Goal: Task Accomplishment & Management: Complete application form

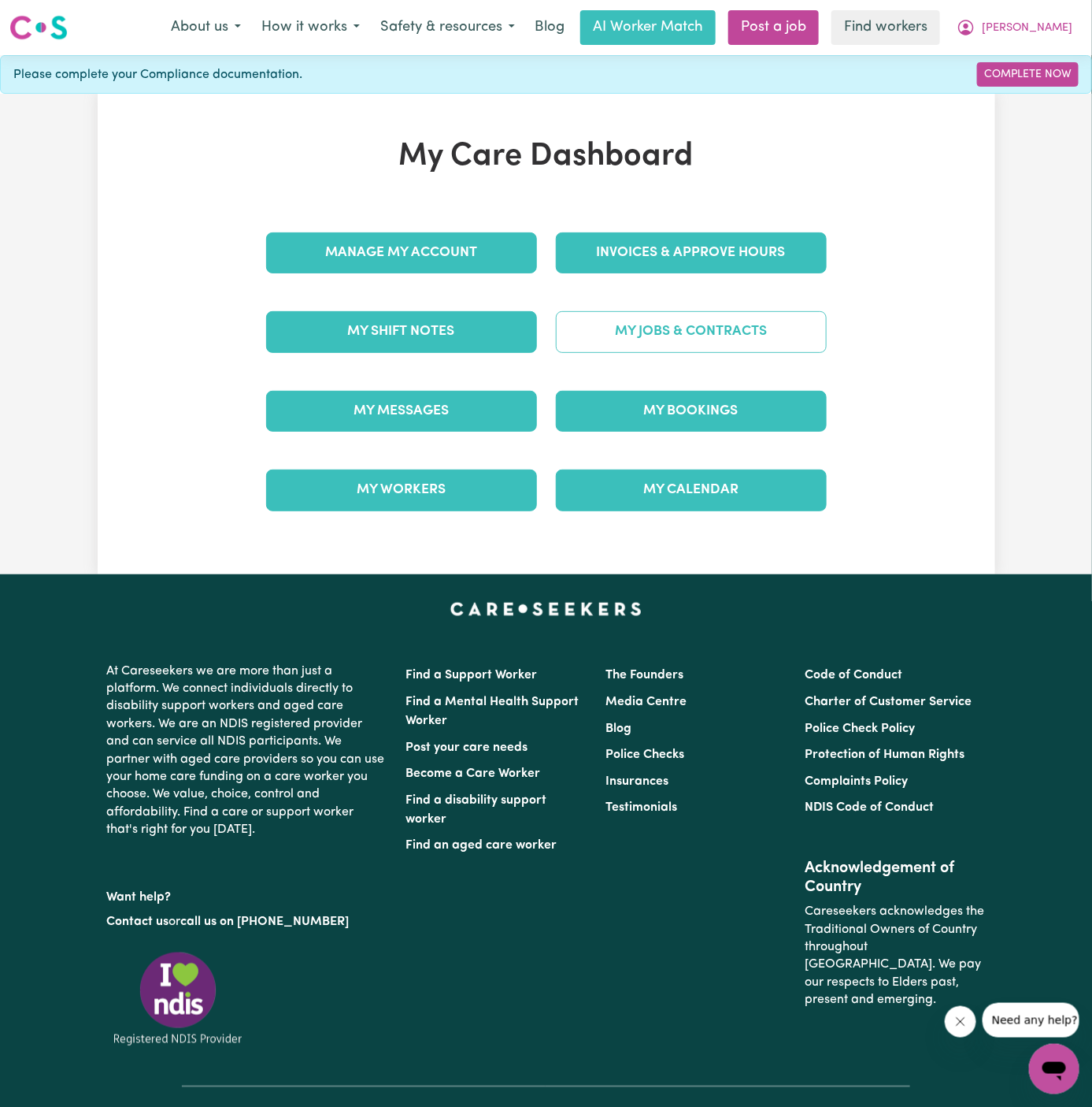
click at [687, 330] on link "My Jobs & Contracts" at bounding box center [691, 332] width 271 height 41
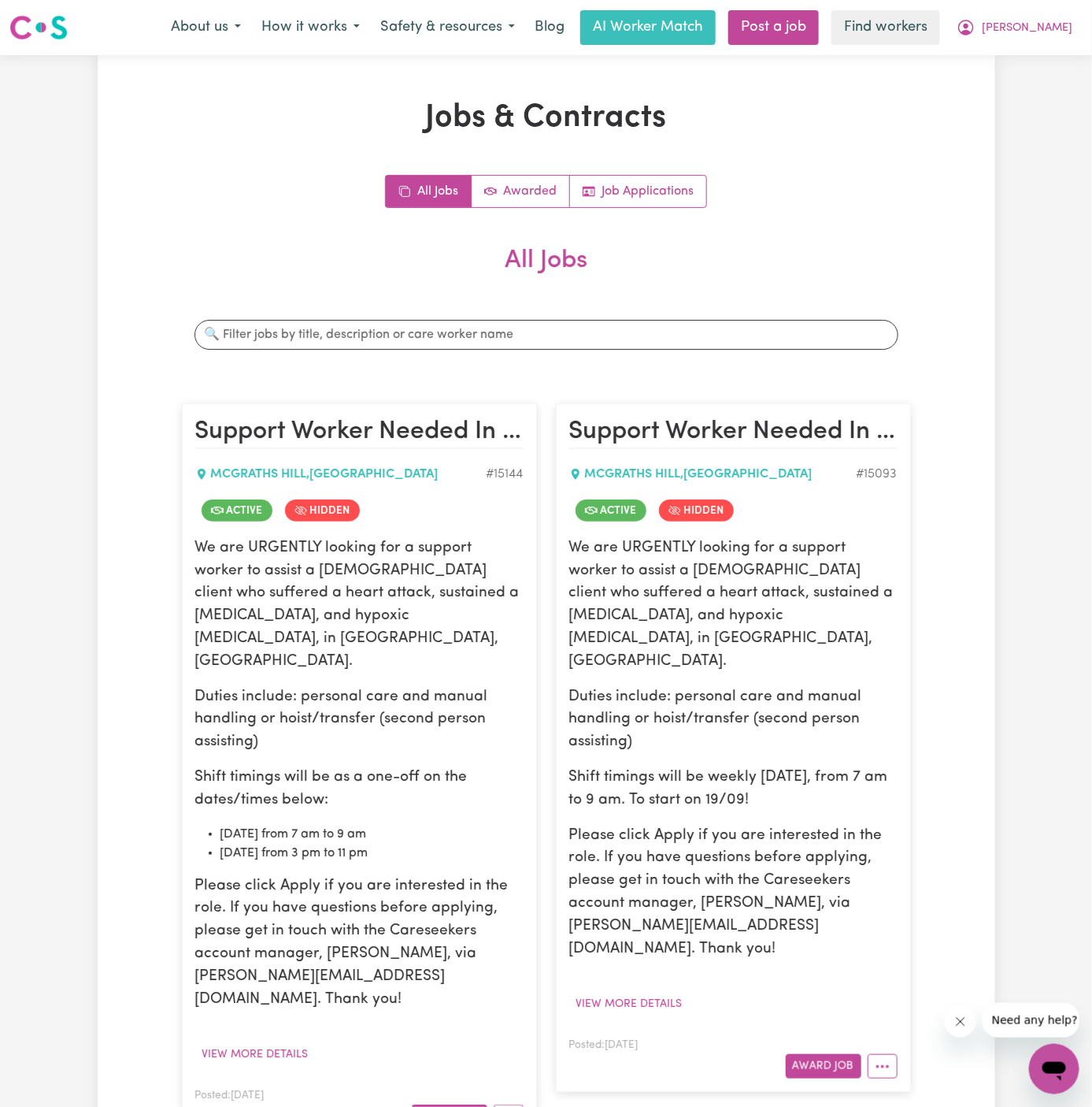
scroll to position [231, 0]
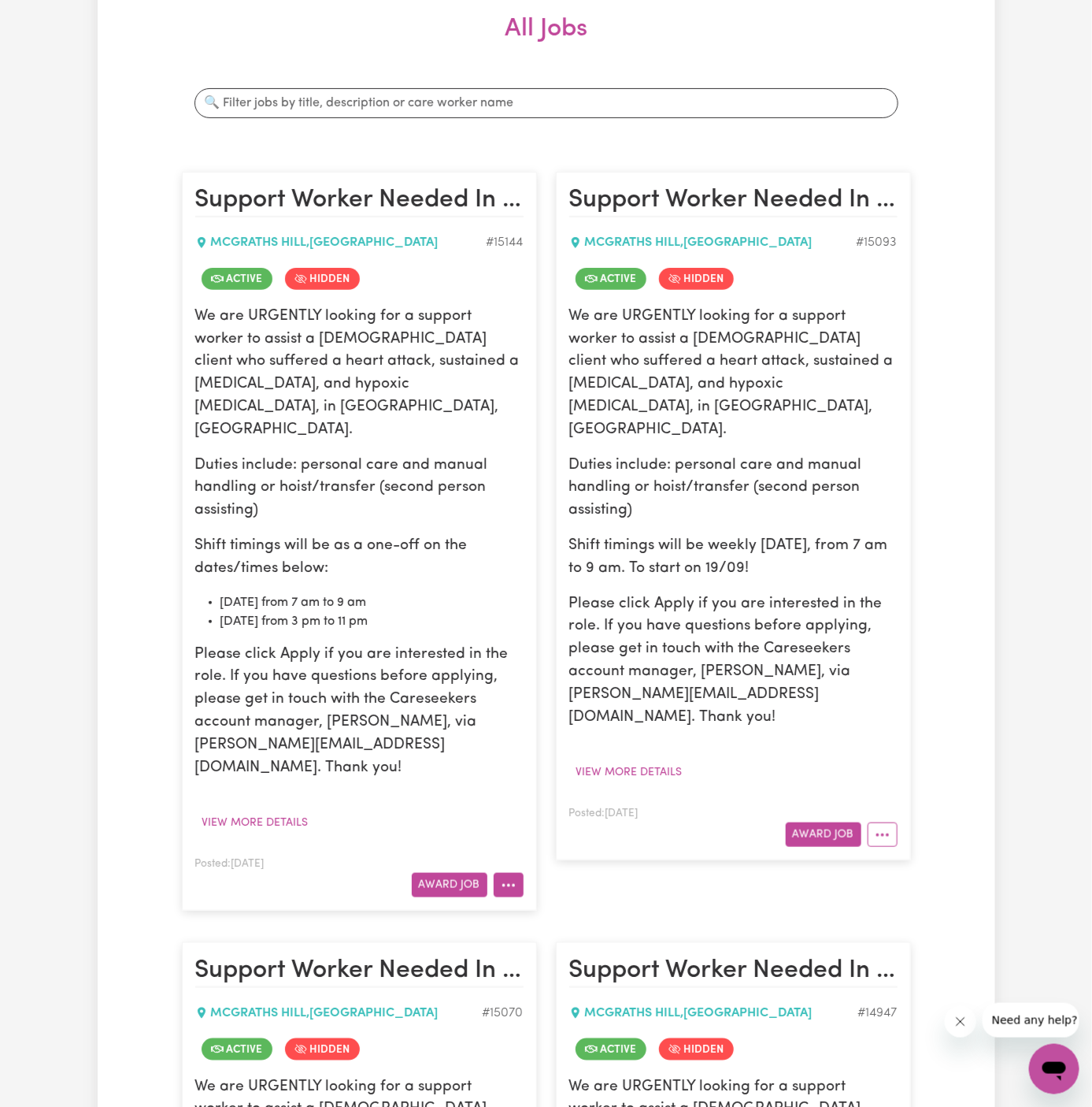
click at [517, 872] on button "More options" at bounding box center [509, 884] width 30 height 24
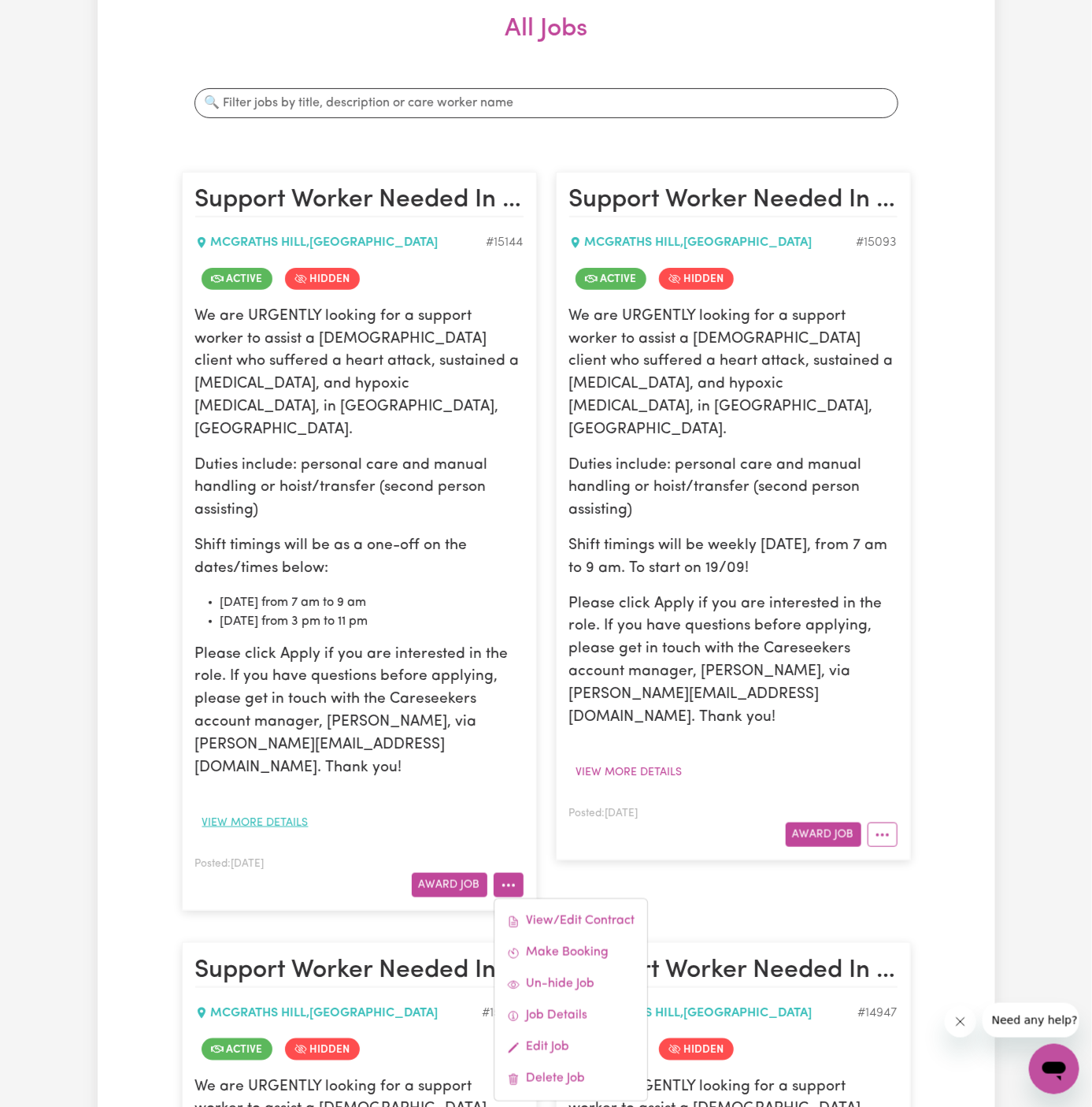
click at [259, 810] on button "View more details" at bounding box center [255, 823] width 120 height 24
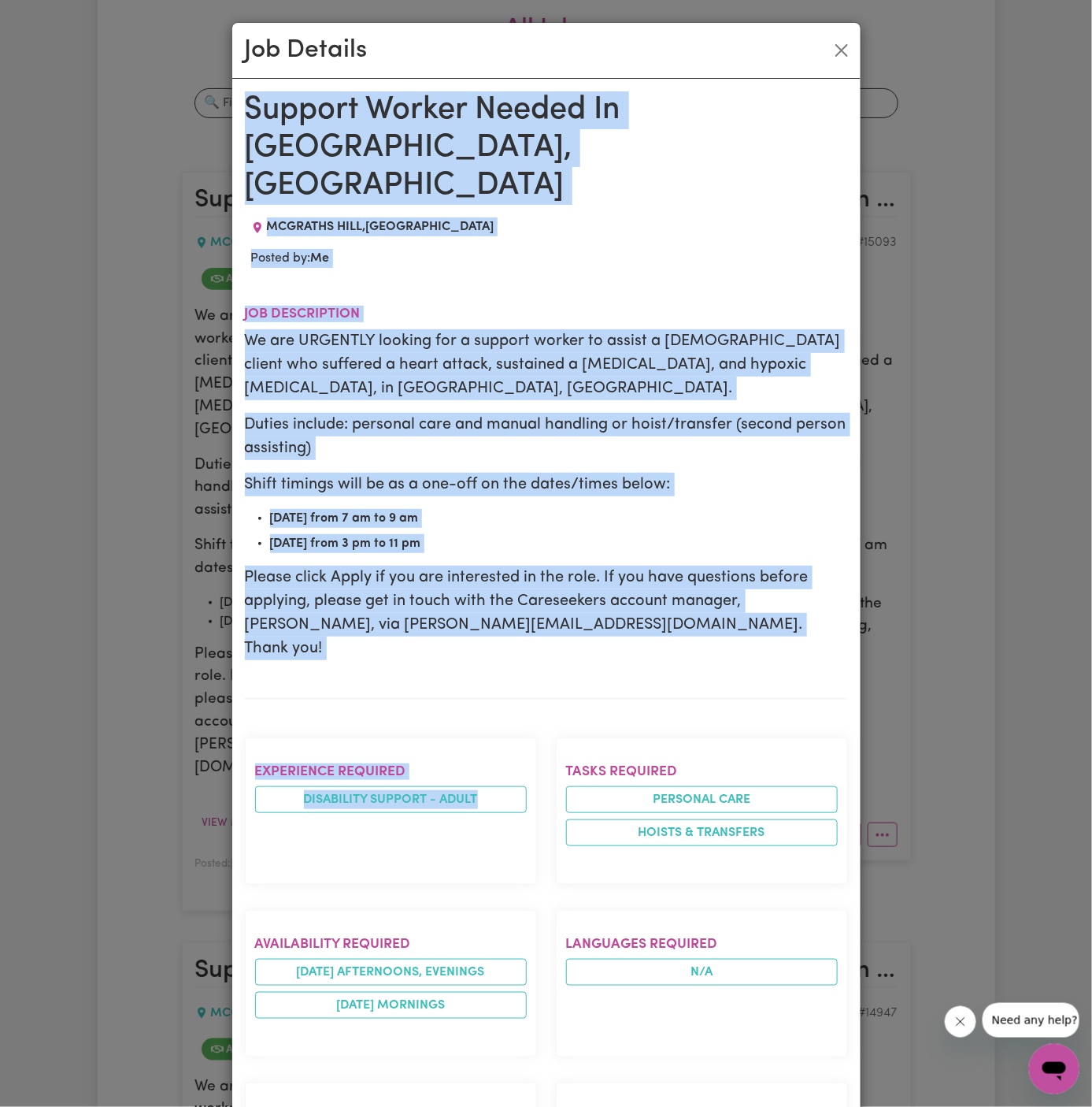
drag, startPoint x: 511, startPoint y: 798, endPoint x: 471, endPoint y: 619, distance: 183.4
click at [471, 619] on div "Support Worker Needed In [GEOGRAPHIC_DATA], [GEOGRAPHIC_DATA] [GEOGRAPHIC_DATA]…" at bounding box center [546, 920] width 603 height 1658
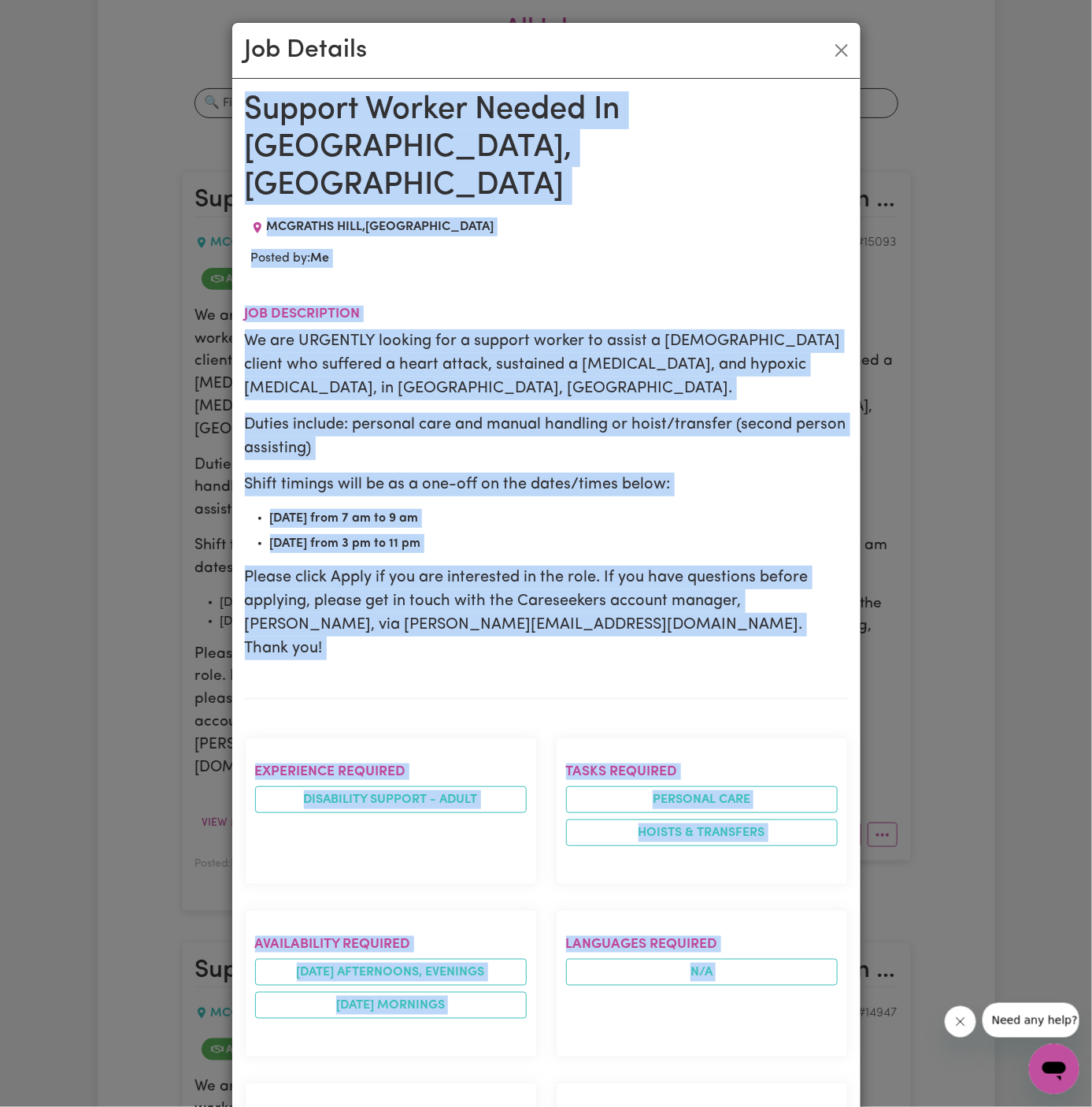
scroll to position [609, 0]
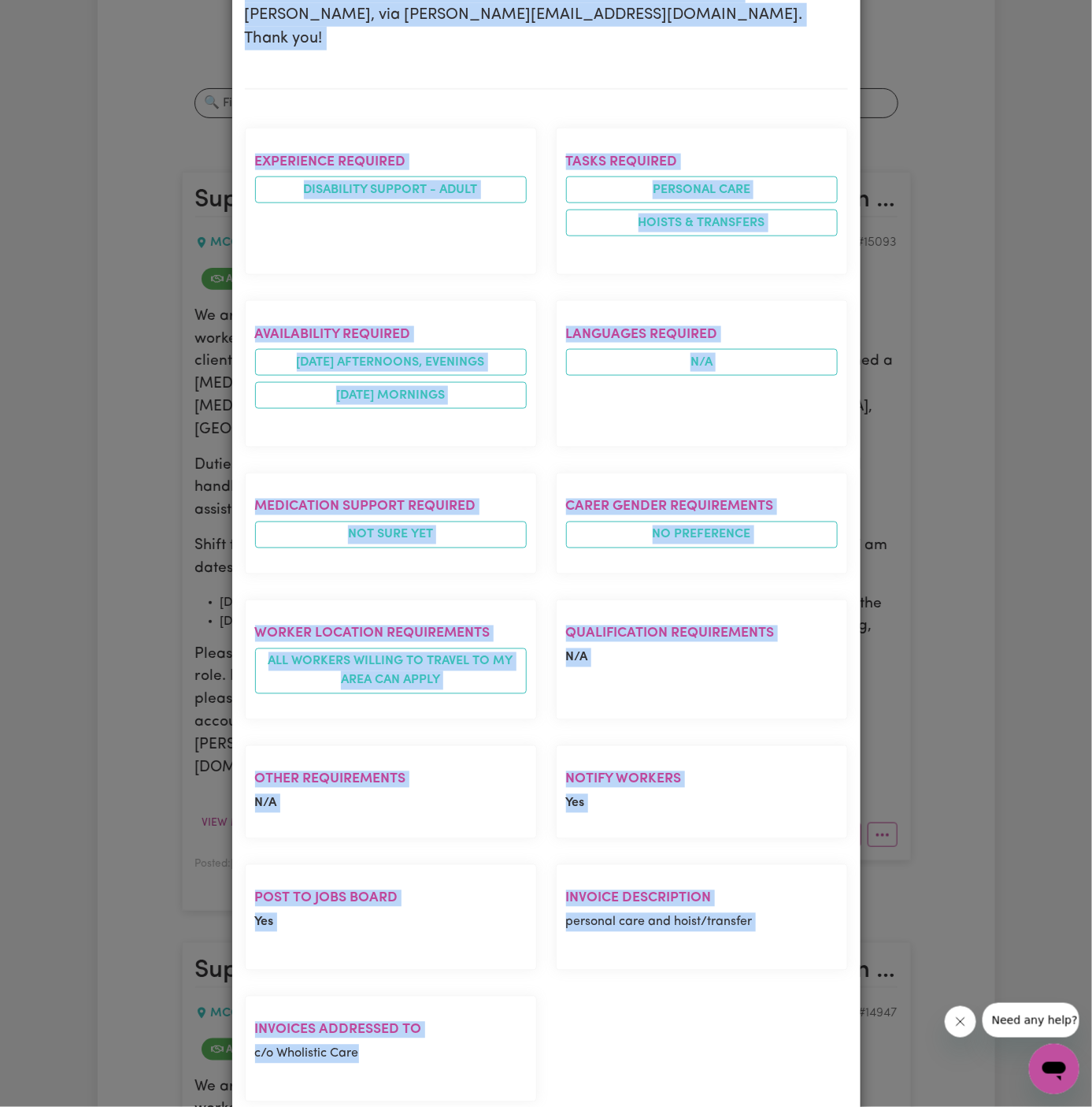
copy div "Support Worker Needed In [GEOGRAPHIC_DATA], [GEOGRAPHIC_DATA] [GEOGRAPHIC_DATA]…"
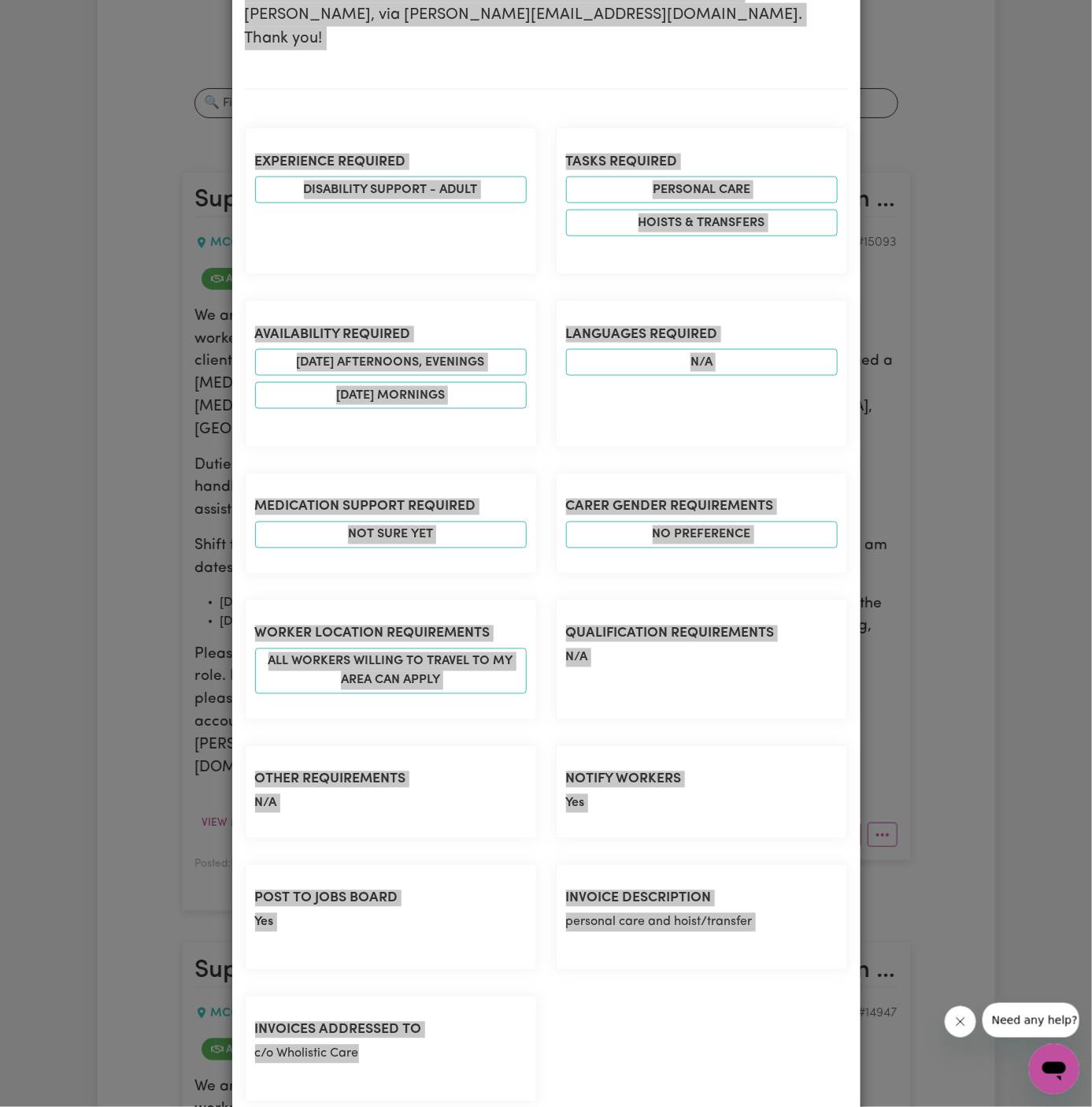
scroll to position [0, 0]
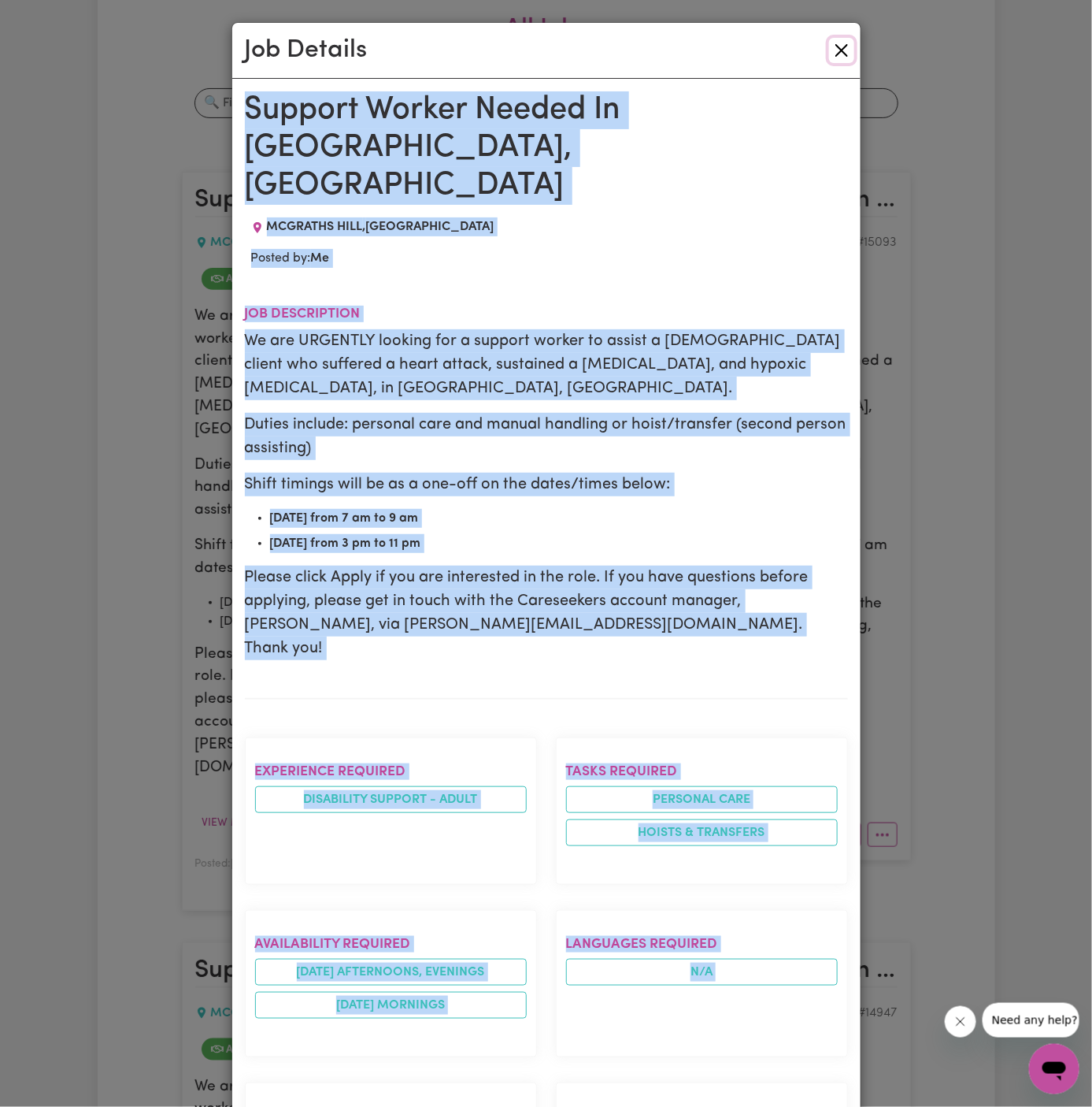
click at [839, 46] on button "Close" at bounding box center [841, 50] width 25 height 25
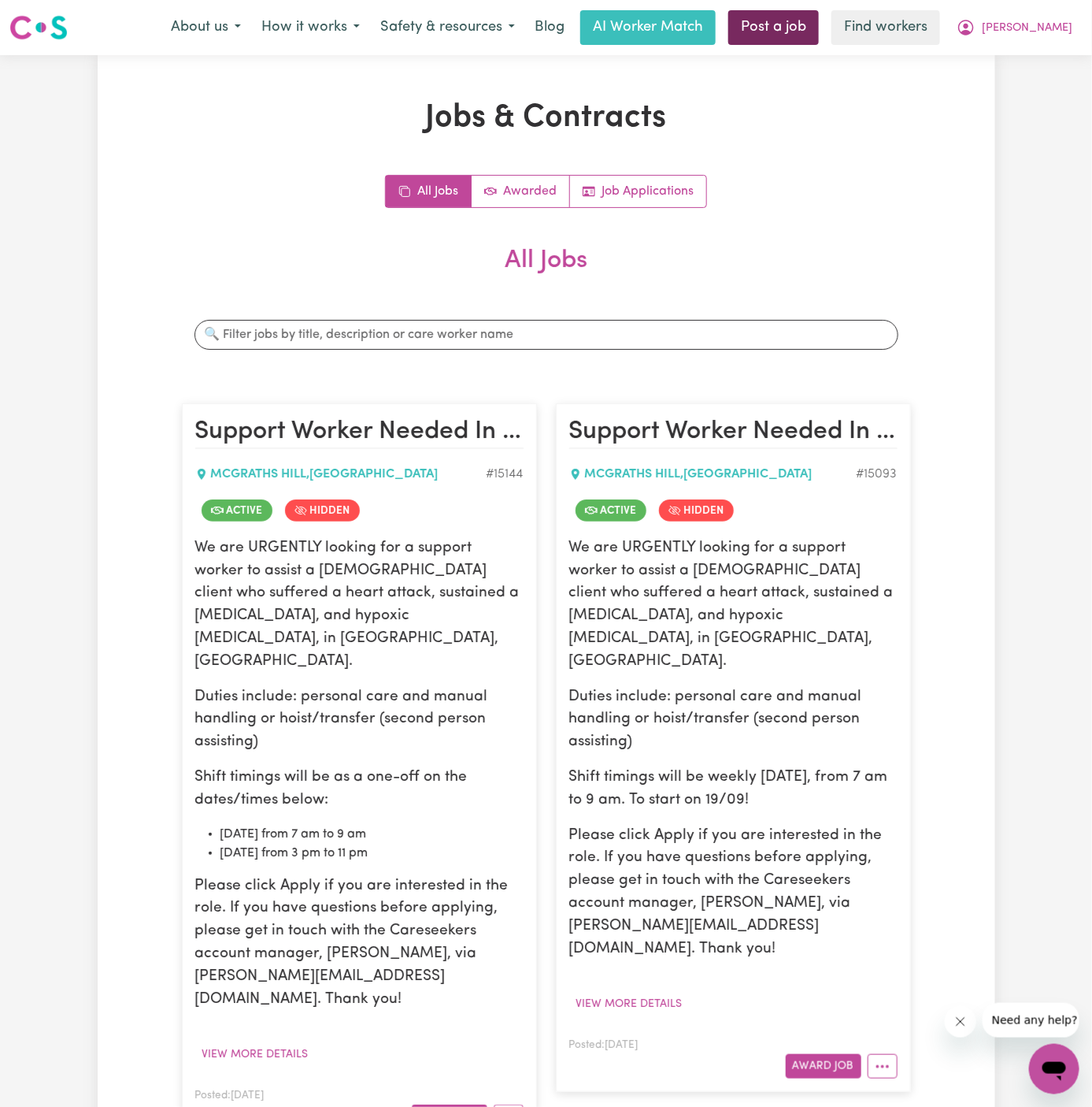
click at [819, 23] on link "Post a job" at bounding box center [773, 28] width 90 height 34
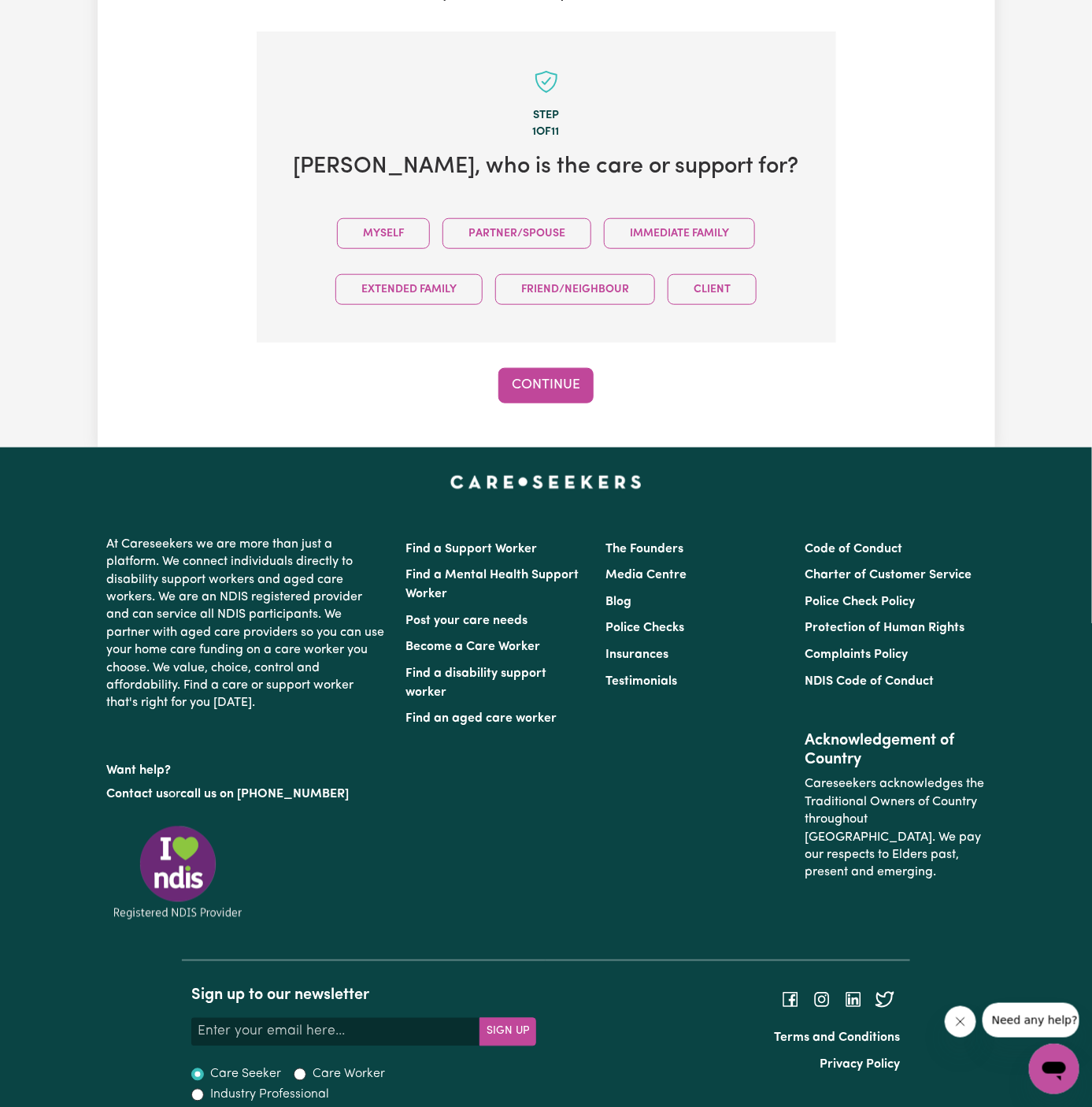
scroll to position [394, 0]
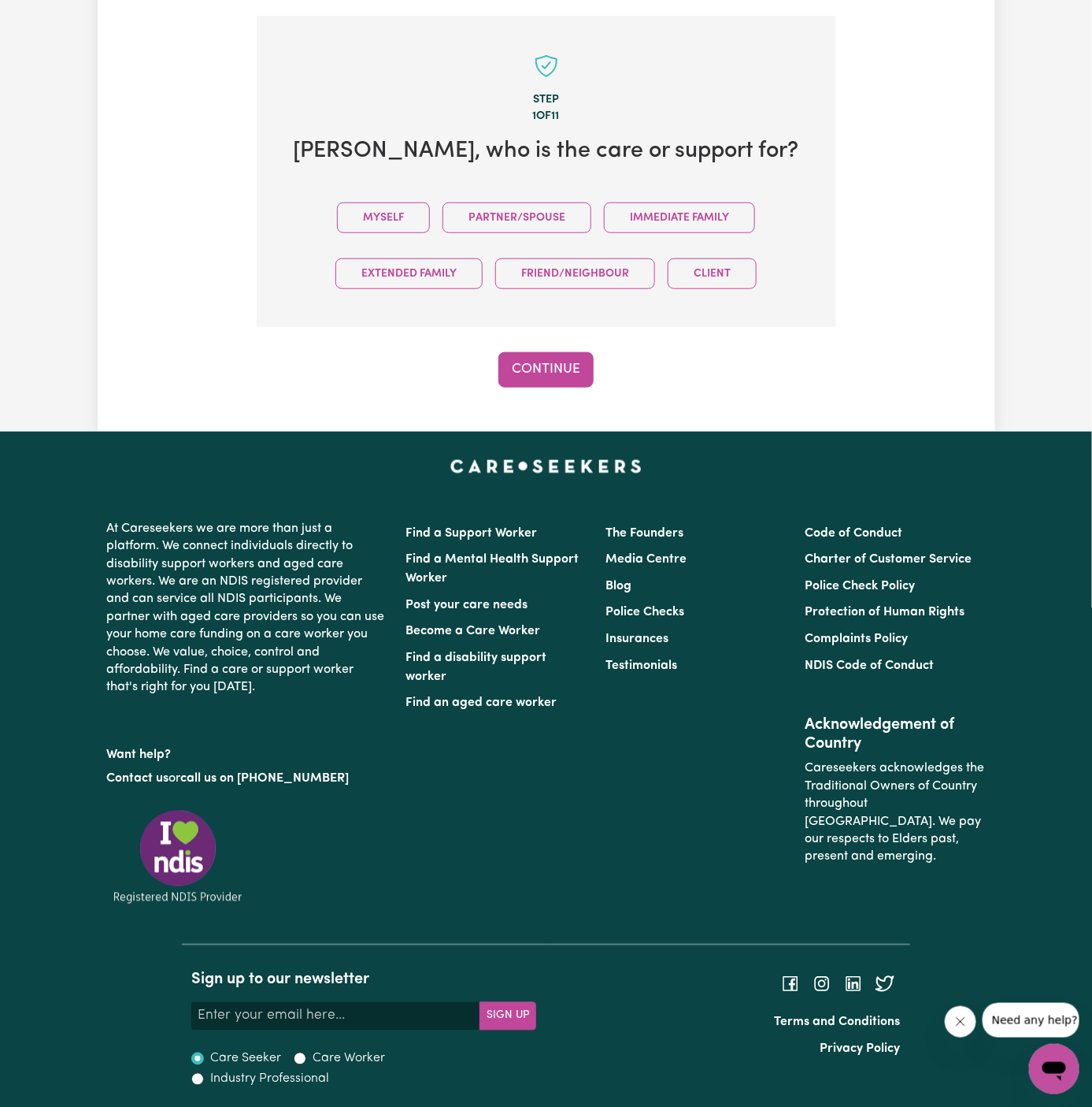
drag, startPoint x: 400, startPoint y: 214, endPoint x: 491, endPoint y: 309, distance: 131.6
click at [401, 215] on button "Myself" at bounding box center [383, 218] width 93 height 31
click at [522, 358] on button "Continue" at bounding box center [546, 370] width 95 height 34
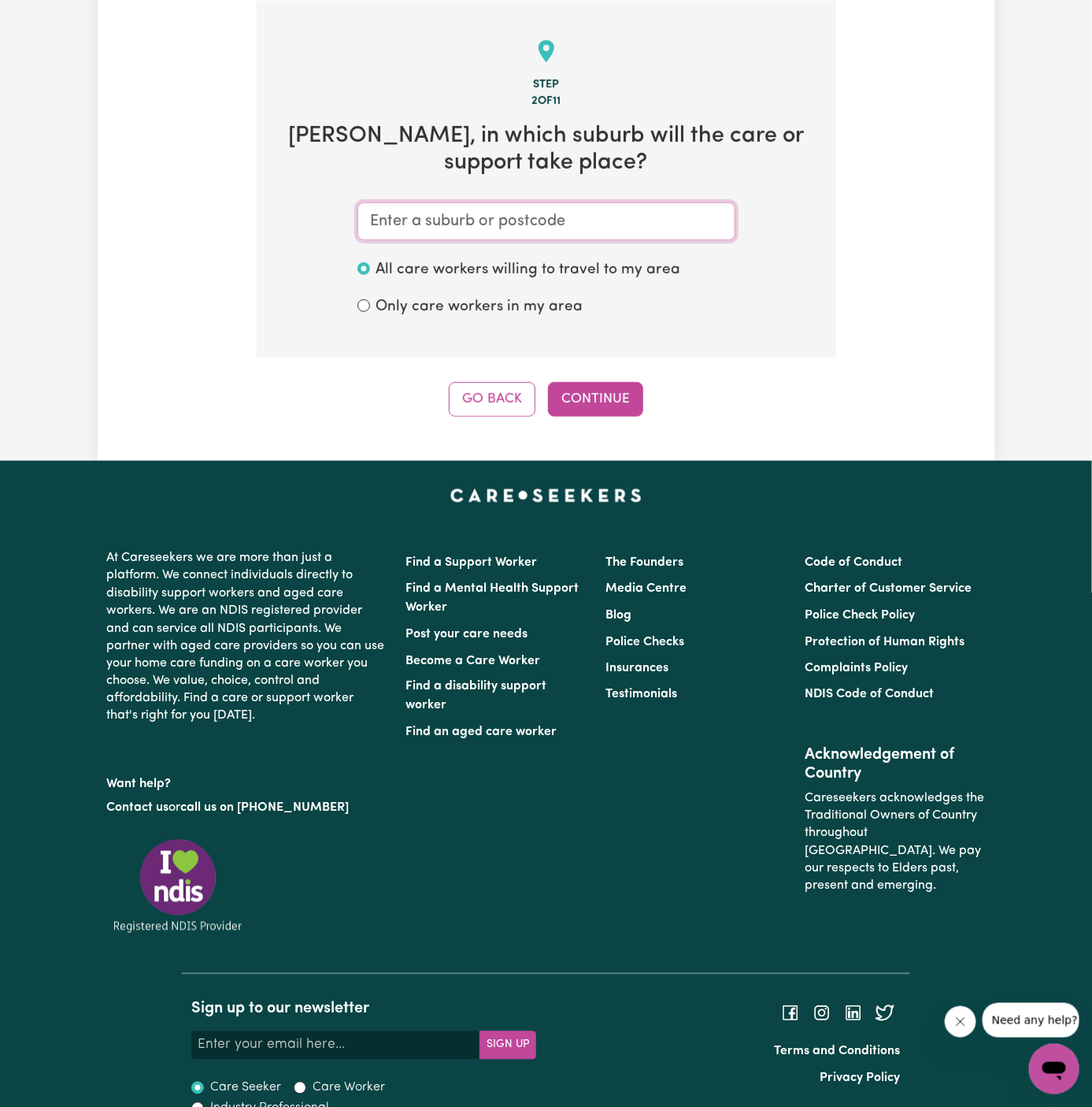
click at [552, 216] on input "text" at bounding box center [546, 222] width 378 height 38
paste input "McGraths Hill"
type input "McGraths Hill"
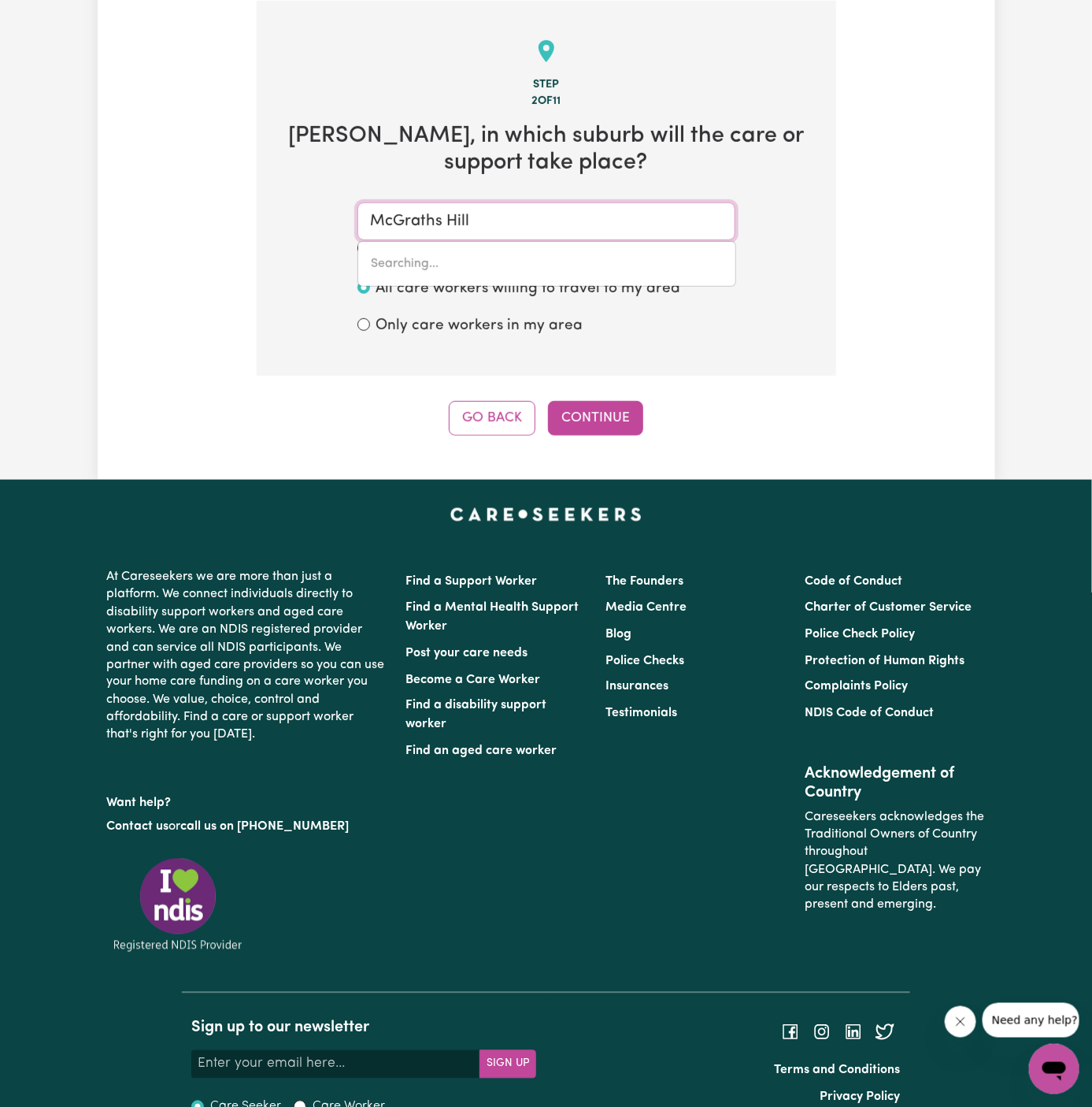
type input "[GEOGRAPHIC_DATA], [GEOGRAPHIC_DATA], 2756"
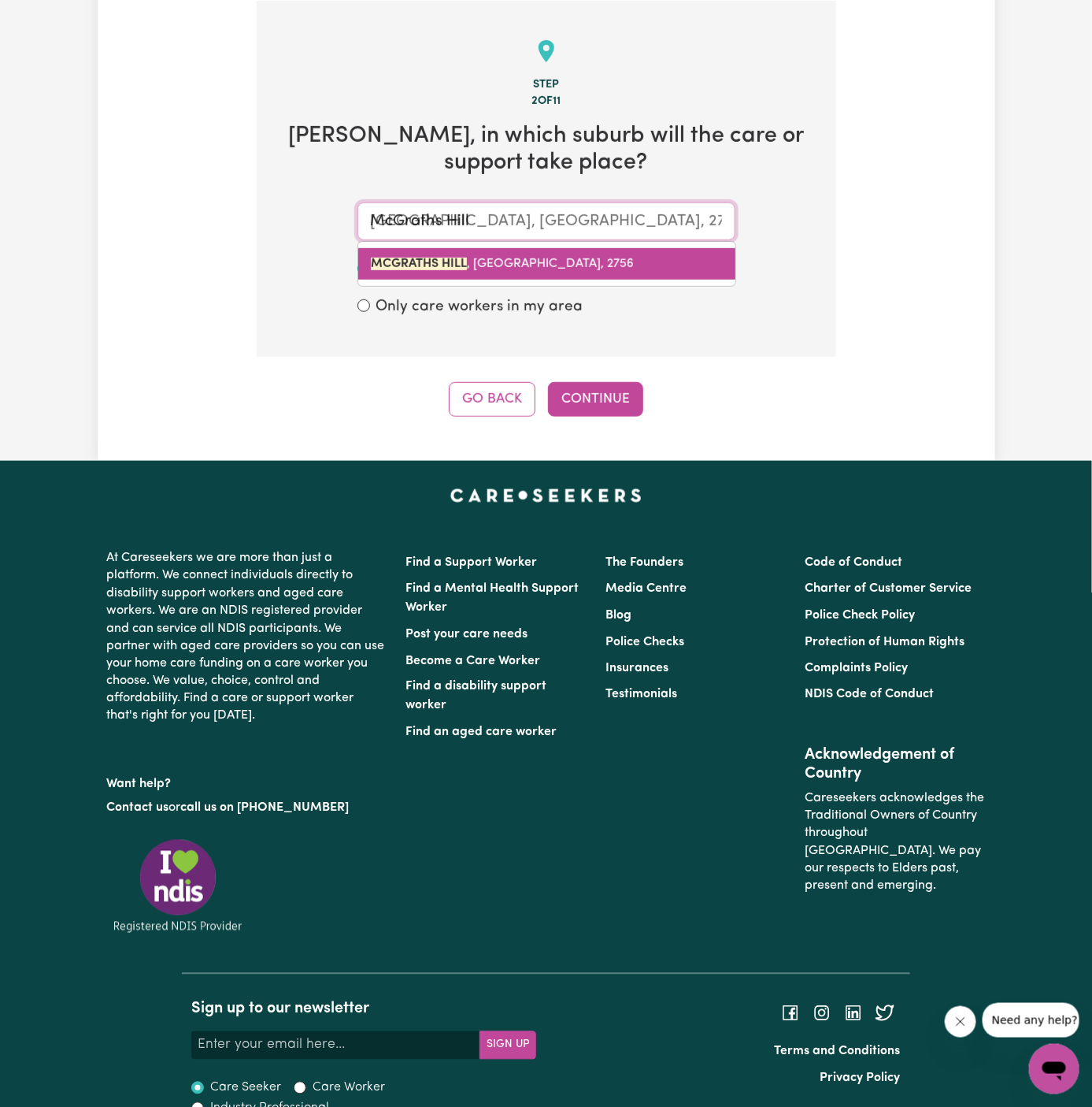
click at [513, 258] on span "[GEOGRAPHIC_DATA] , [GEOGRAPHIC_DATA], 2756" at bounding box center [503, 264] width 263 height 13
type input "[GEOGRAPHIC_DATA], [GEOGRAPHIC_DATA], 2756"
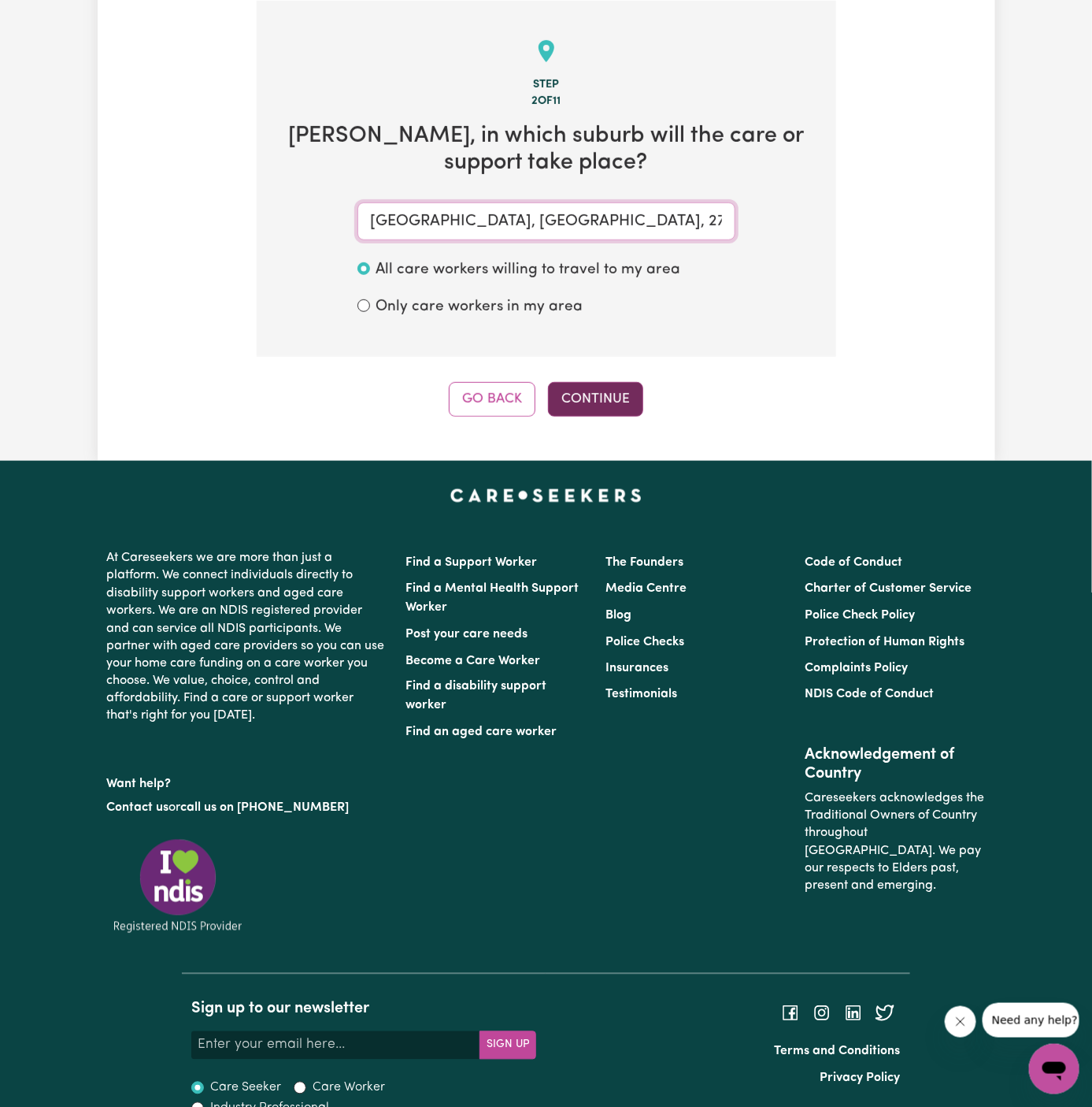
type input "[GEOGRAPHIC_DATA], [GEOGRAPHIC_DATA], 2756"
click at [617, 401] on button "Continue" at bounding box center [595, 399] width 95 height 34
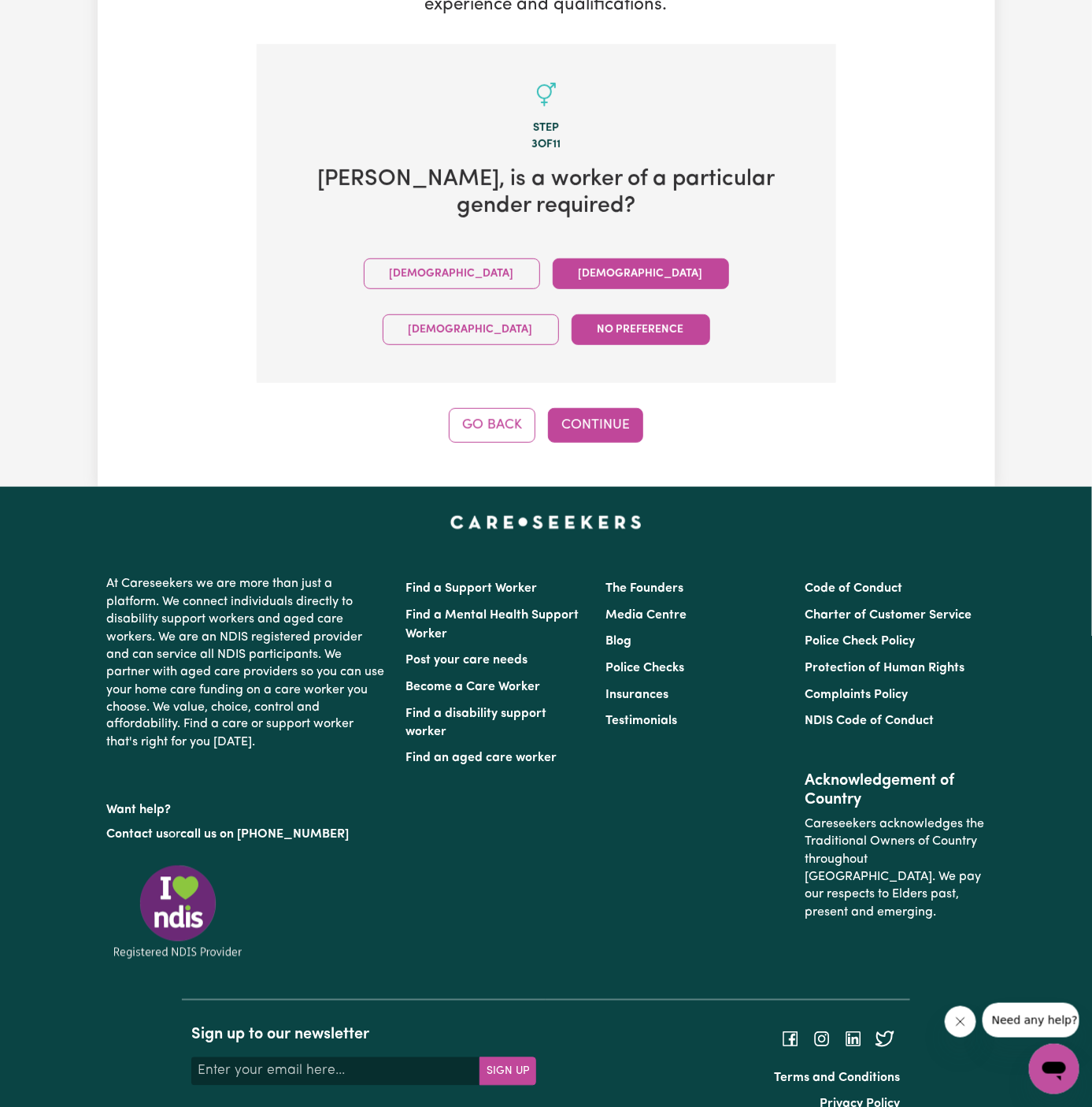
click at [552, 275] on button "[DEMOGRAPHIC_DATA]" at bounding box center [640, 274] width 176 height 31
click at [686, 315] on button "No preference" at bounding box center [640, 330] width 138 height 31
click at [636, 408] on button "Continue" at bounding box center [595, 425] width 95 height 34
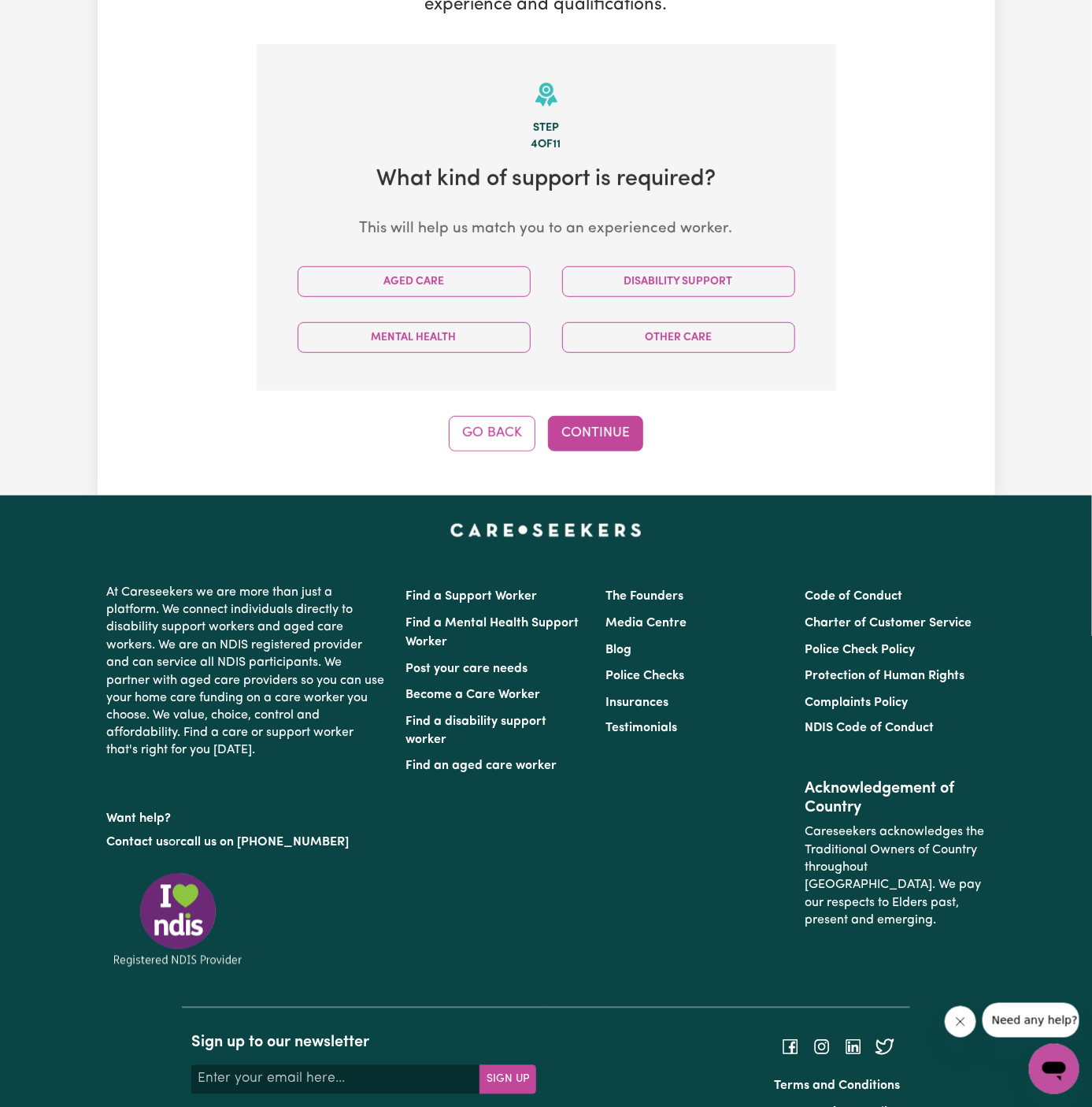
scroll to position [409, 0]
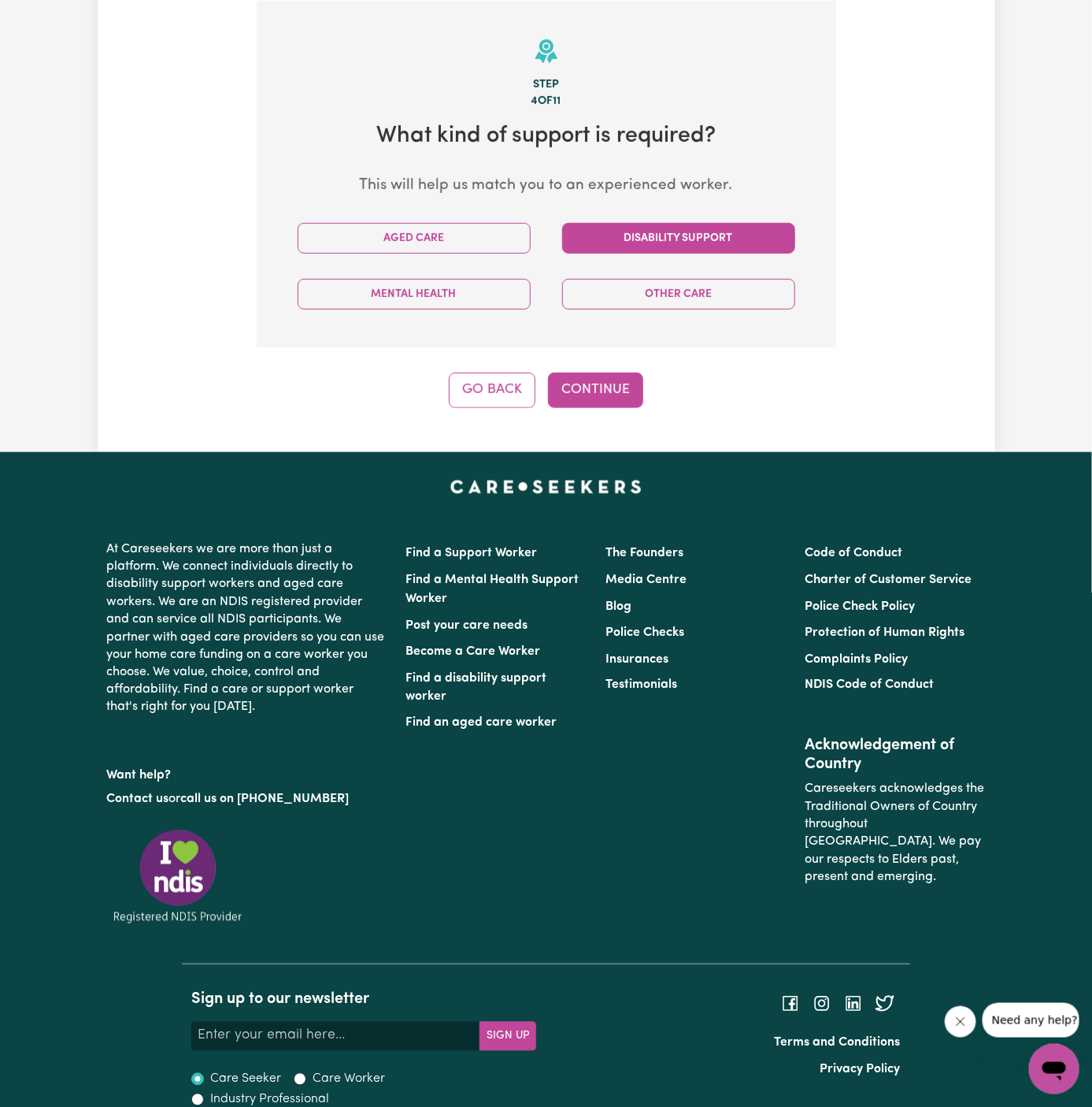
click at [696, 232] on button "Disability Support" at bounding box center [678, 238] width 233 height 31
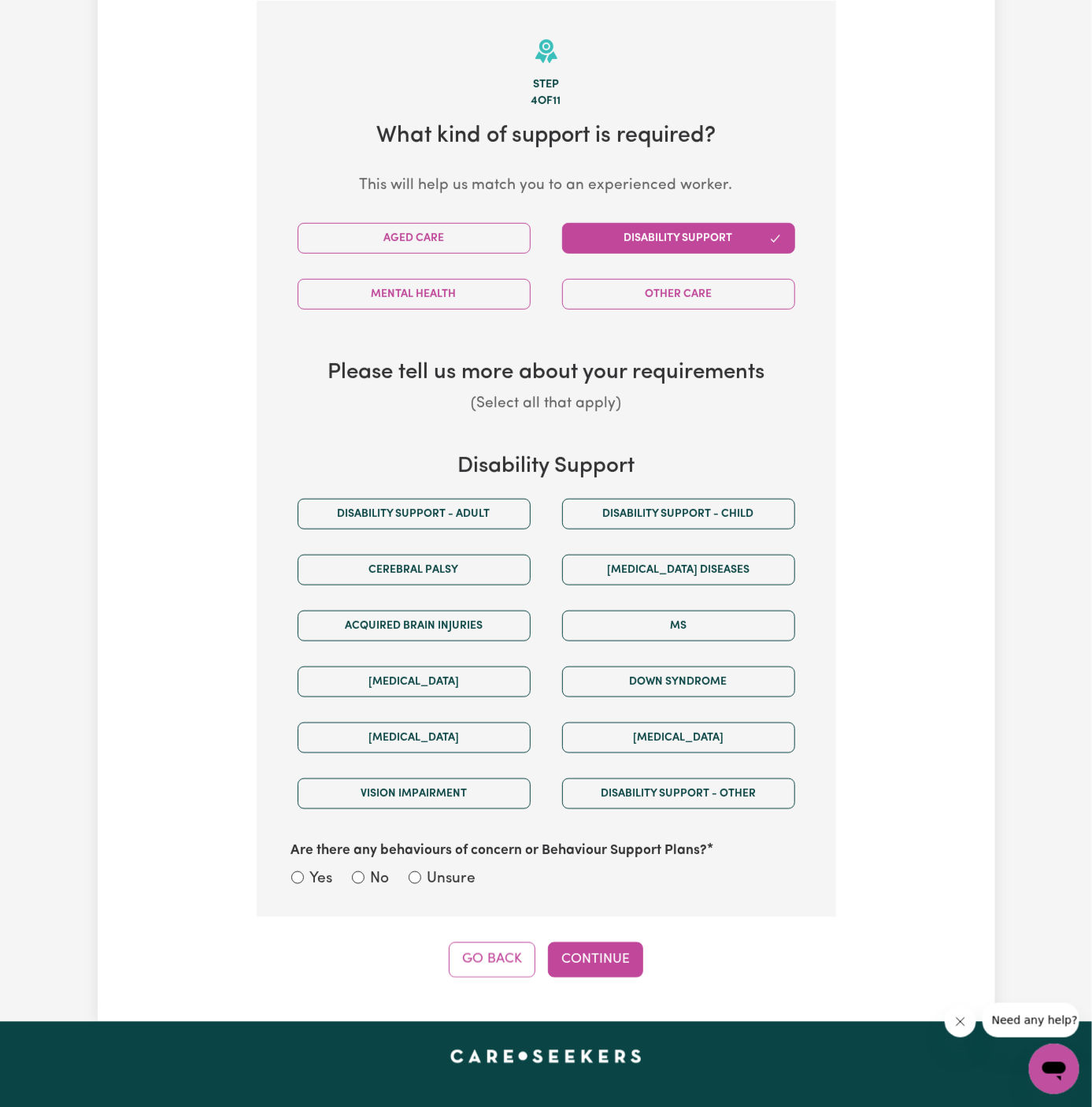
click at [435, 486] on div "Disability support - Adult" at bounding box center [414, 513] width 265 height 56
click at [434, 515] on button "Disability support - Adult" at bounding box center [413, 514] width 233 height 31
click at [457, 886] on div "Yes No Unsure" at bounding box center [546, 880] width 510 height 24
click at [473, 869] on label "Unsure" at bounding box center [452, 879] width 49 height 23
click at [421, 872] on input "Unsure" at bounding box center [415, 878] width 13 height 13
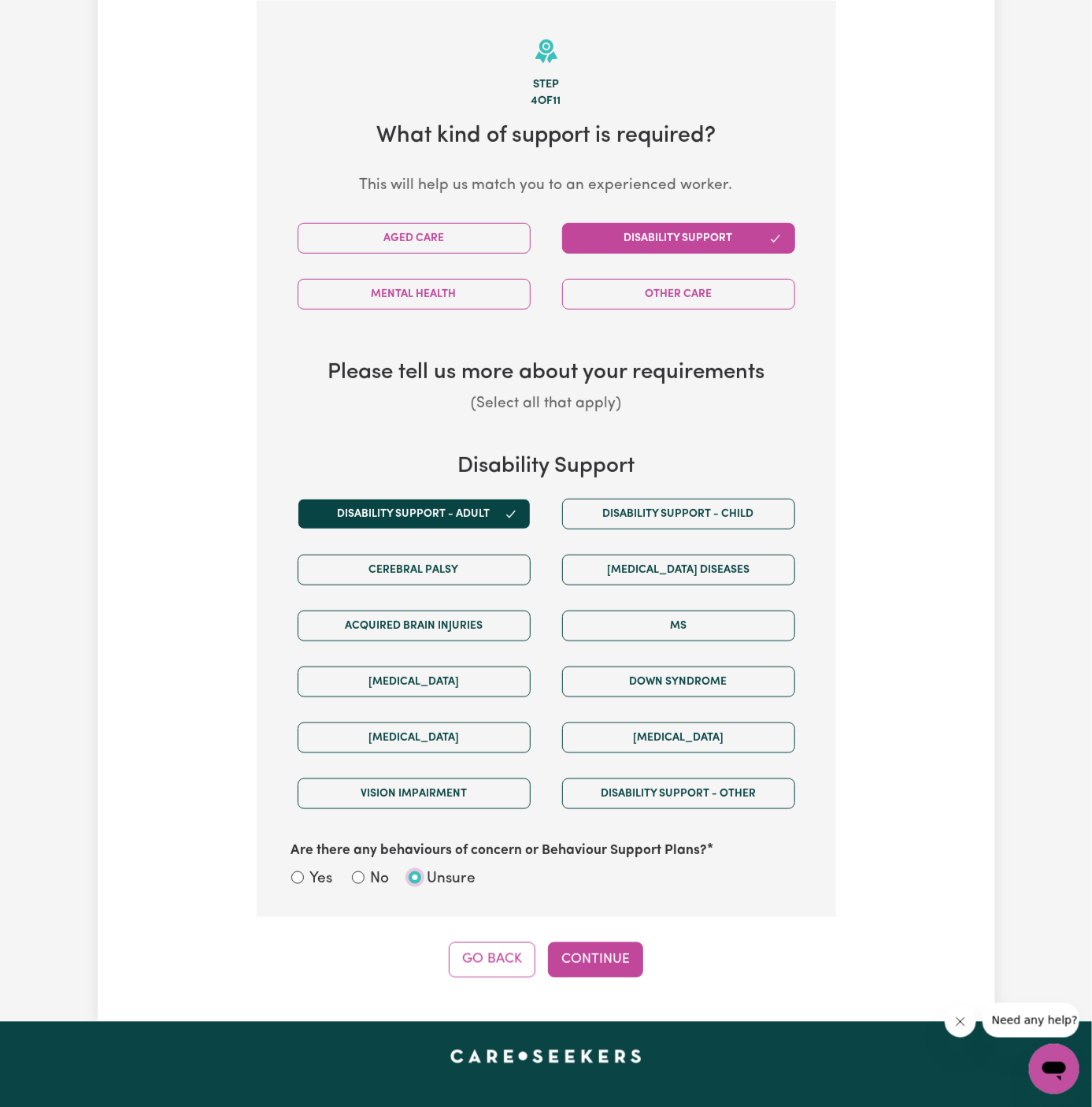
radio input "true"
click at [572, 950] on button "Continue" at bounding box center [595, 959] width 95 height 34
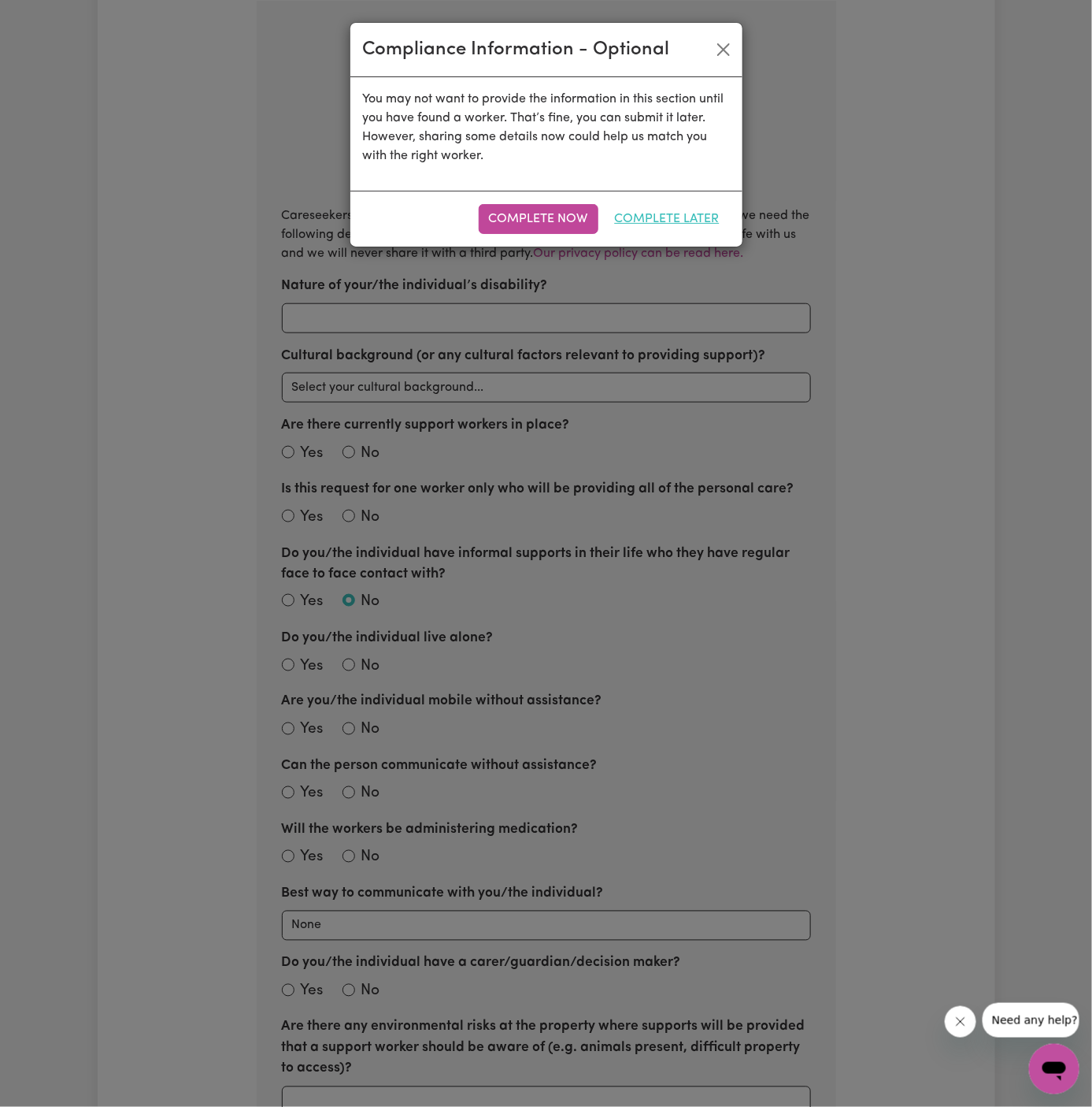
click at [657, 214] on button "Complete Later" at bounding box center [668, 218] width 125 height 30
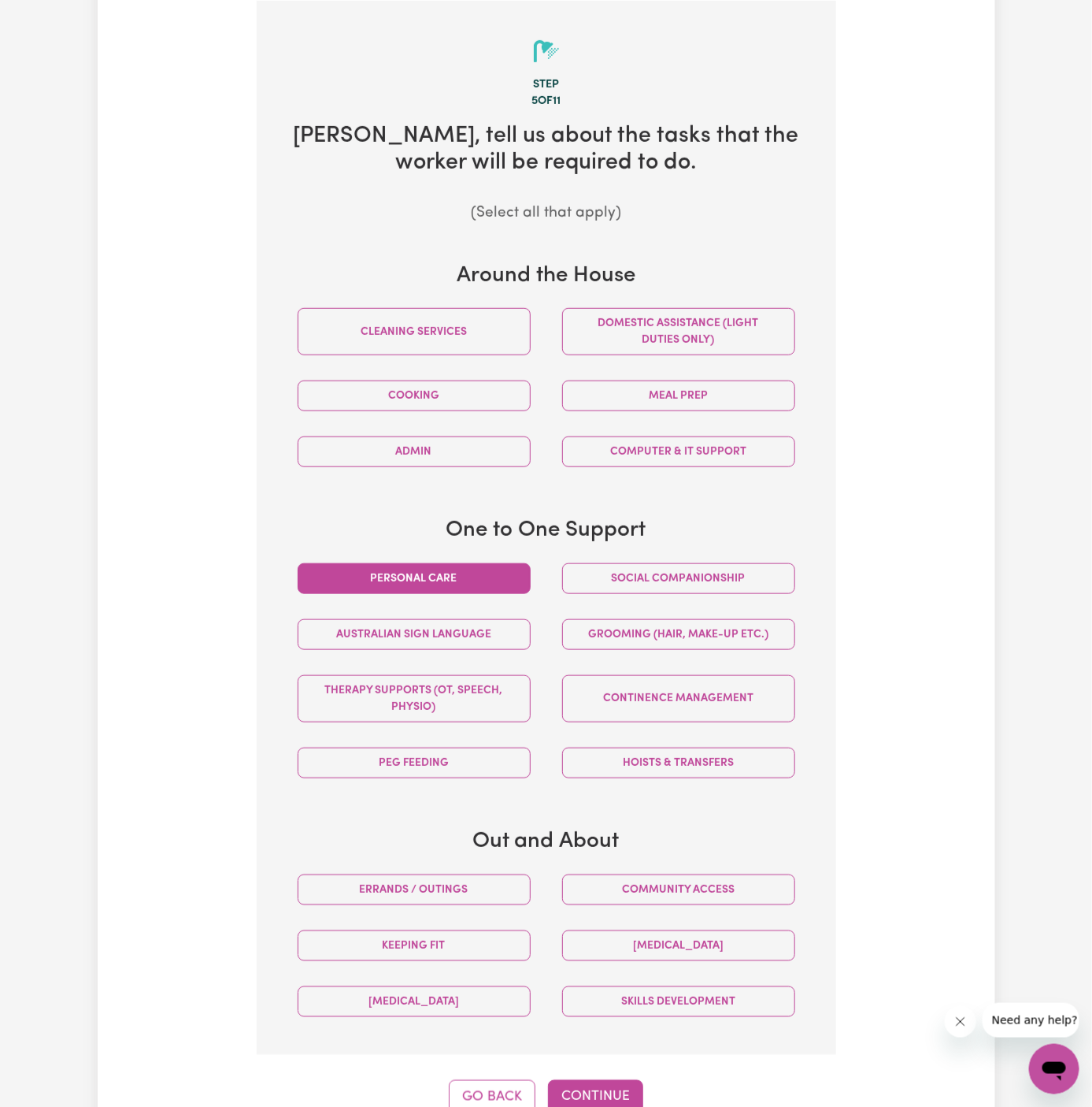
drag, startPoint x: 497, startPoint y: 575, endPoint x: 610, endPoint y: 575, distance: 113.0
click at [522, 575] on button "Personal care" at bounding box center [413, 578] width 233 height 31
click at [610, 575] on button "Social companionship" at bounding box center [678, 578] width 233 height 31
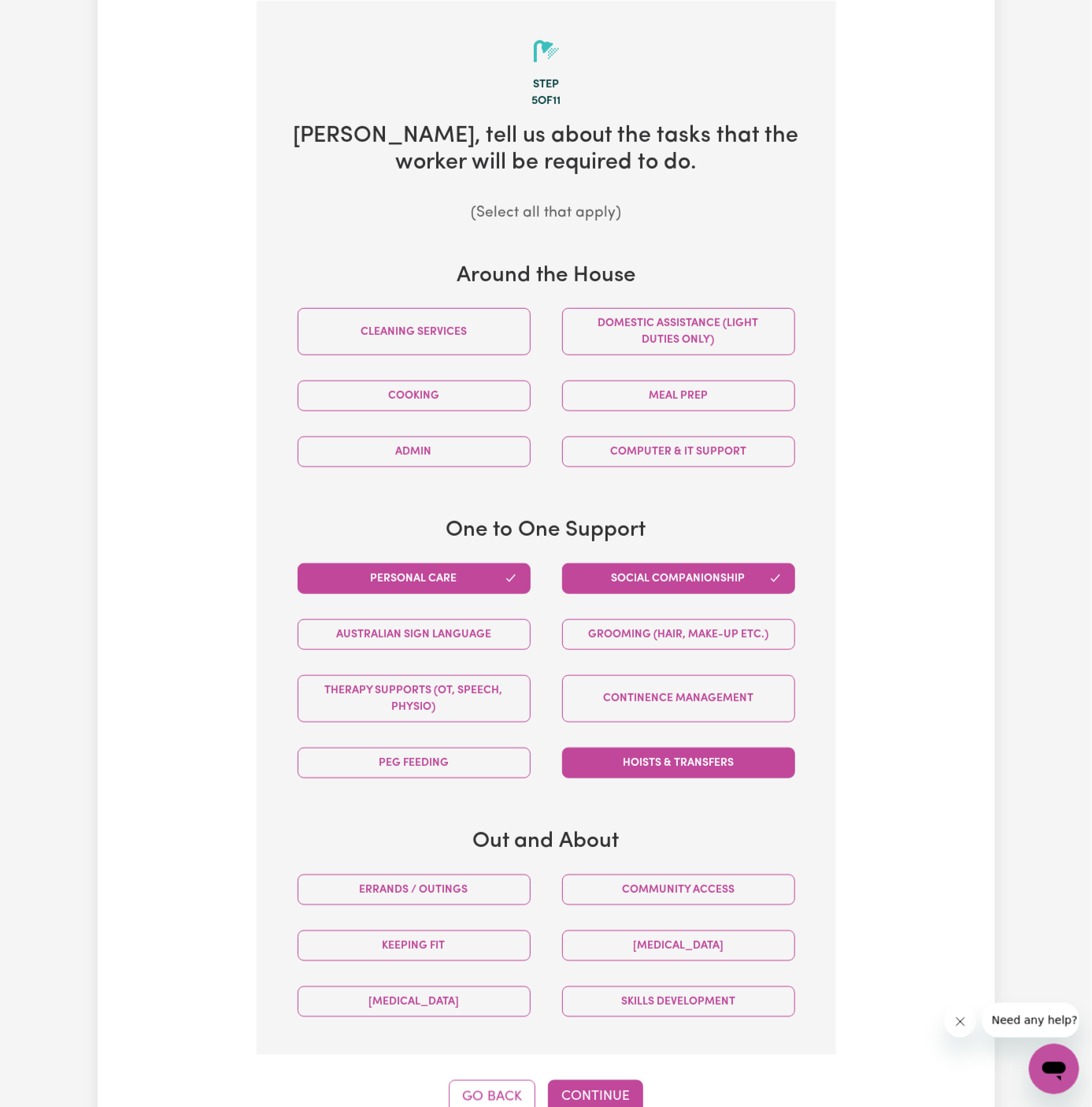
click at [636, 765] on button "Hoists & transfers" at bounding box center [678, 763] width 233 height 31
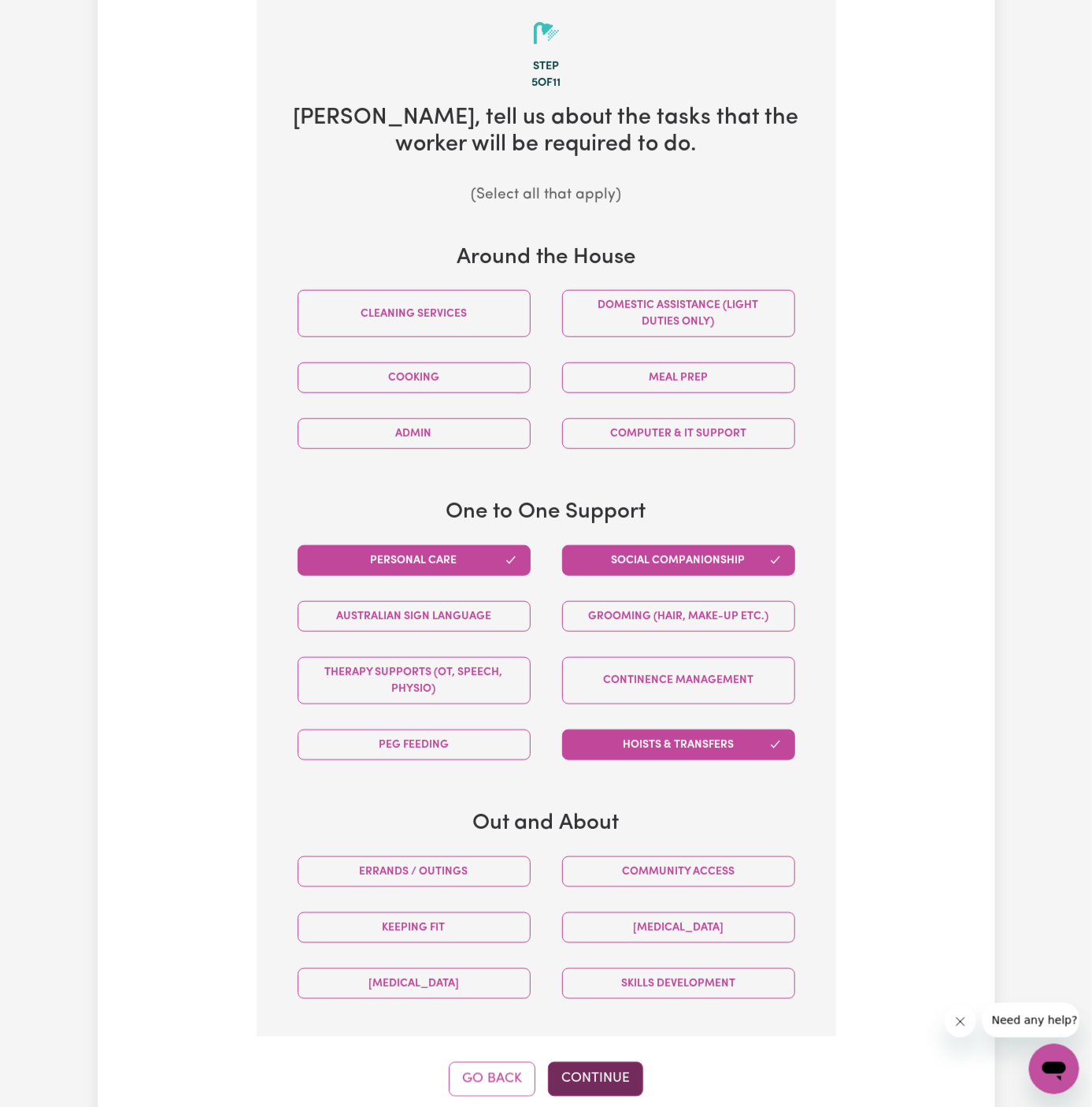
click at [600, 1078] on button "Continue" at bounding box center [595, 1079] width 95 height 34
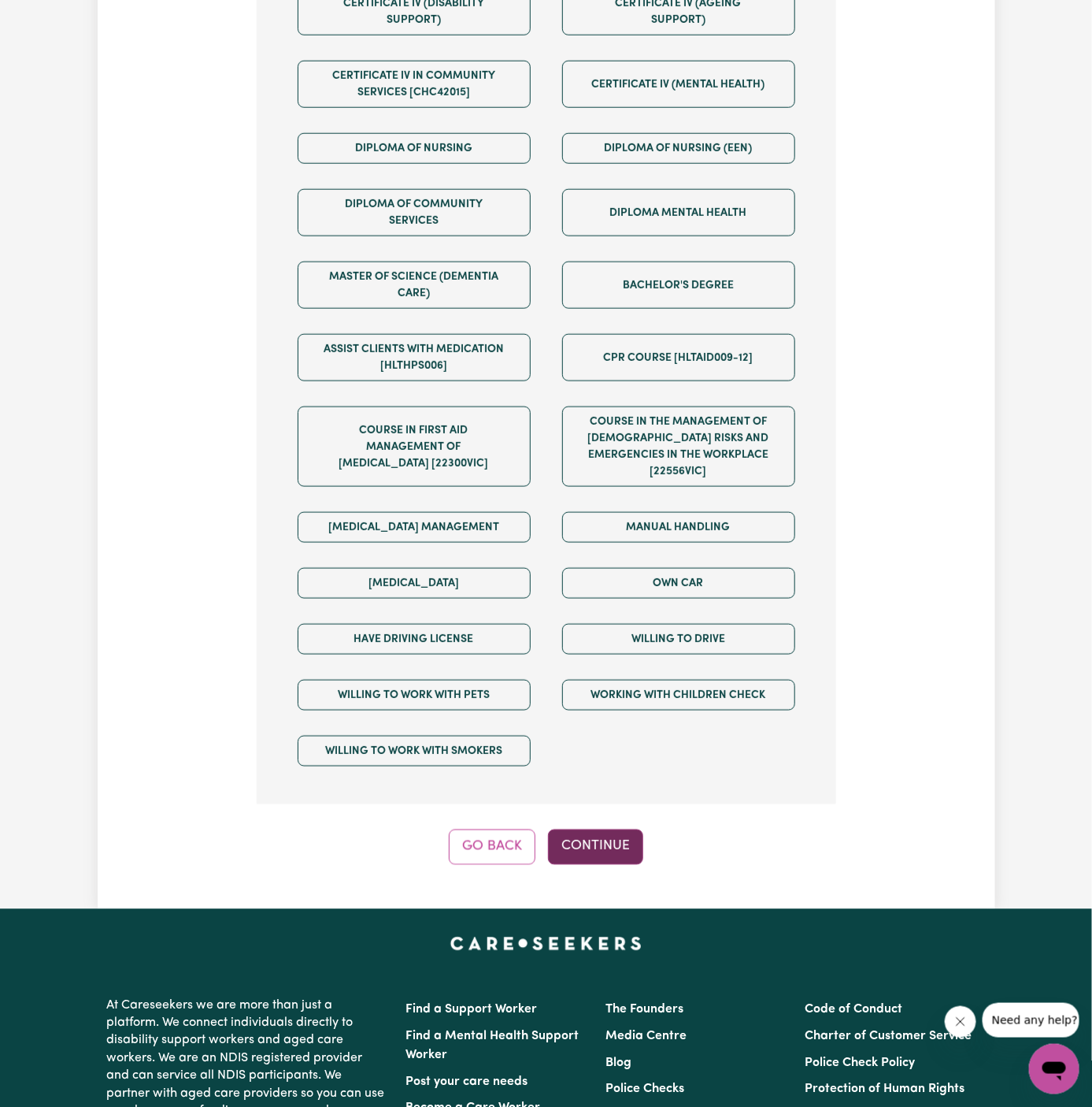
click at [605, 830] on button "Continue" at bounding box center [595, 847] width 95 height 34
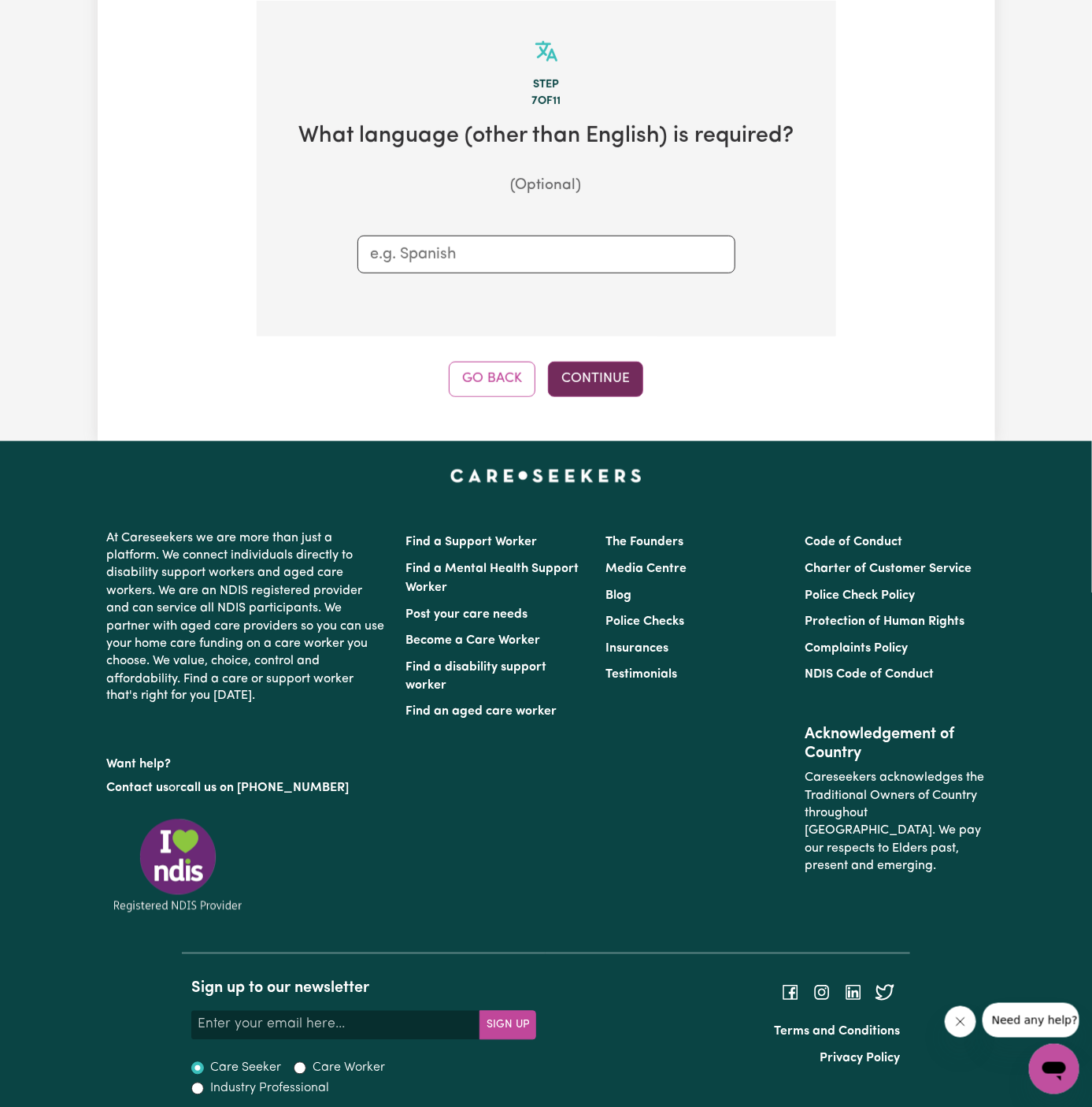
click at [596, 381] on button "Continue" at bounding box center [595, 379] width 95 height 34
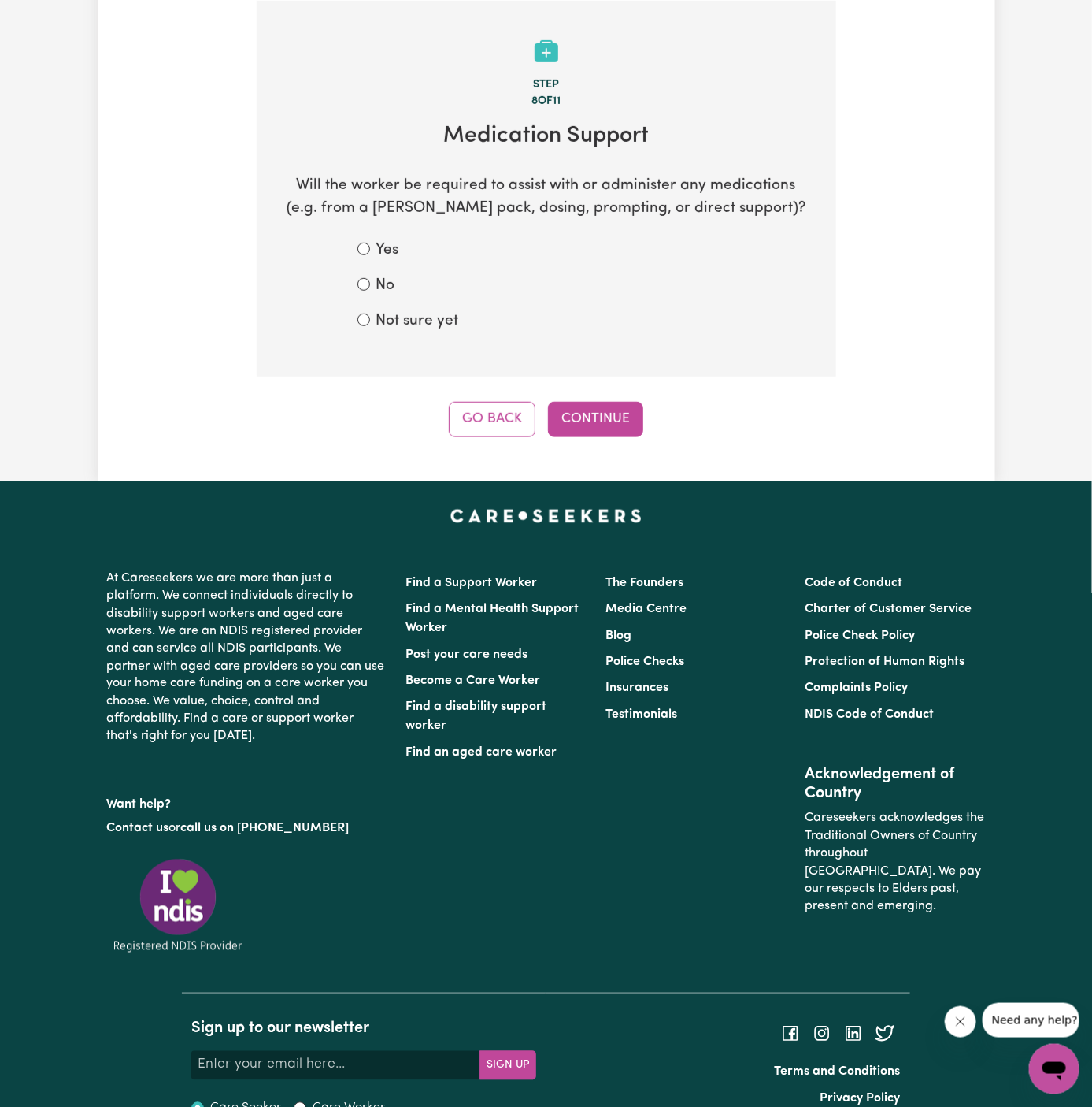
click at [440, 313] on label "Not sure yet" at bounding box center [418, 321] width 82 height 23
click at [370, 314] on input "Not sure yet" at bounding box center [363, 320] width 13 height 13
radio input "true"
click at [593, 420] on button "Continue" at bounding box center [595, 419] width 95 height 34
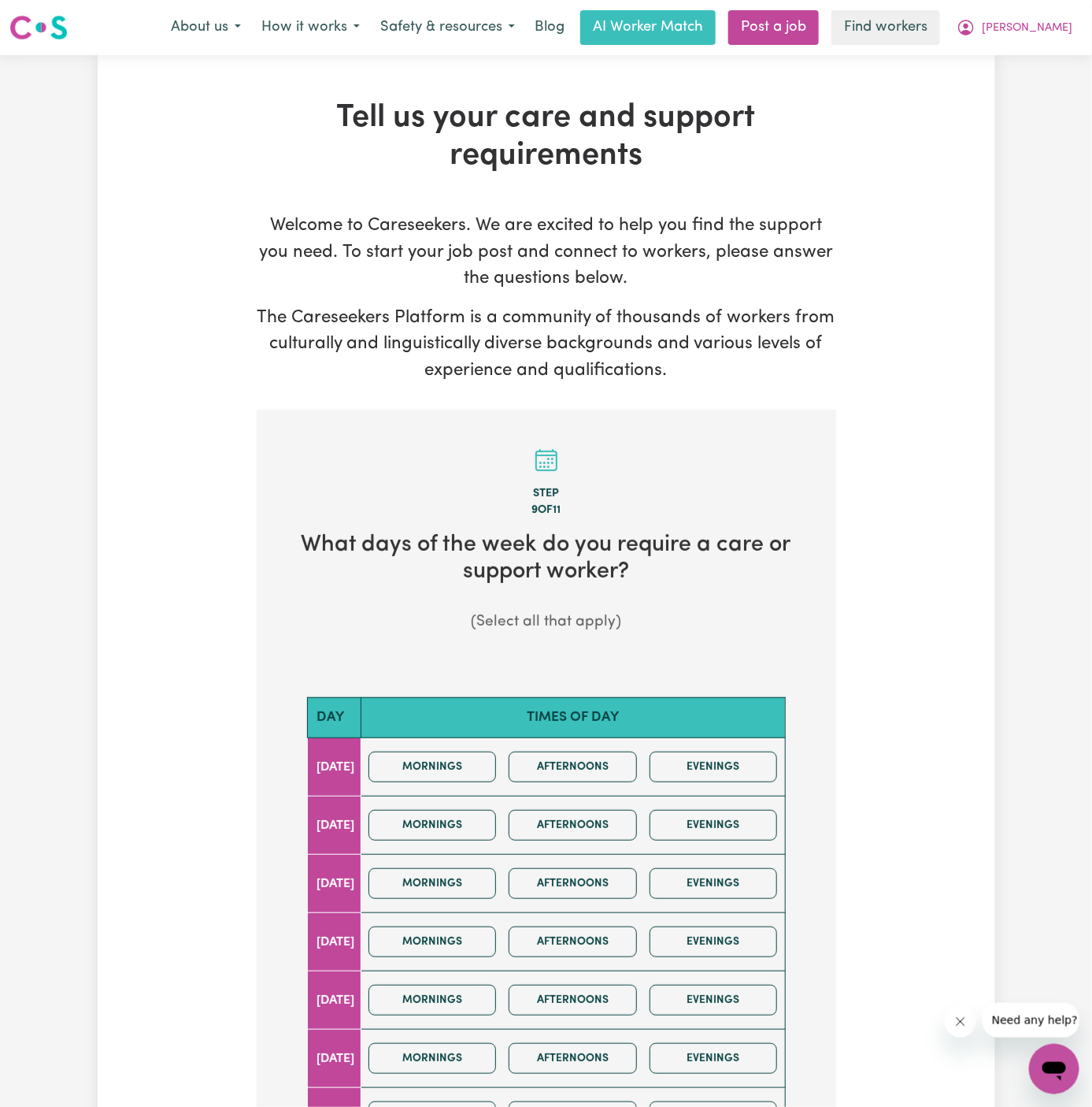
scroll to position [135, 0]
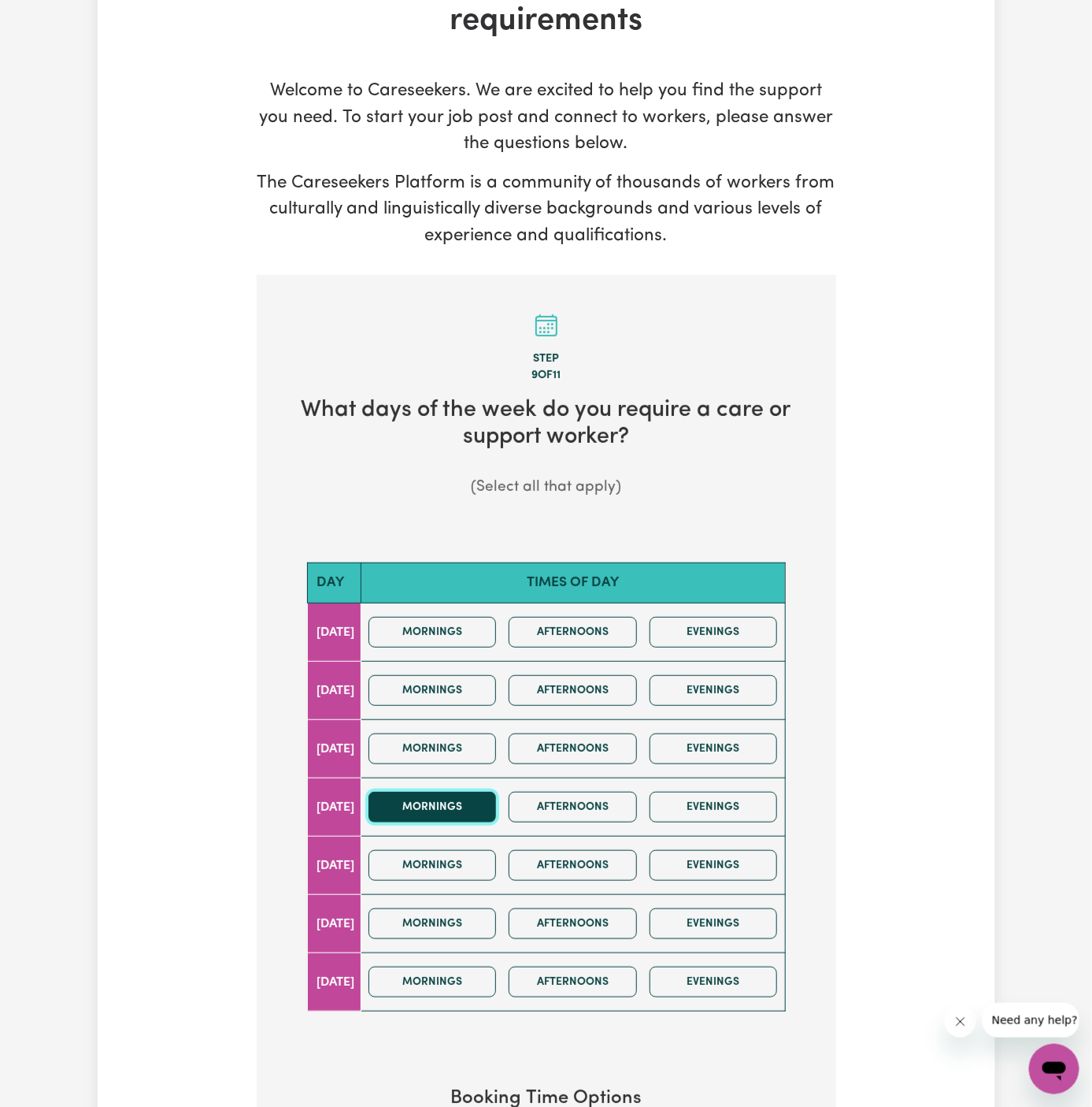
drag, startPoint x: 453, startPoint y: 811, endPoint x: 477, endPoint y: 811, distance: 24.0
click at [454, 811] on button "Mornings" at bounding box center [432, 807] width 128 height 31
click at [568, 811] on button "Afternoons" at bounding box center [572, 807] width 128 height 31
click at [730, 809] on button "Evenings" at bounding box center [713, 807] width 128 height 31
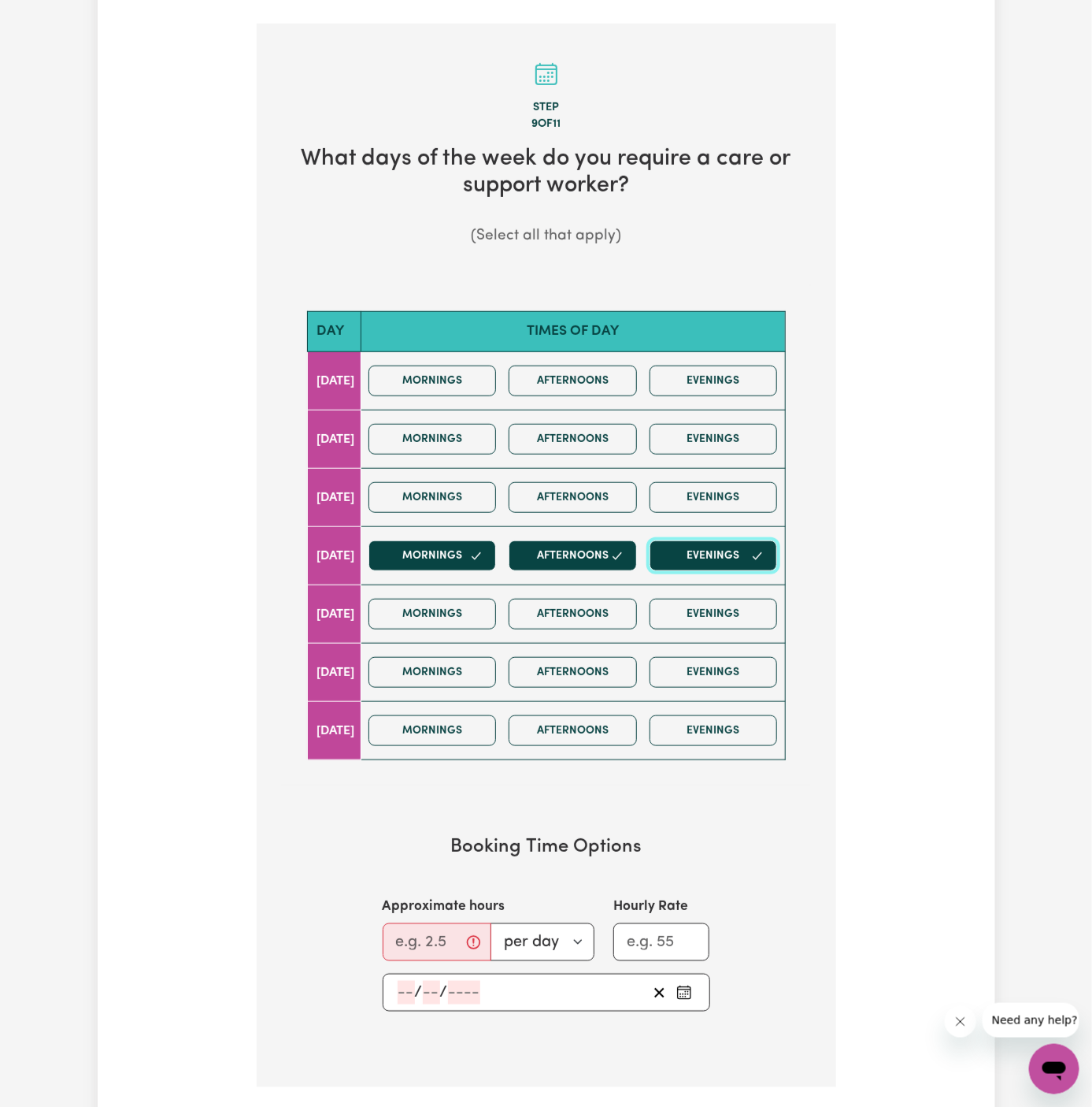
scroll to position [559, 0]
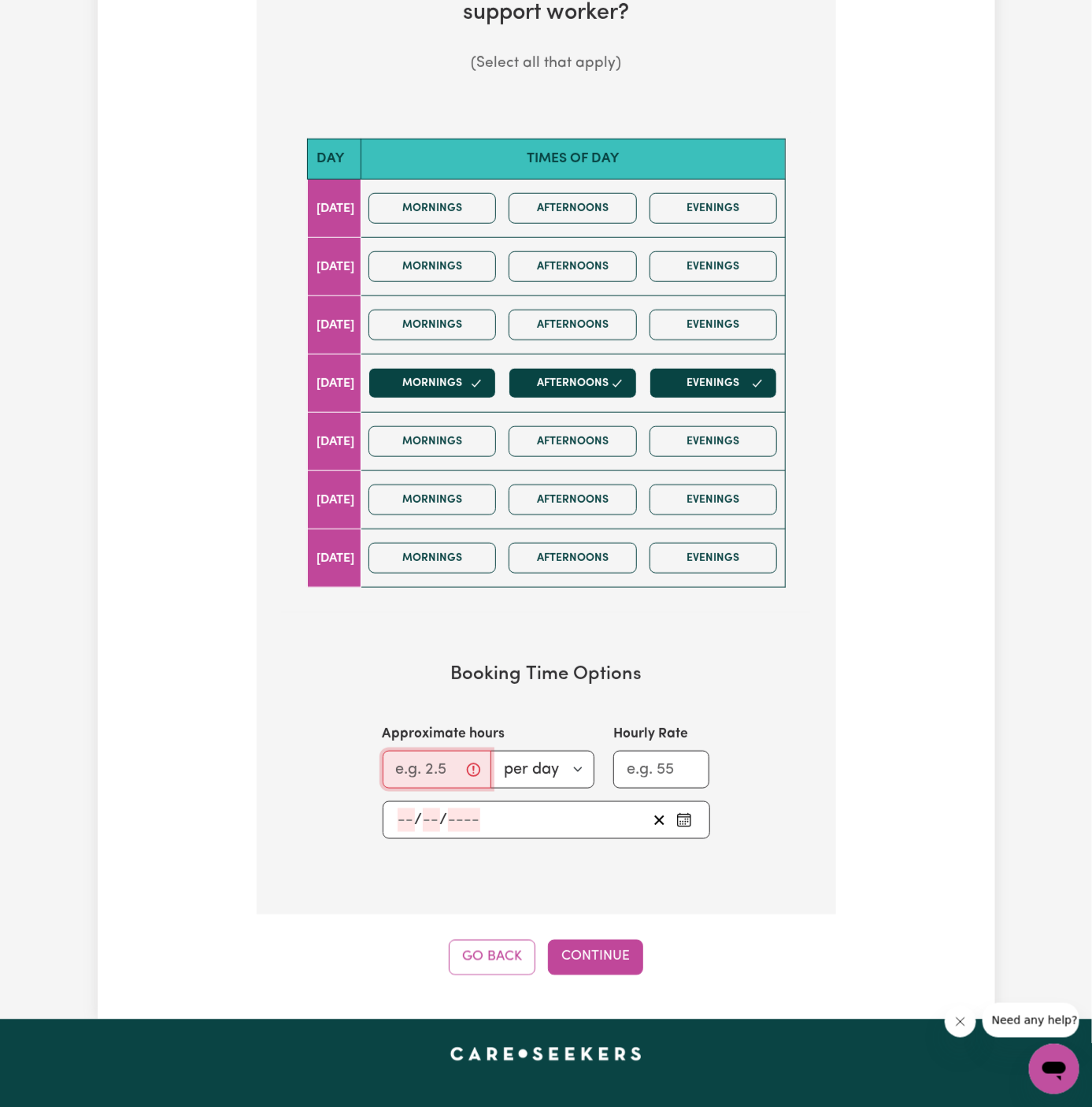
click at [410, 769] on input "Approximate hours" at bounding box center [436, 769] width 108 height 38
type input "8"
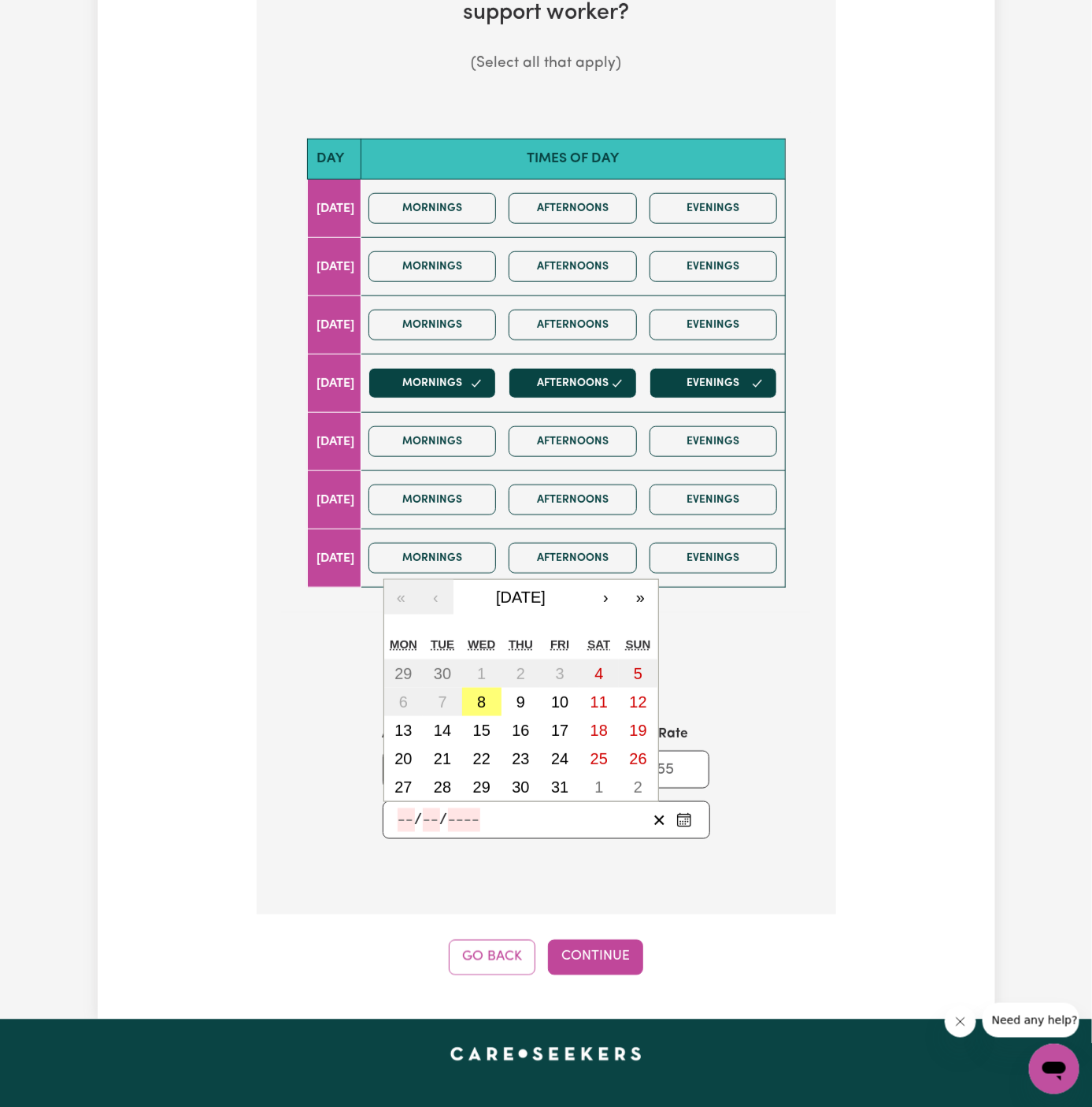
click at [406, 818] on input "number" at bounding box center [406, 819] width 17 height 23
click at [528, 692] on button "9" at bounding box center [522, 701] width 40 height 28
type input "[DATE]"
type input "9"
type input "10"
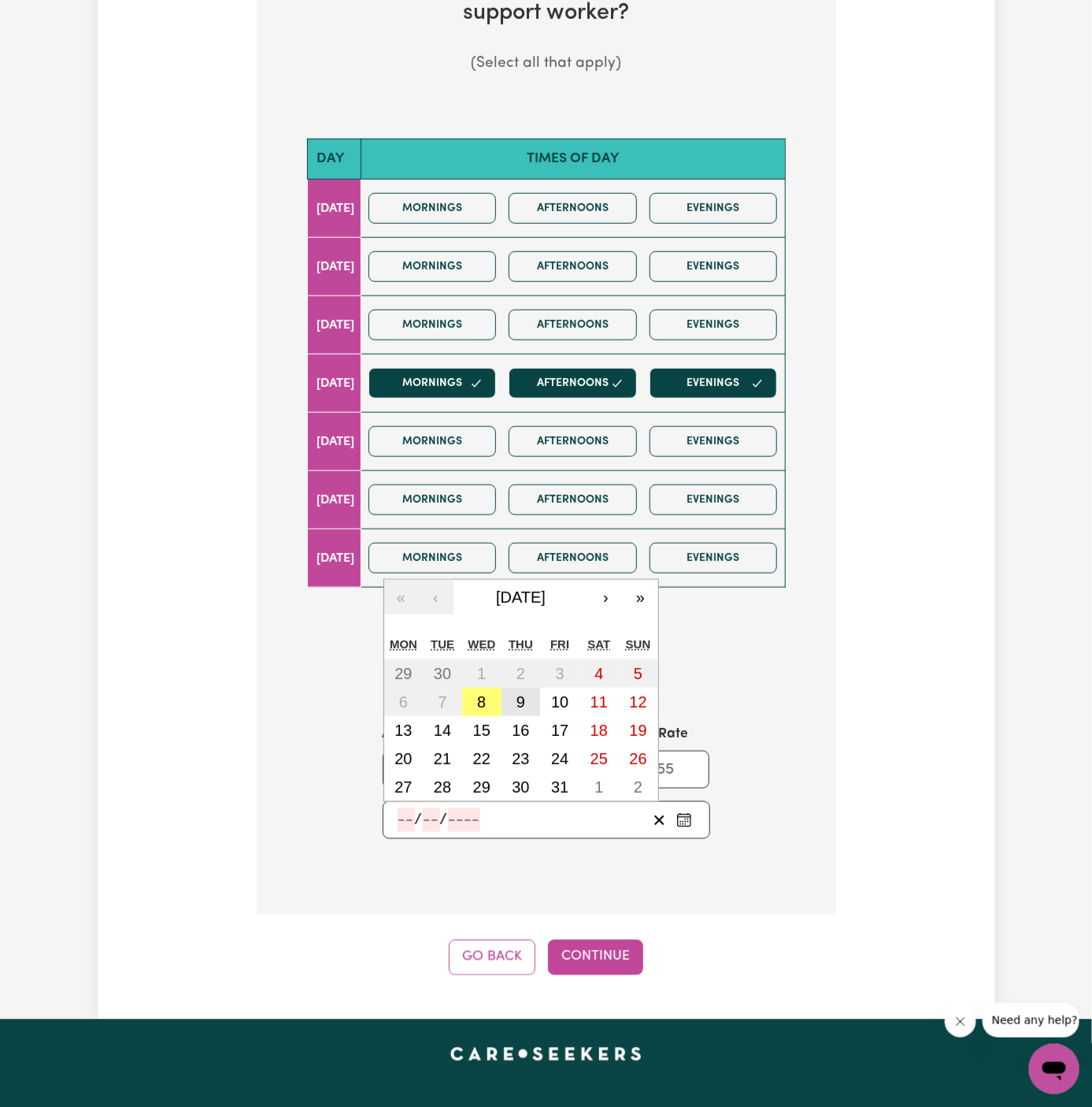
type input "2025"
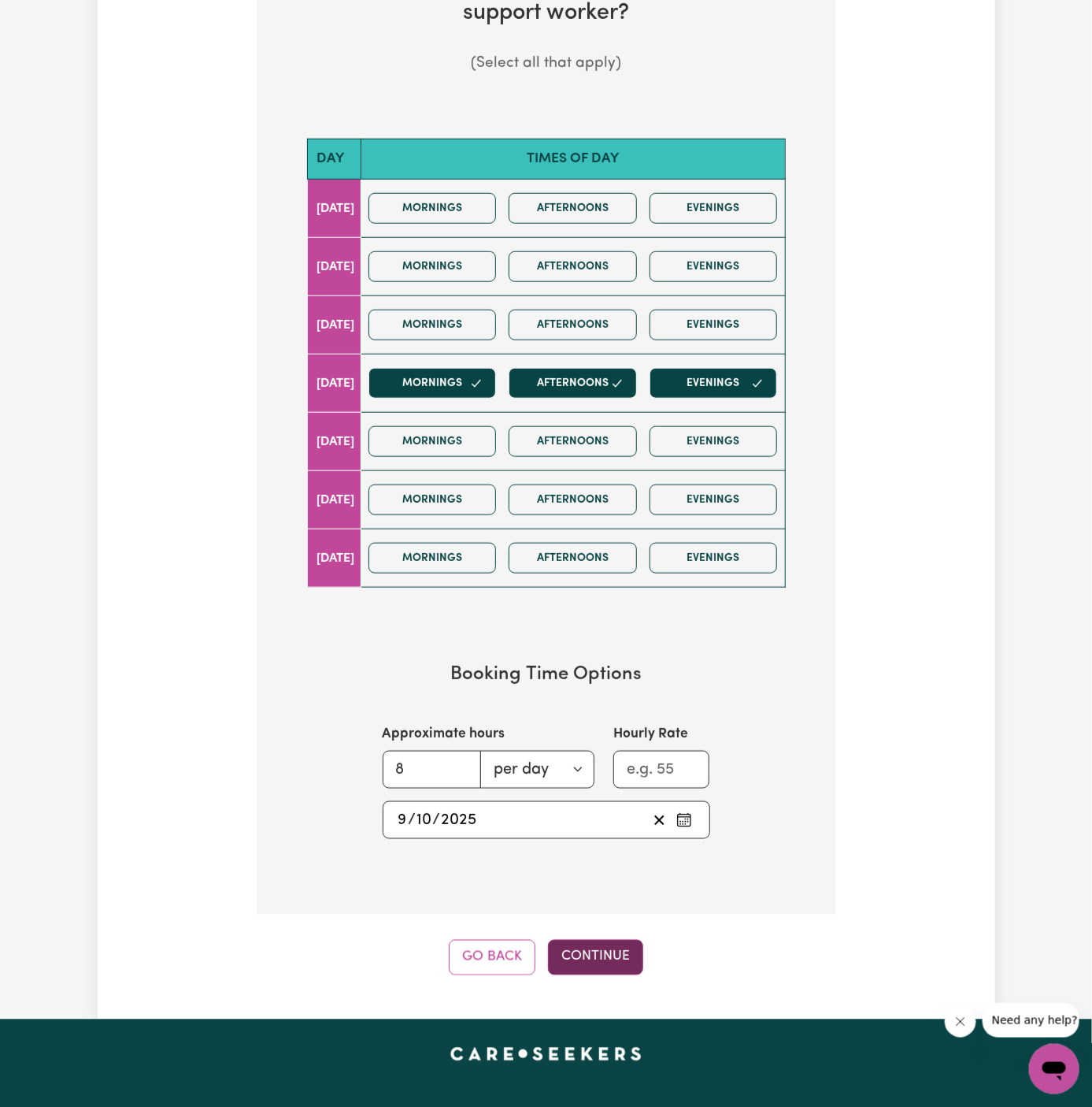
click at [601, 965] on button "Continue" at bounding box center [595, 957] width 95 height 34
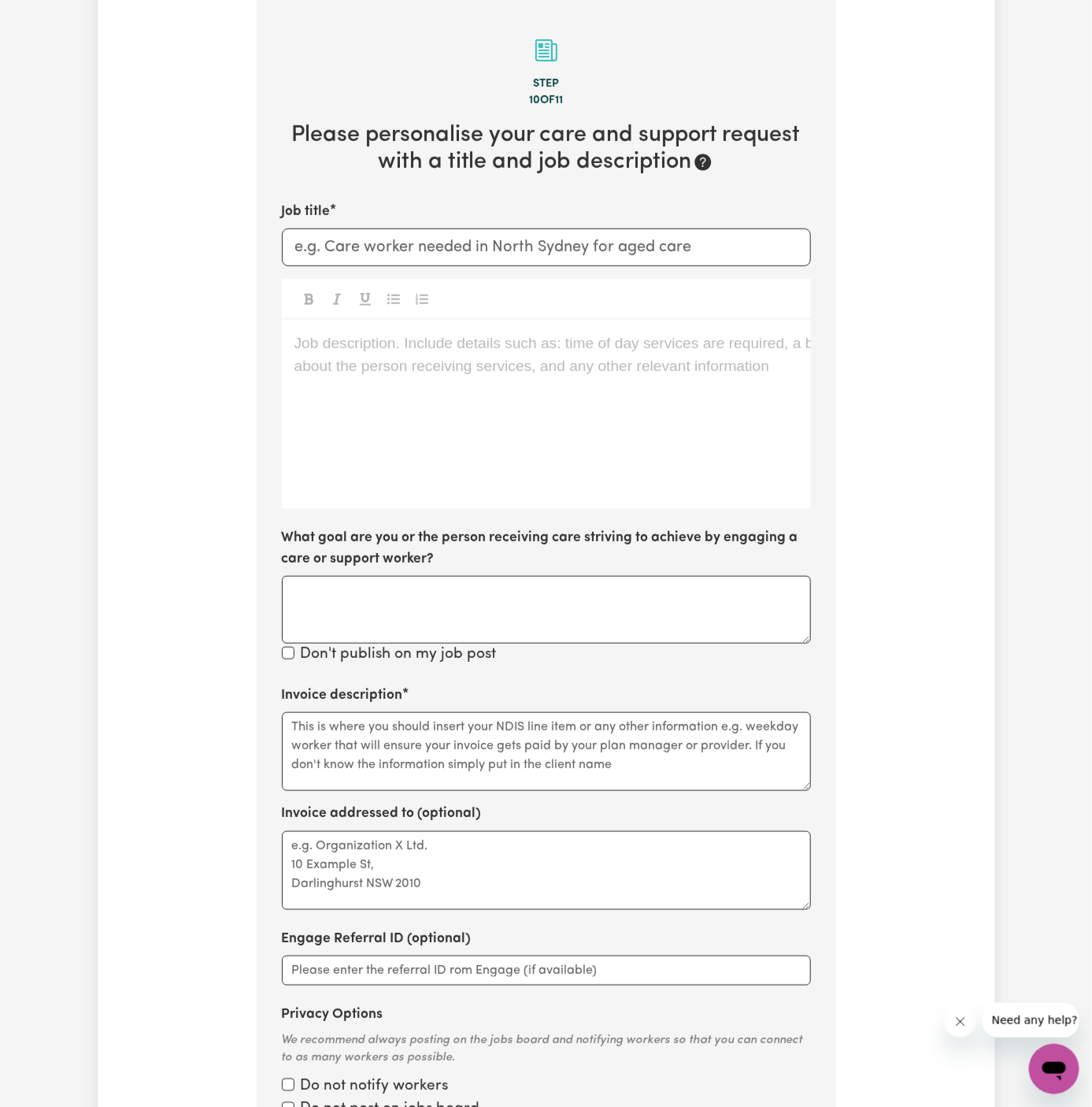
scroll to position [409, 0]
click at [511, 376] on div "Job description. Include details such as: time of day services are required, a …" at bounding box center [546, 415] width 529 height 189
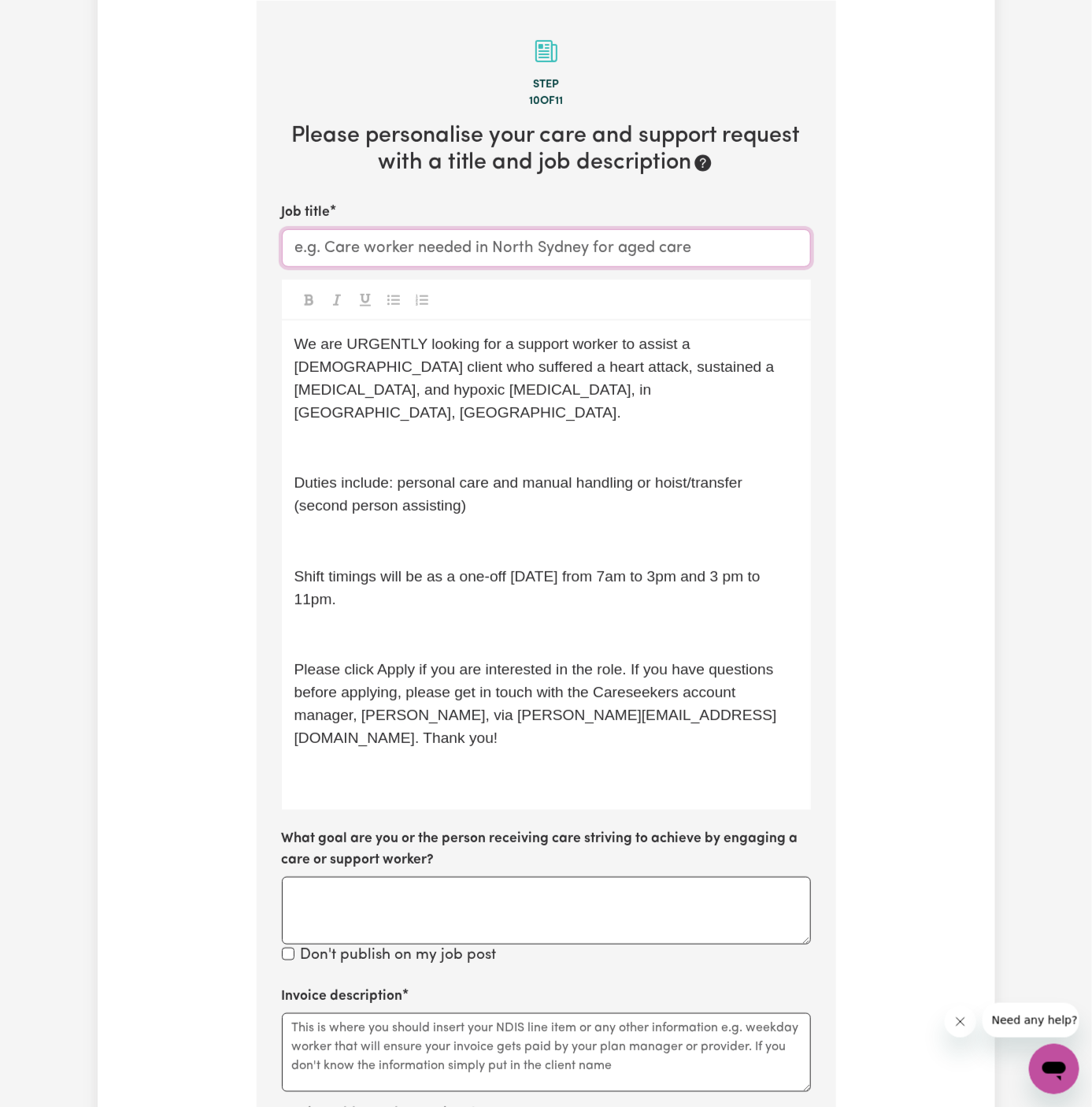
click at [475, 248] on input "Job title" at bounding box center [546, 248] width 529 height 38
paste input "Support Worker Needed In [GEOGRAPHIC_DATA], [GEOGRAPHIC_DATA]"
type input "Support Worker Needed In [GEOGRAPHIC_DATA], [GEOGRAPHIC_DATA]"
click at [508, 474] on span "Duties include: personal care and manual handling or hoist/transfer (second per…" at bounding box center [521, 494] width 453 height 40
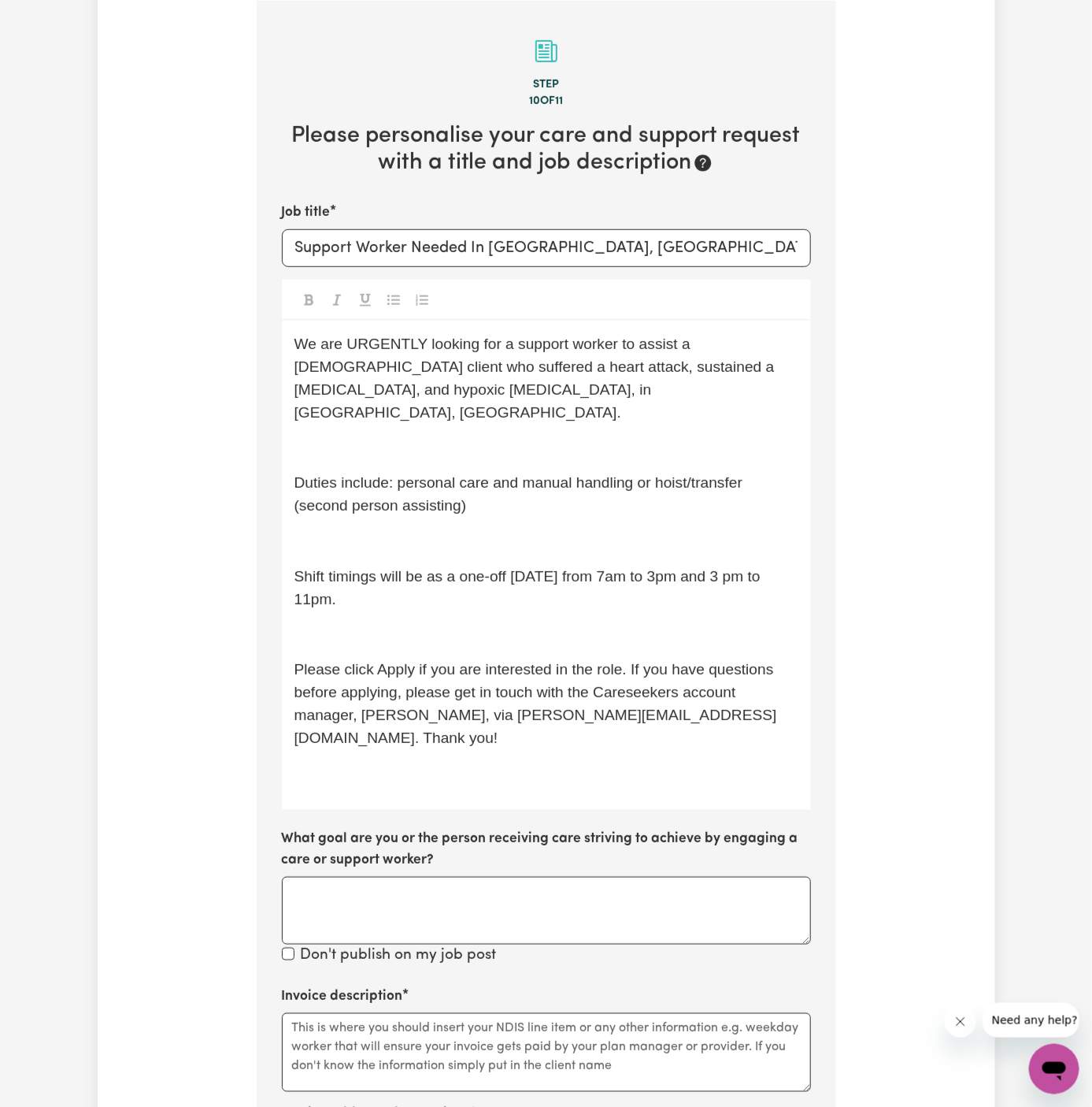
click at [508, 437] on p "﻿" at bounding box center [546, 449] width 503 height 23
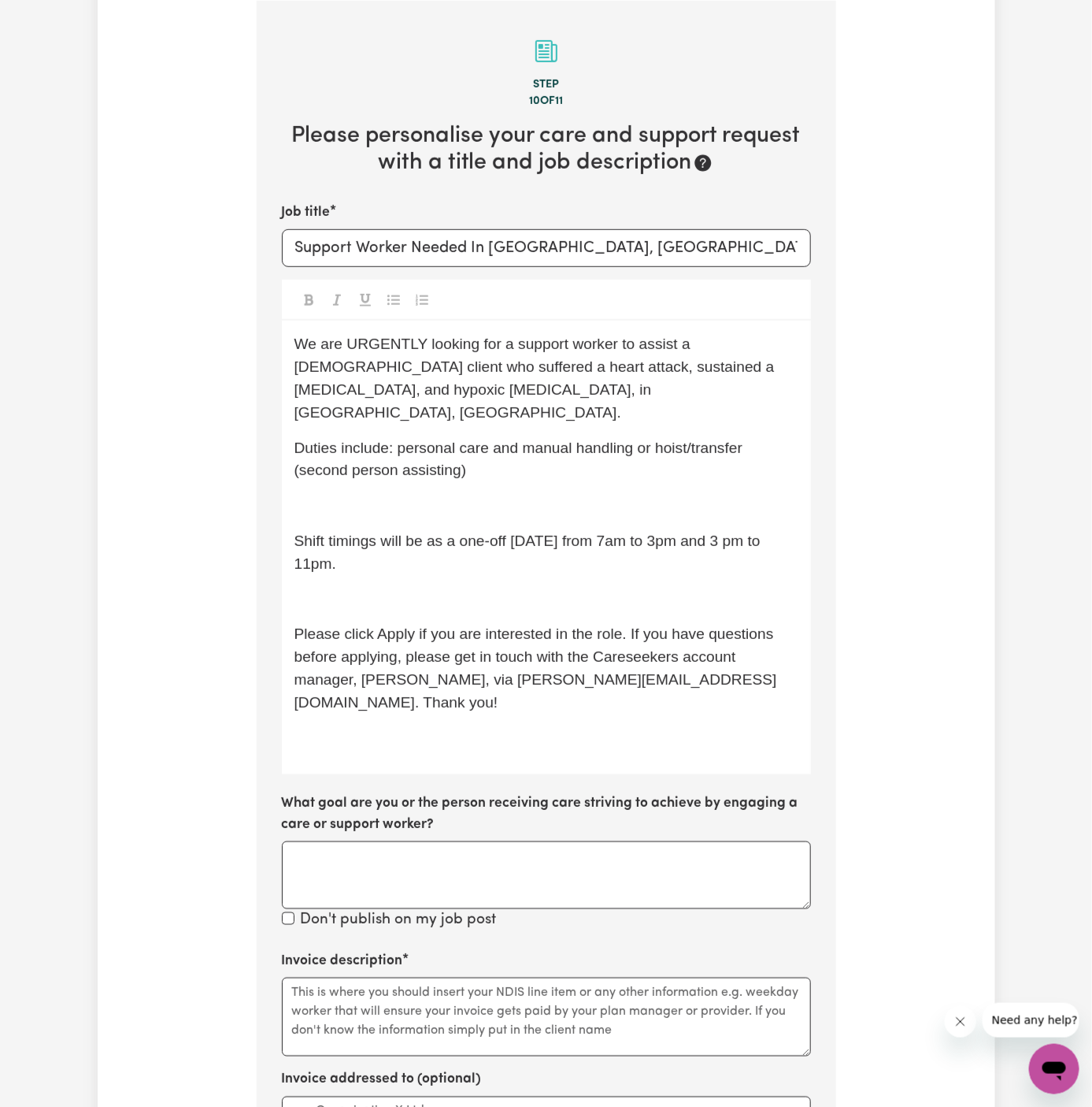
click at [501, 495] on p "﻿" at bounding box center [546, 506] width 503 height 23
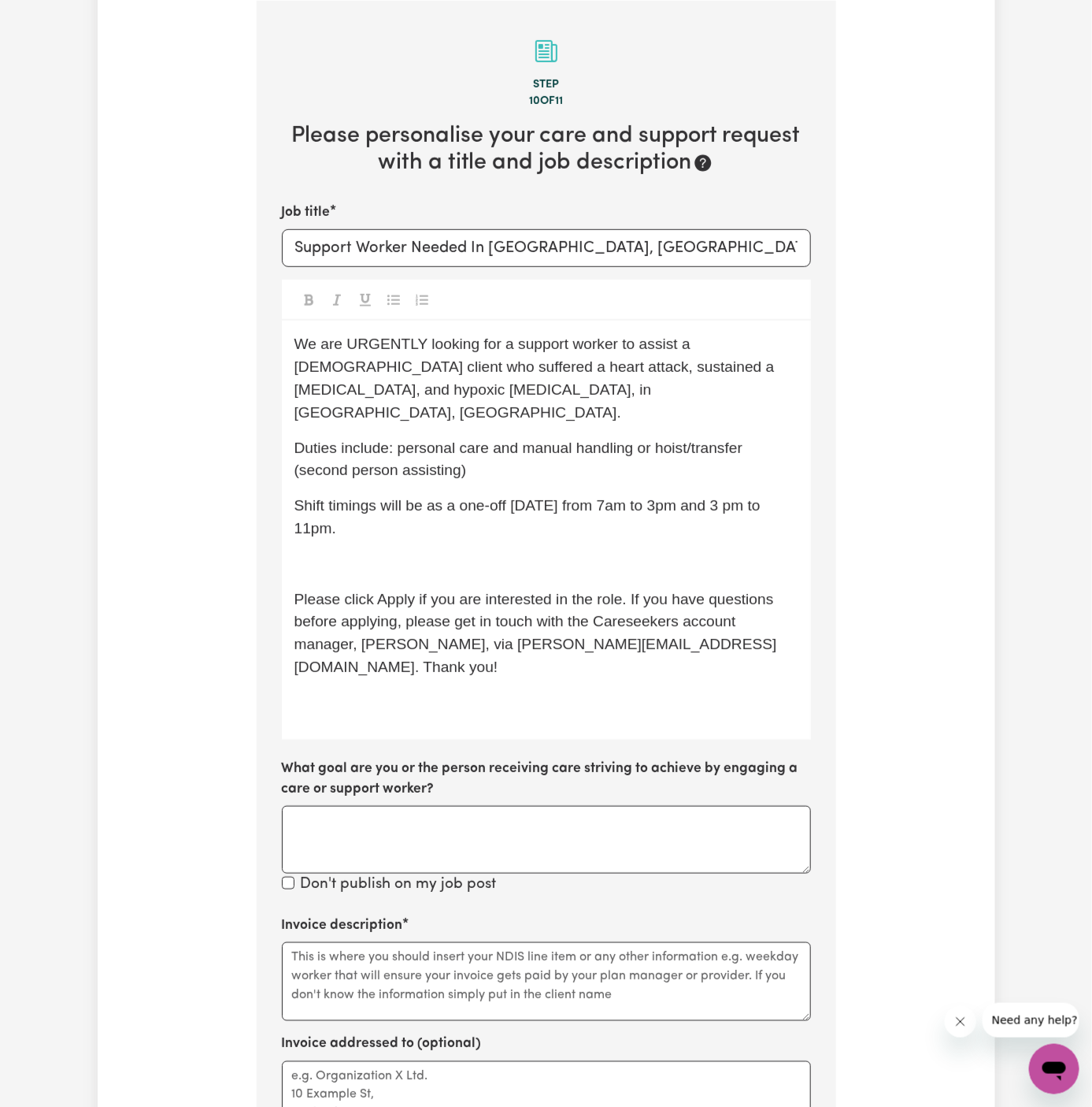
click at [488, 553] on p "﻿" at bounding box center [546, 564] width 503 height 23
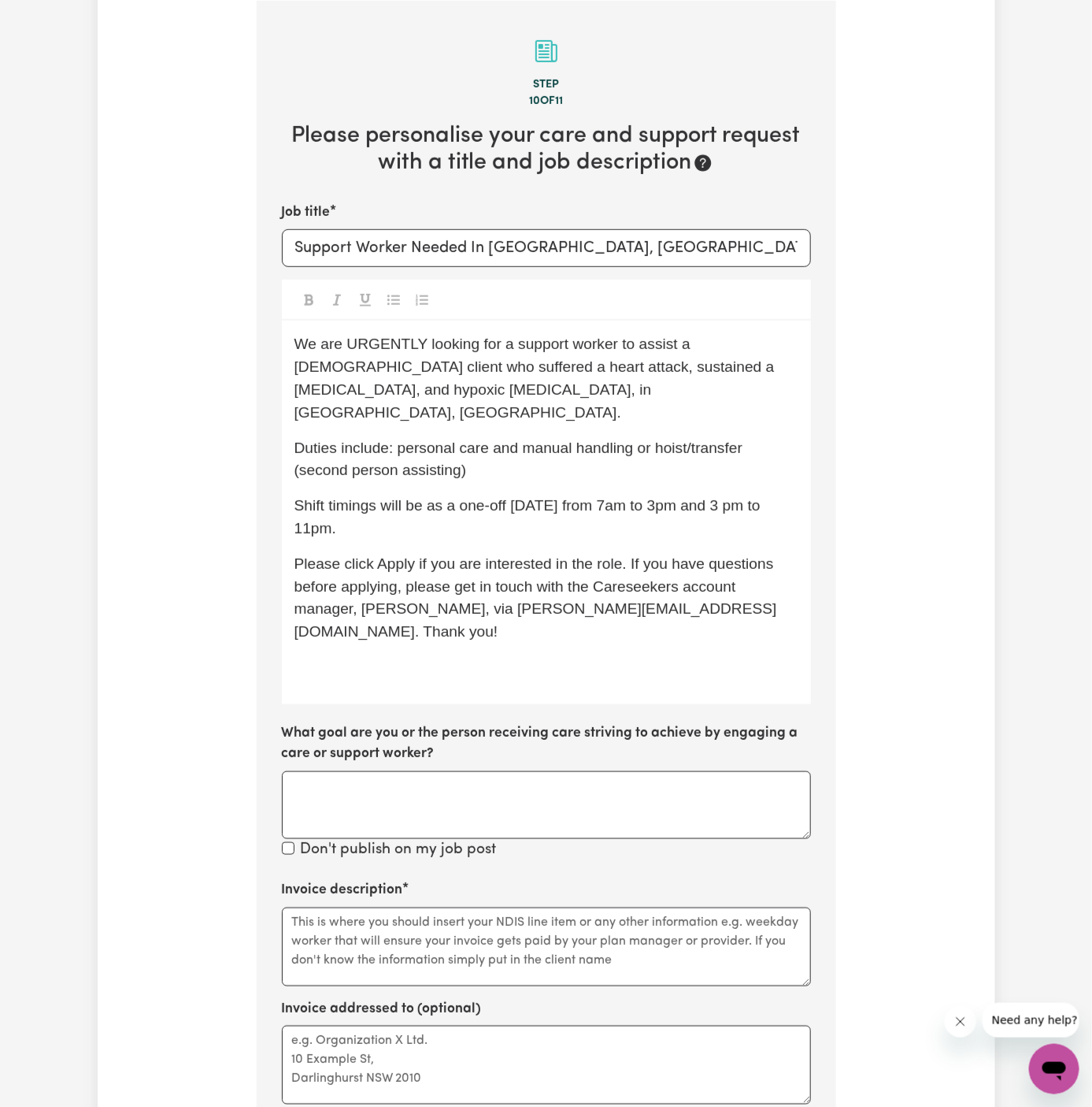
click at [730, 497] on span "Shift timings will be as a one-off [DATE] from 7am to 3pm and 3 pm to 11pm." at bounding box center [530, 517] width 471 height 40
click at [629, 497] on span "Shift timings will be as a one-off [DATE] from 7am to 3pm and 3 pm to 11pm." at bounding box center [530, 517] width 471 height 40
click at [664, 497] on span "Shift timings will be as a one-off [DATE], from 7am to 3pm and 3 pm to 11pm." at bounding box center [532, 517] width 475 height 40
click at [715, 497] on span "Shift timings will be as a one-off [DATE], from 7 am to 3pm and 3 pm to 11pm." at bounding box center [534, 517] width 479 height 40
click at [346, 505] on span "Shift timings will be as a one-off [DATE], from 7 am to 3 pm and 3 pm to 11pm." at bounding box center [536, 517] width 484 height 40
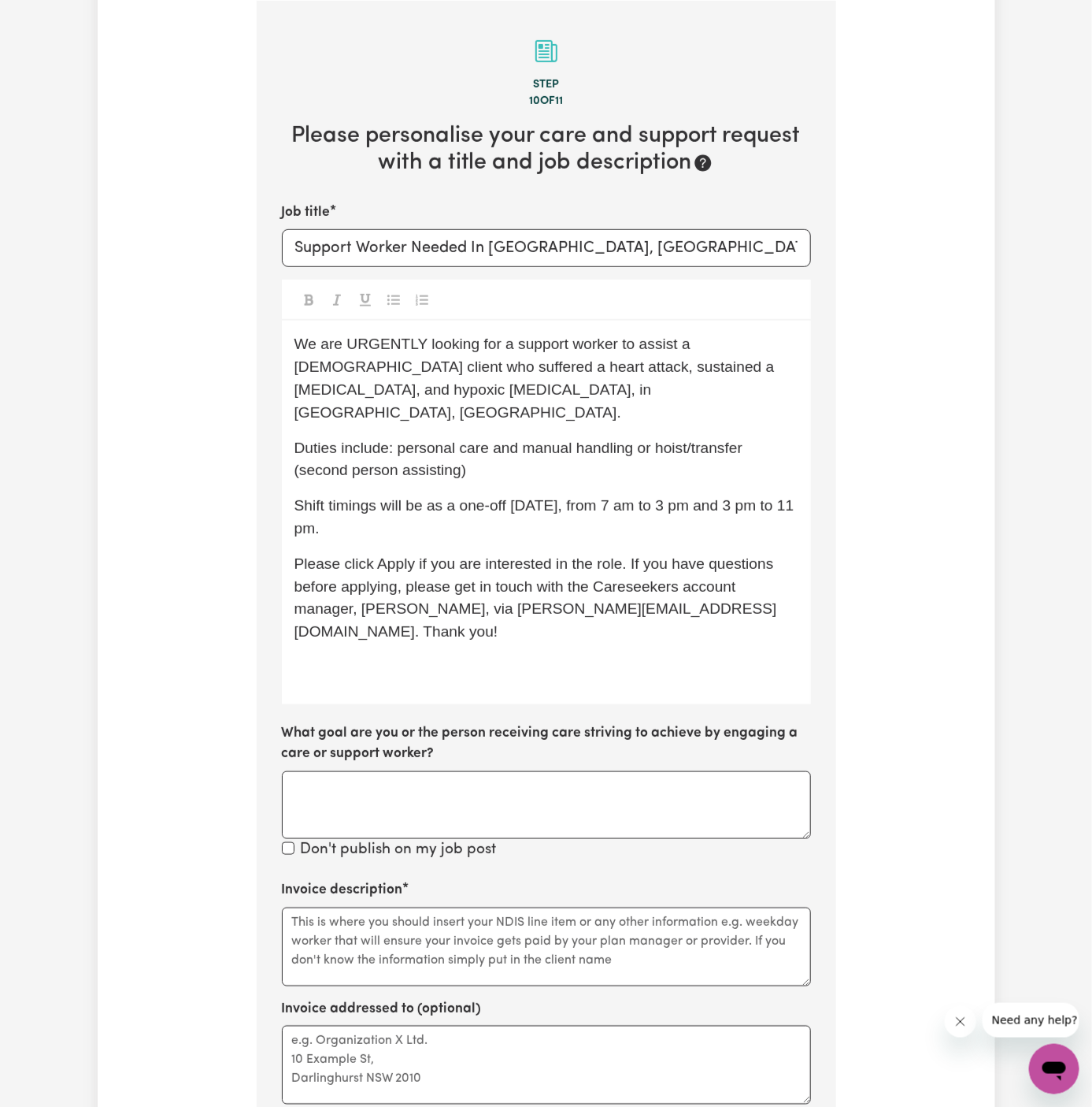
click at [448, 437] on p "Duties include: personal care and manual handling or hoist/transfer (second per…" at bounding box center [546, 460] width 503 height 46
click at [385, 401] on div "We are URGENTLY looking for a support worker to assist a [DEMOGRAPHIC_DATA] cli…" at bounding box center [546, 511] width 529 height 382
click at [376, 383] on span "We are URGENTLY looking for a support worker to assist a [DEMOGRAPHIC_DATA] cli…" at bounding box center [537, 377] width 485 height 84
click at [583, 439] on span "Duties include: personal care and manual handling or hoist/transfer (second per…" at bounding box center [521, 459] width 453 height 40
click at [580, 671] on div "Job title Support Worker Needed In [GEOGRAPHIC_DATA], [GEOGRAPHIC_DATA] We are …" at bounding box center [546, 532] width 529 height 658
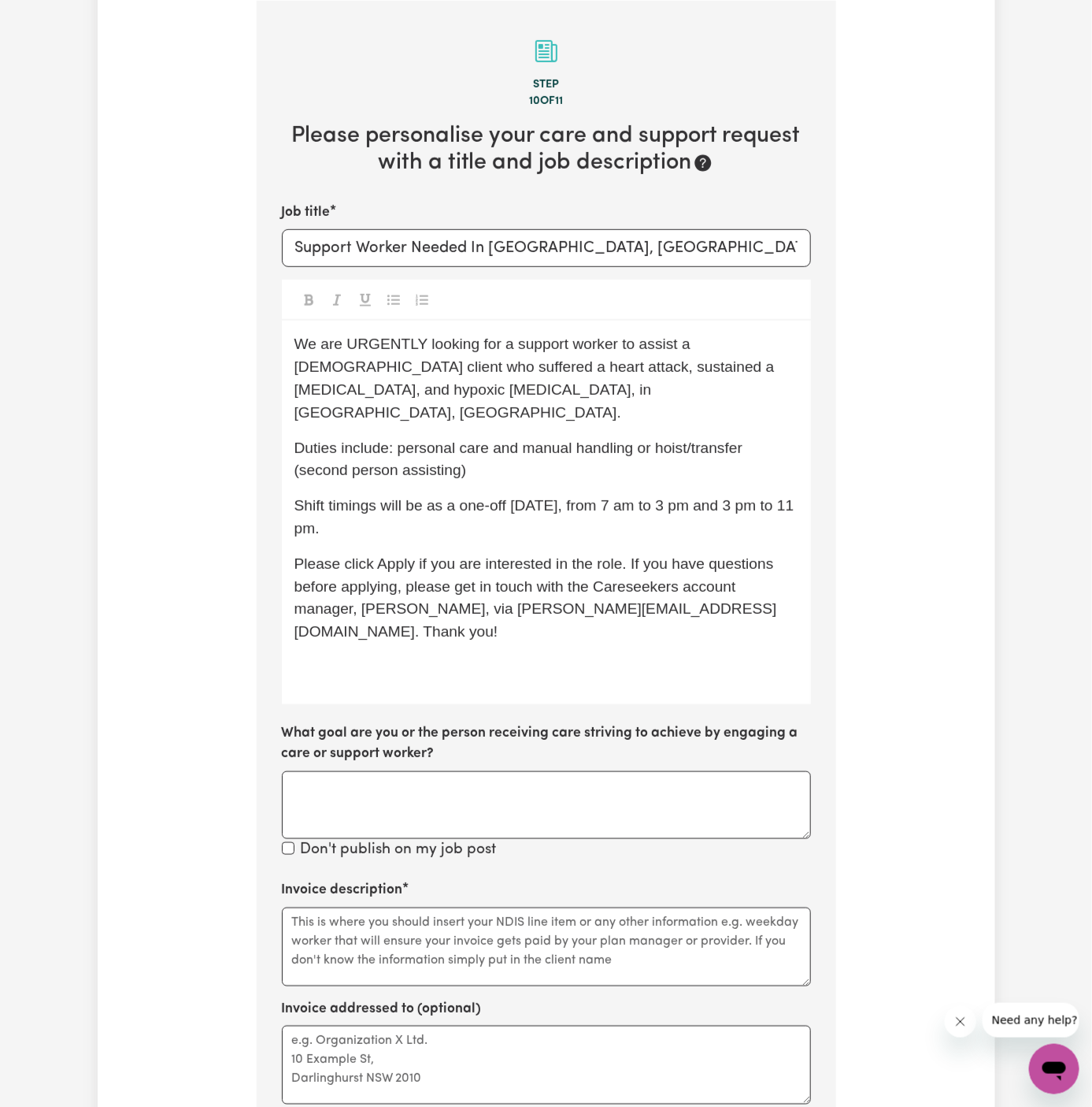
click at [580, 664] on div "Job title Support Worker Needed In [GEOGRAPHIC_DATA], [GEOGRAPHIC_DATA] We are …" at bounding box center [546, 532] width 529 height 658
click at [538, 636] on div "We are URGENTLY looking for a support worker to assist a [DEMOGRAPHIC_DATA] cli…" at bounding box center [546, 511] width 529 height 382
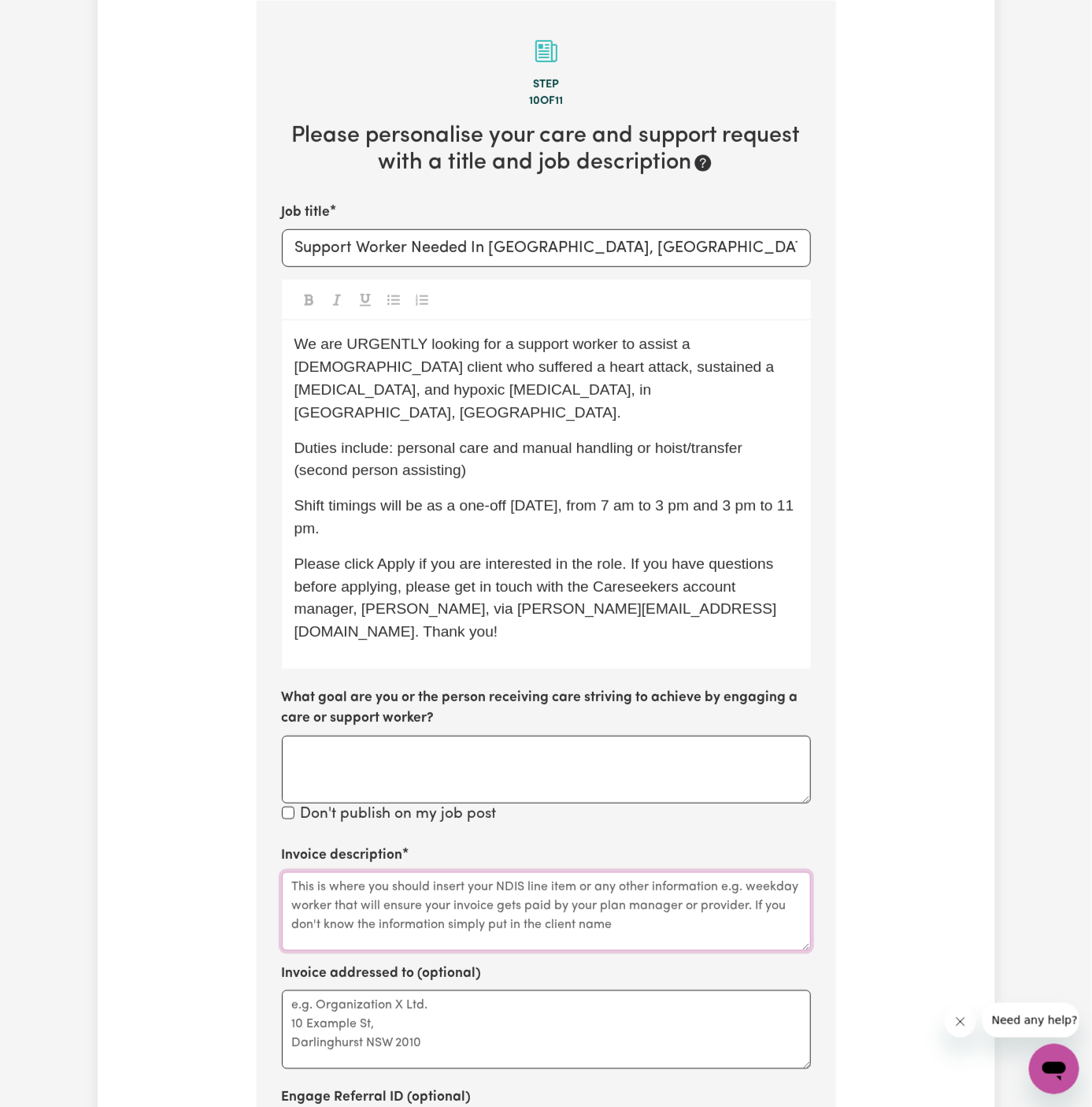
click at [494, 872] on textarea "Invoice description" at bounding box center [546, 911] width 529 height 79
paste textarea "personal care and hoist/transfer"
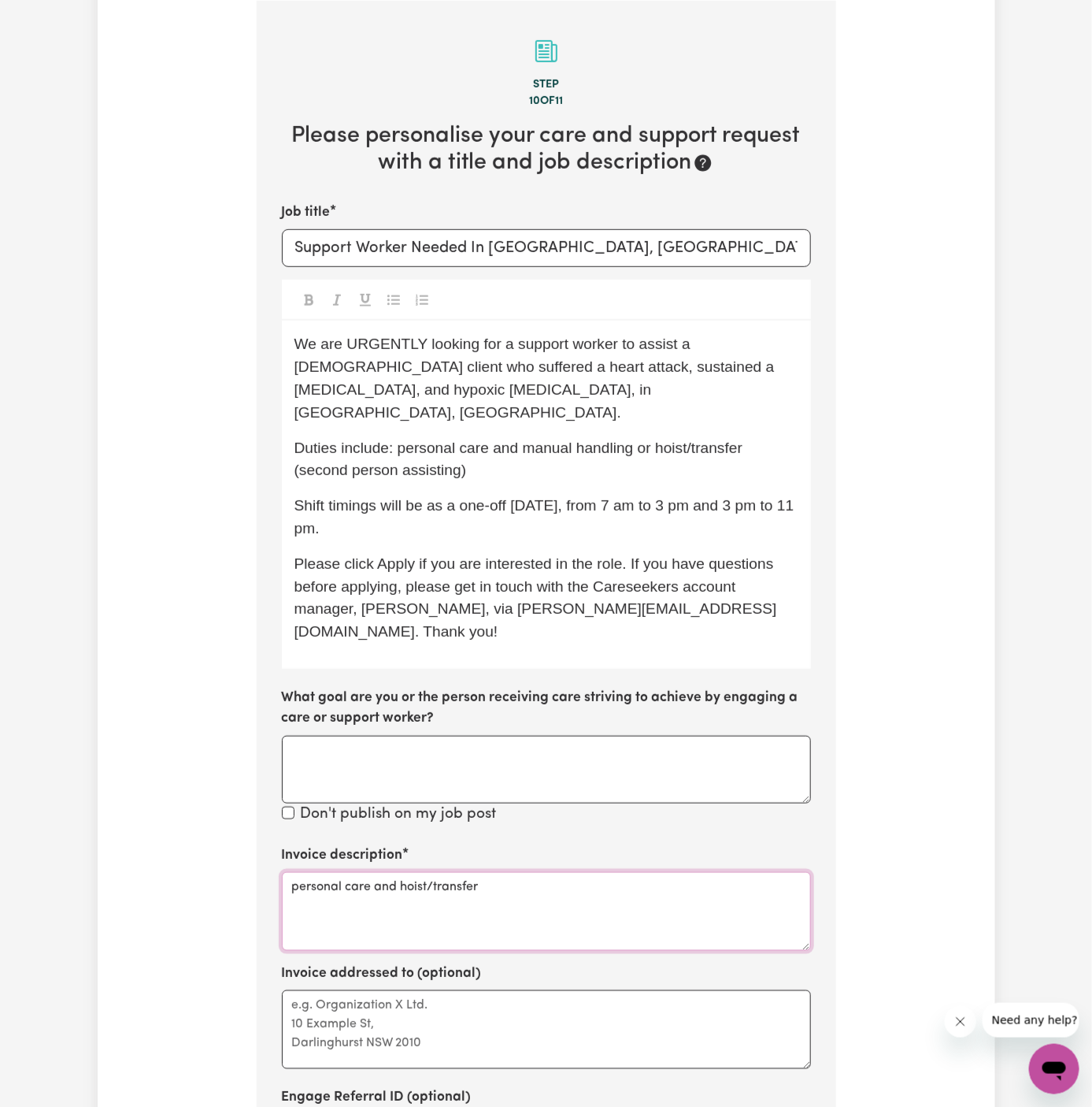
type textarea "personal care and hoist/transfer"
click at [417, 990] on textarea "Invoice addressed to (optional)" at bounding box center [546, 1030] width 529 height 79
paste textarea "c/o Wholistic Care"
type textarea "c/o Wholistic Care"
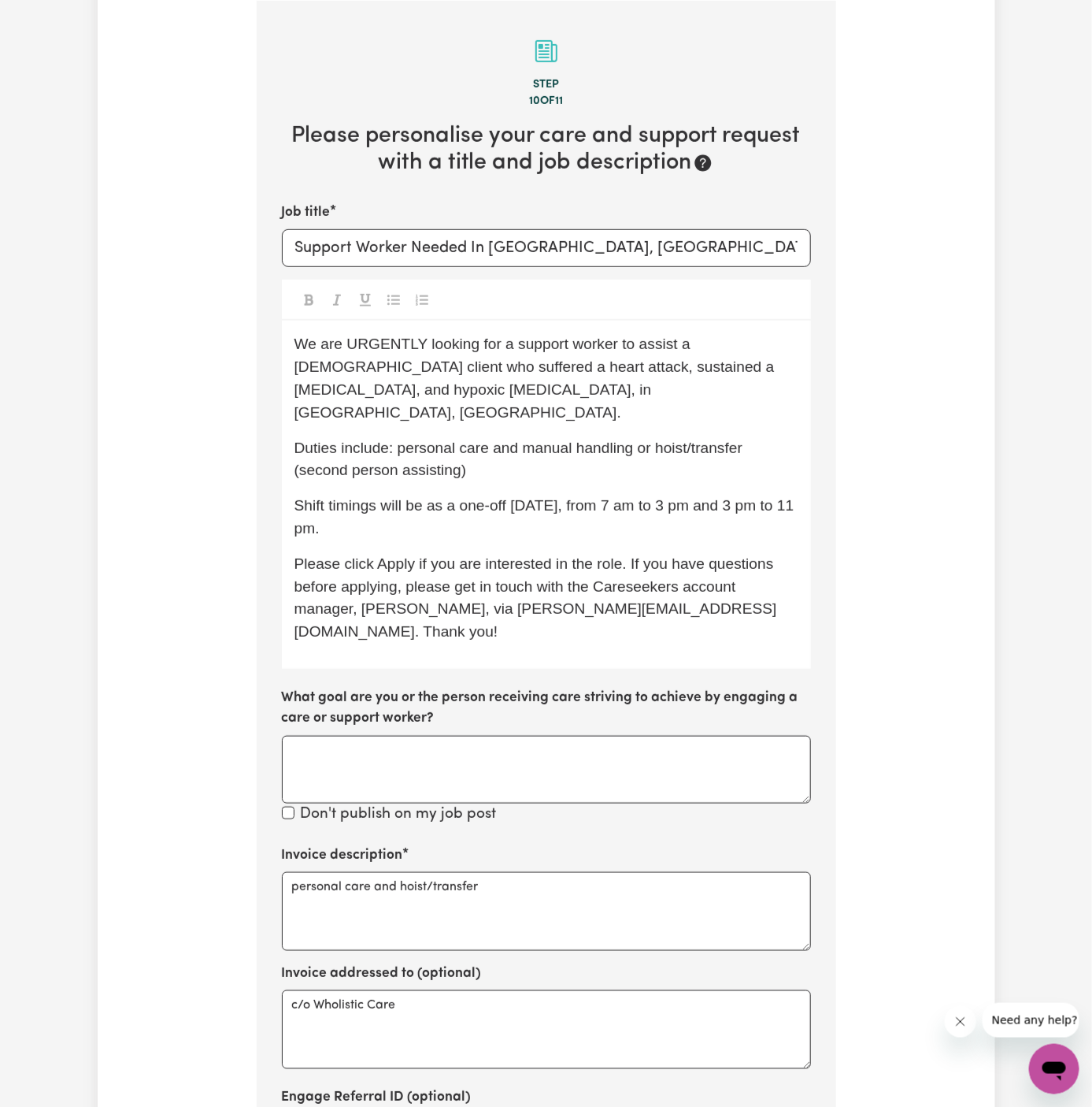
click at [610, 497] on span "Shift timings will be as a one-off [DATE], from 7 am to 3 pm and 3 pm to 11 pm." at bounding box center [546, 517] width 503 height 40
click at [583, 497] on span "Shift timings will be as a one-off [DATE], from 7 am to 3 pm and 3 pm to 11 pm." at bounding box center [546, 517] width 503 height 40
click at [645, 555] on span "Please click Apply if you are interested in the role. If you have questions bef…" at bounding box center [536, 597] width 484 height 84
click at [685, 521] on div "We are URGENTLY looking for a support worker to assist a [DEMOGRAPHIC_DATA] cli…" at bounding box center [546, 494] width 529 height 348
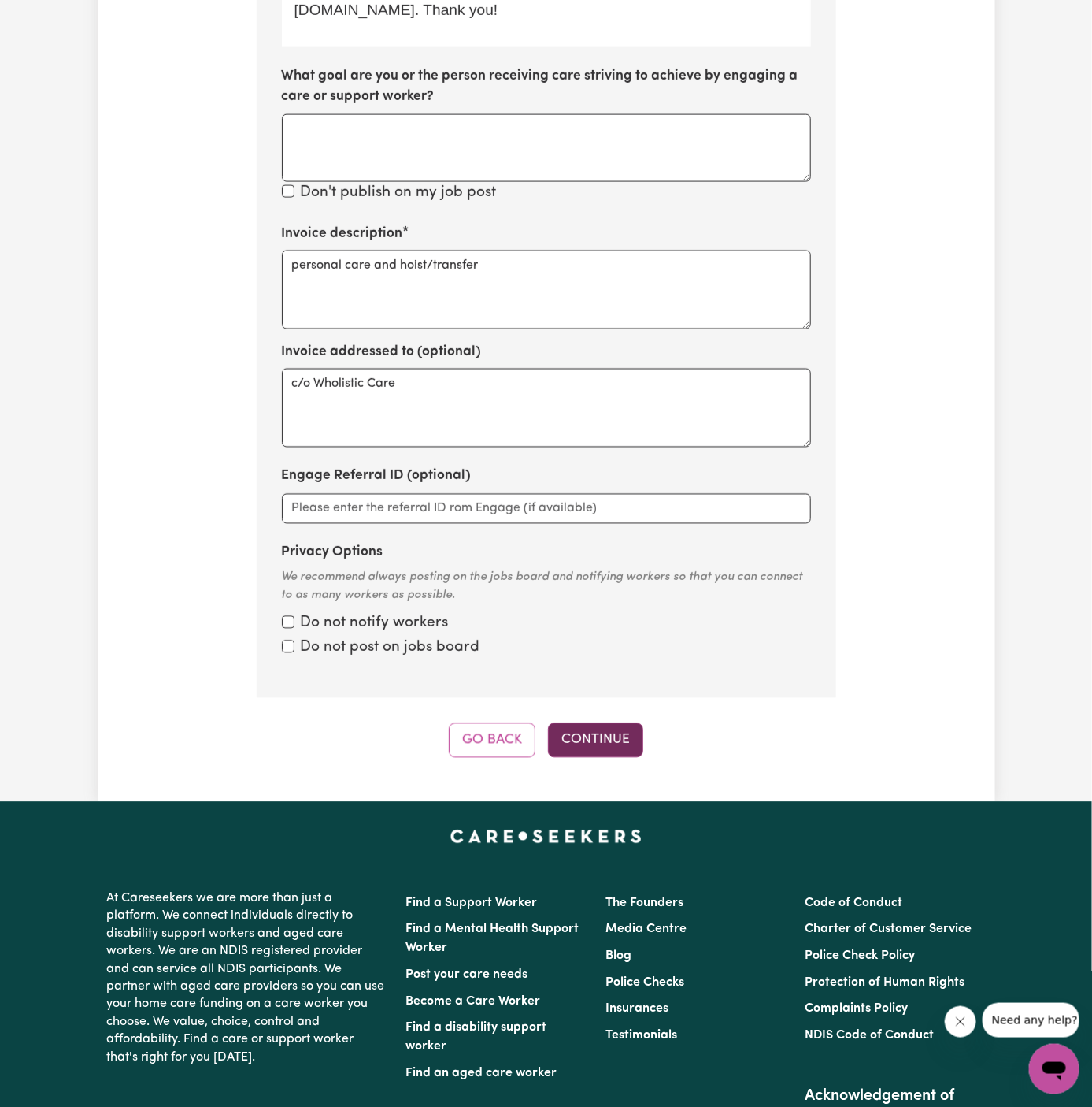
click at [579, 723] on button "Continue" at bounding box center [595, 740] width 95 height 34
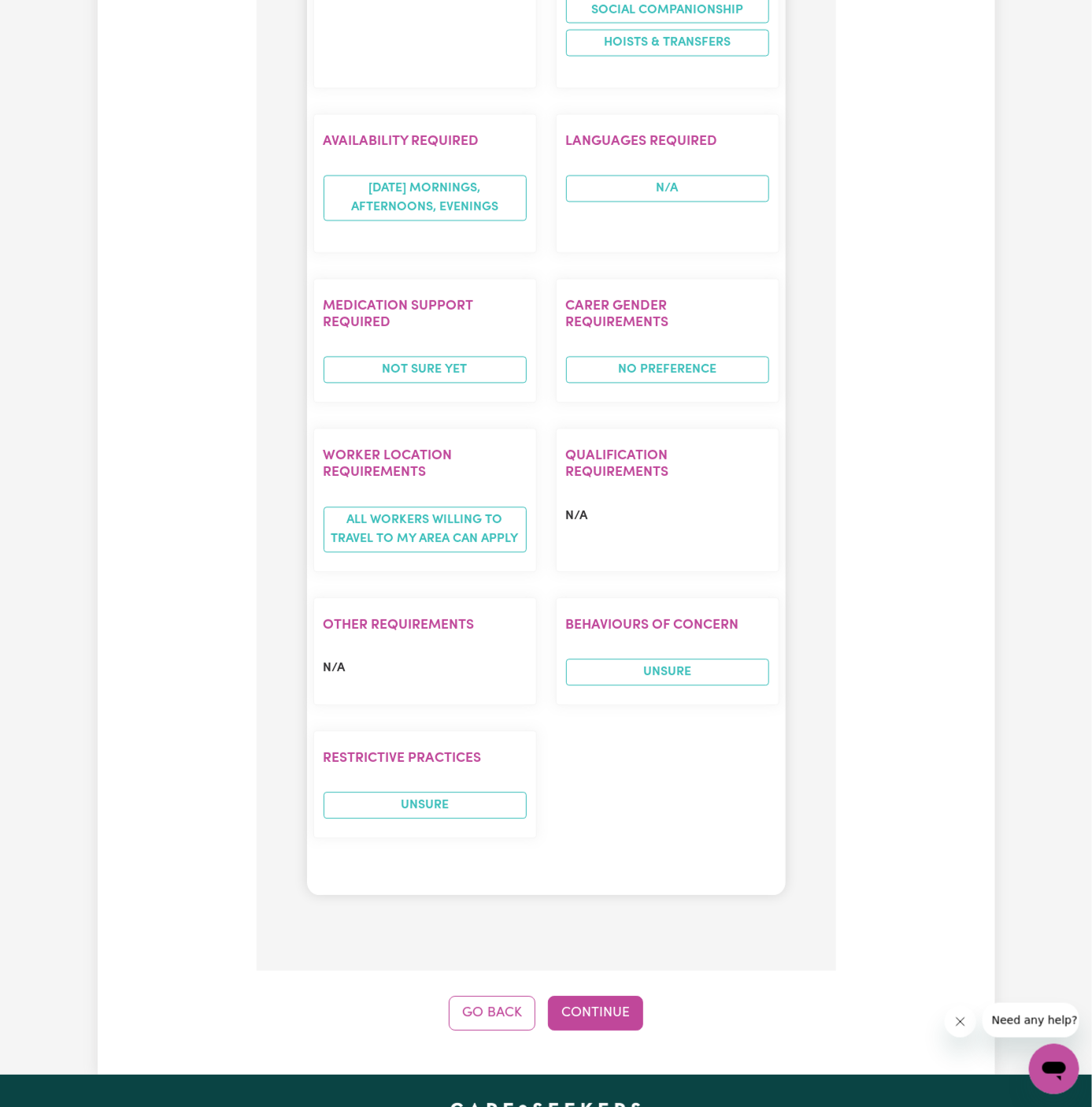
scroll to position [1542, 0]
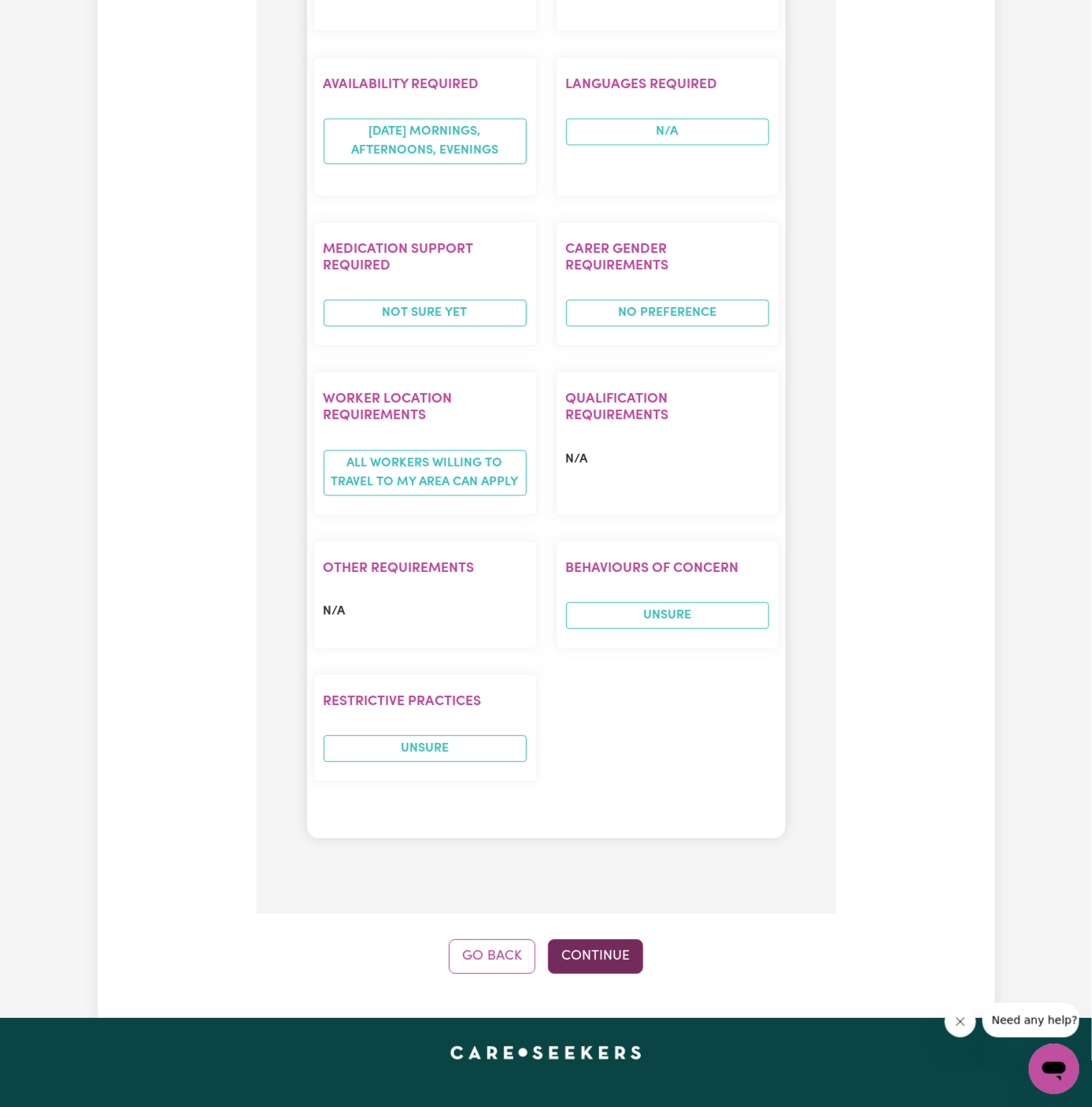
click at [604, 939] on button "Continue" at bounding box center [595, 956] width 95 height 34
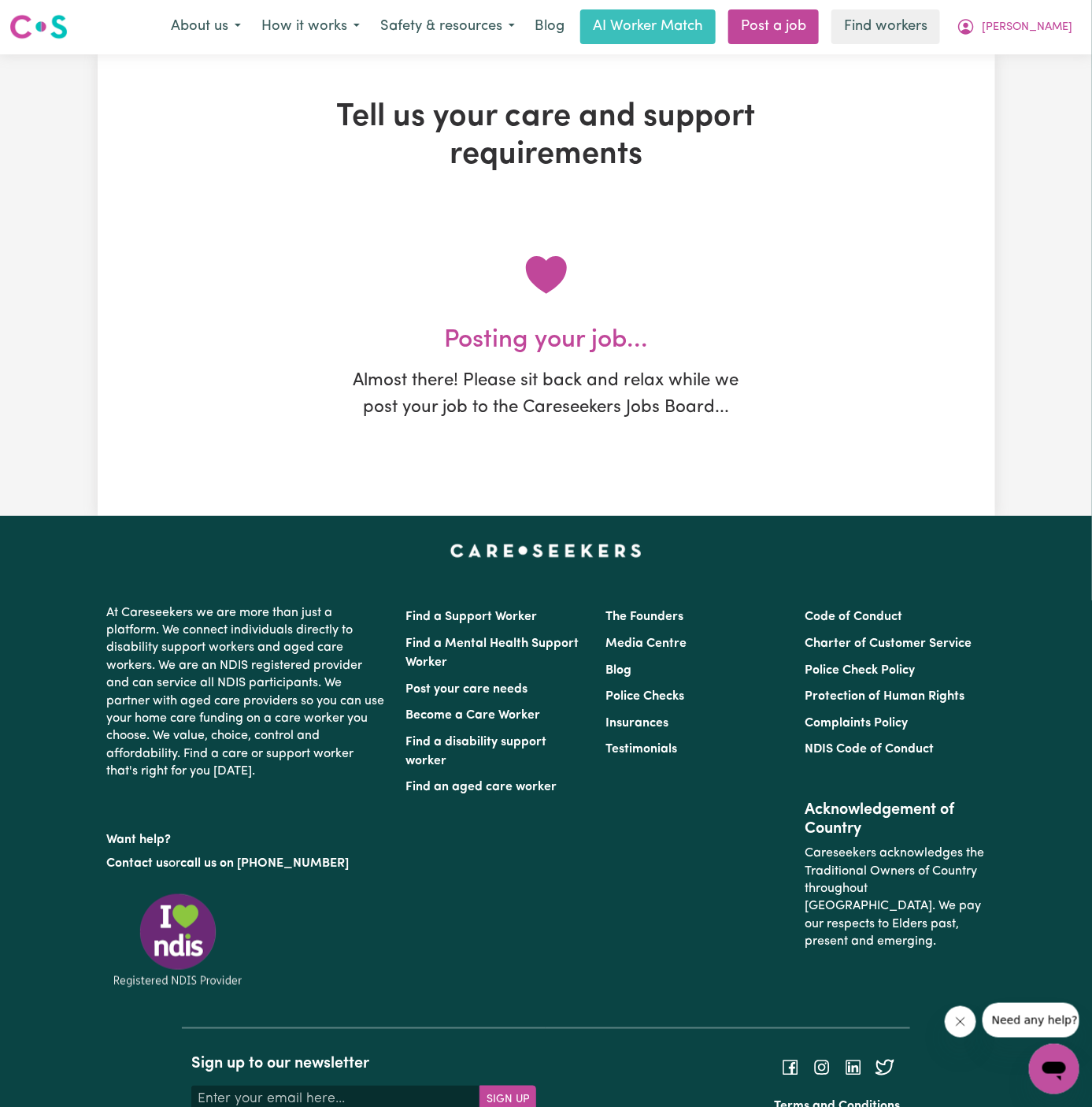
scroll to position [0, 0]
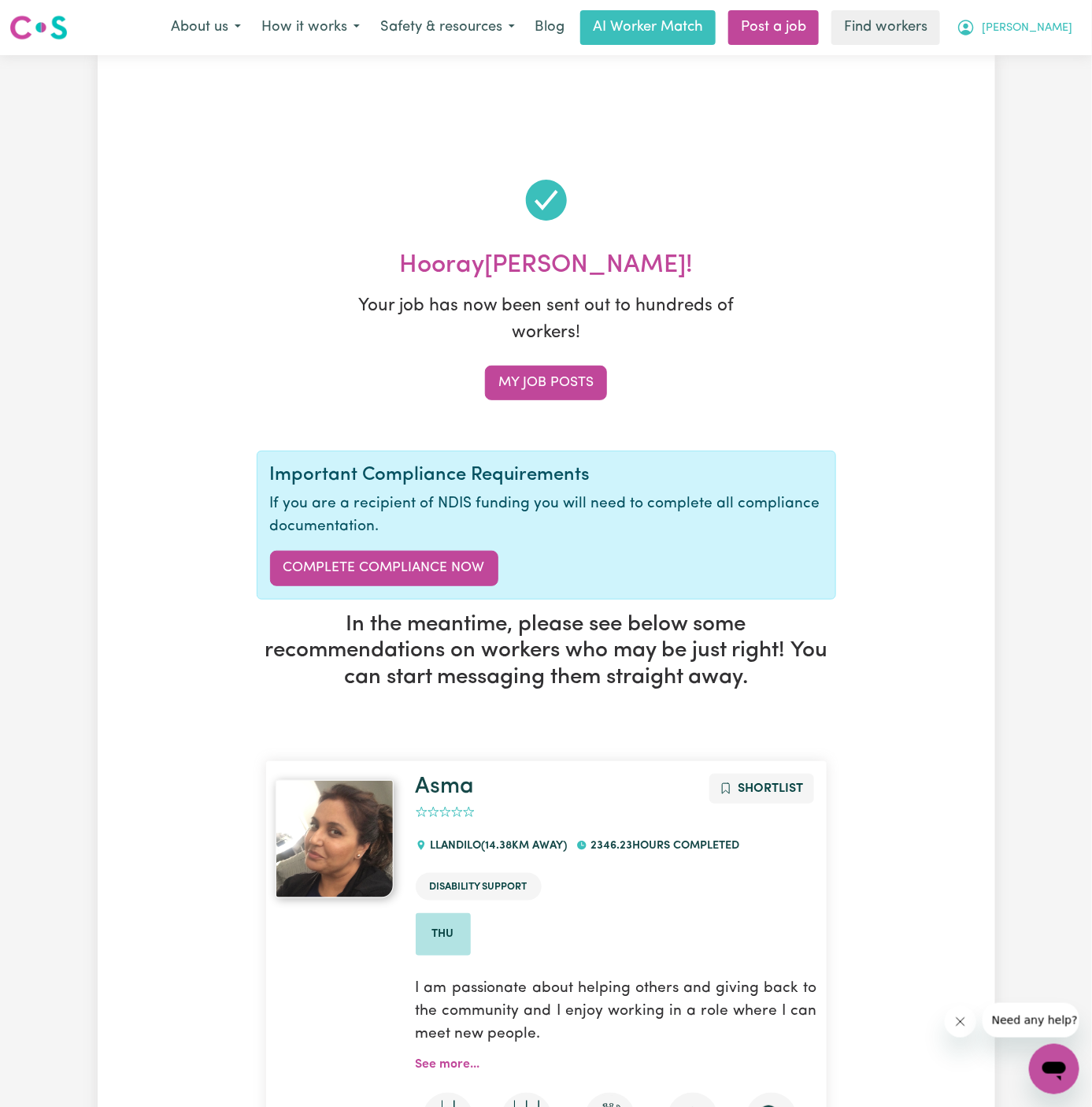
click at [1053, 25] on span "[PERSON_NAME]" at bounding box center [1027, 28] width 90 height 17
click at [1053, 58] on link "My Dashboard" at bounding box center [1019, 61] width 125 height 30
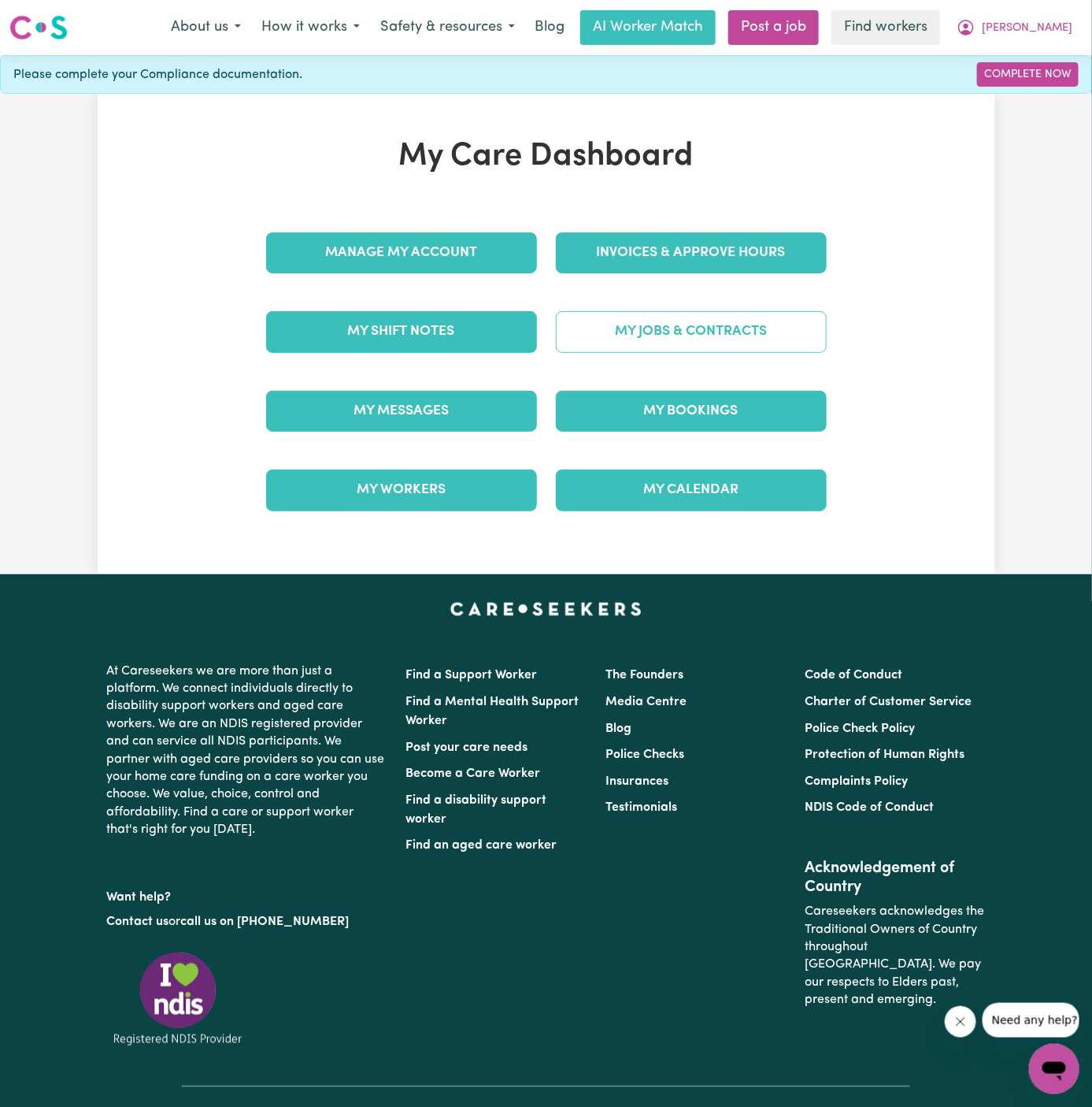
click at [696, 330] on link "My Jobs & Contracts" at bounding box center [691, 332] width 271 height 41
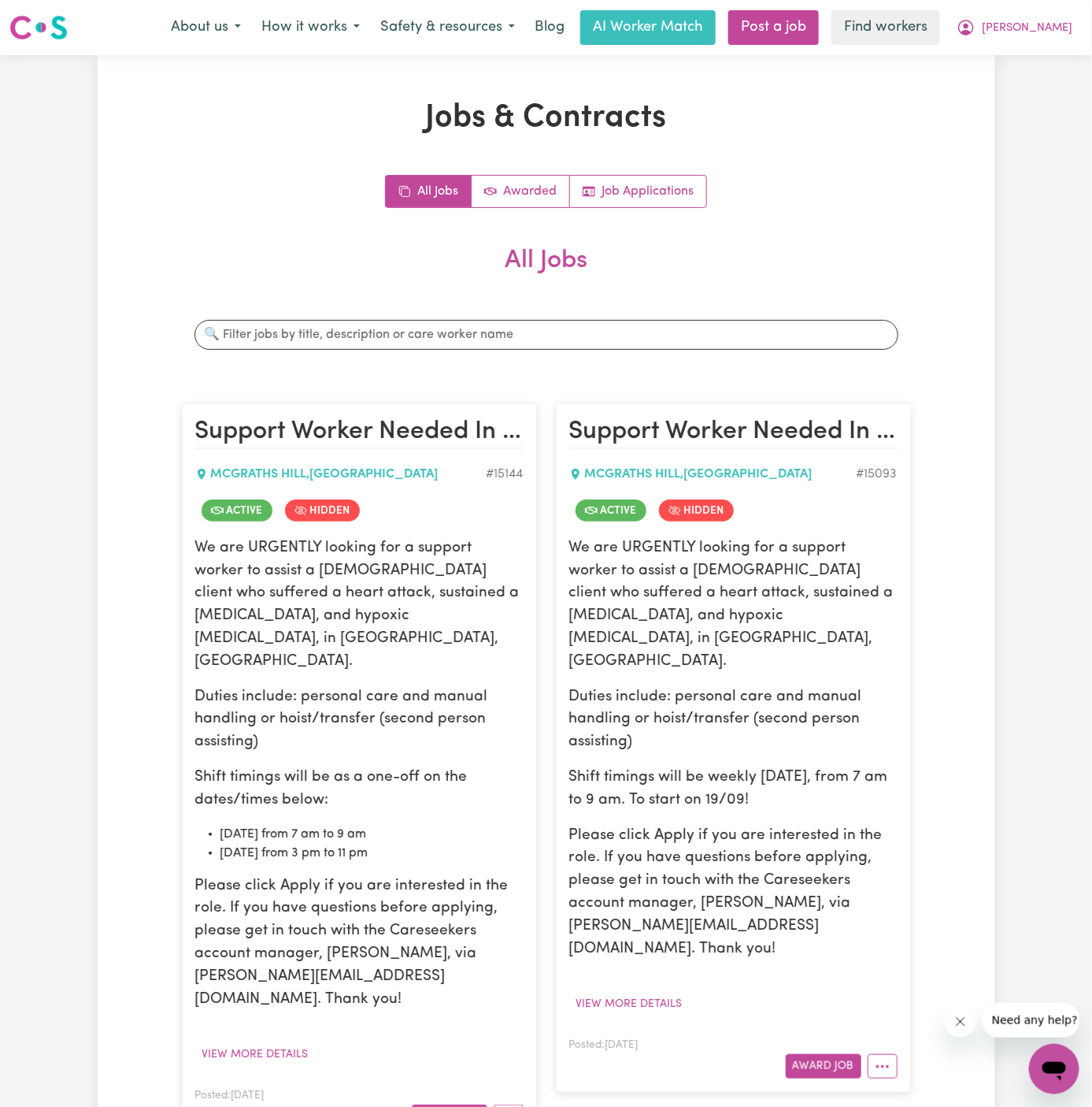
click at [292, 767] on p "Shift timings will be as a one-off on the dates/times below:" at bounding box center [359, 789] width 328 height 46
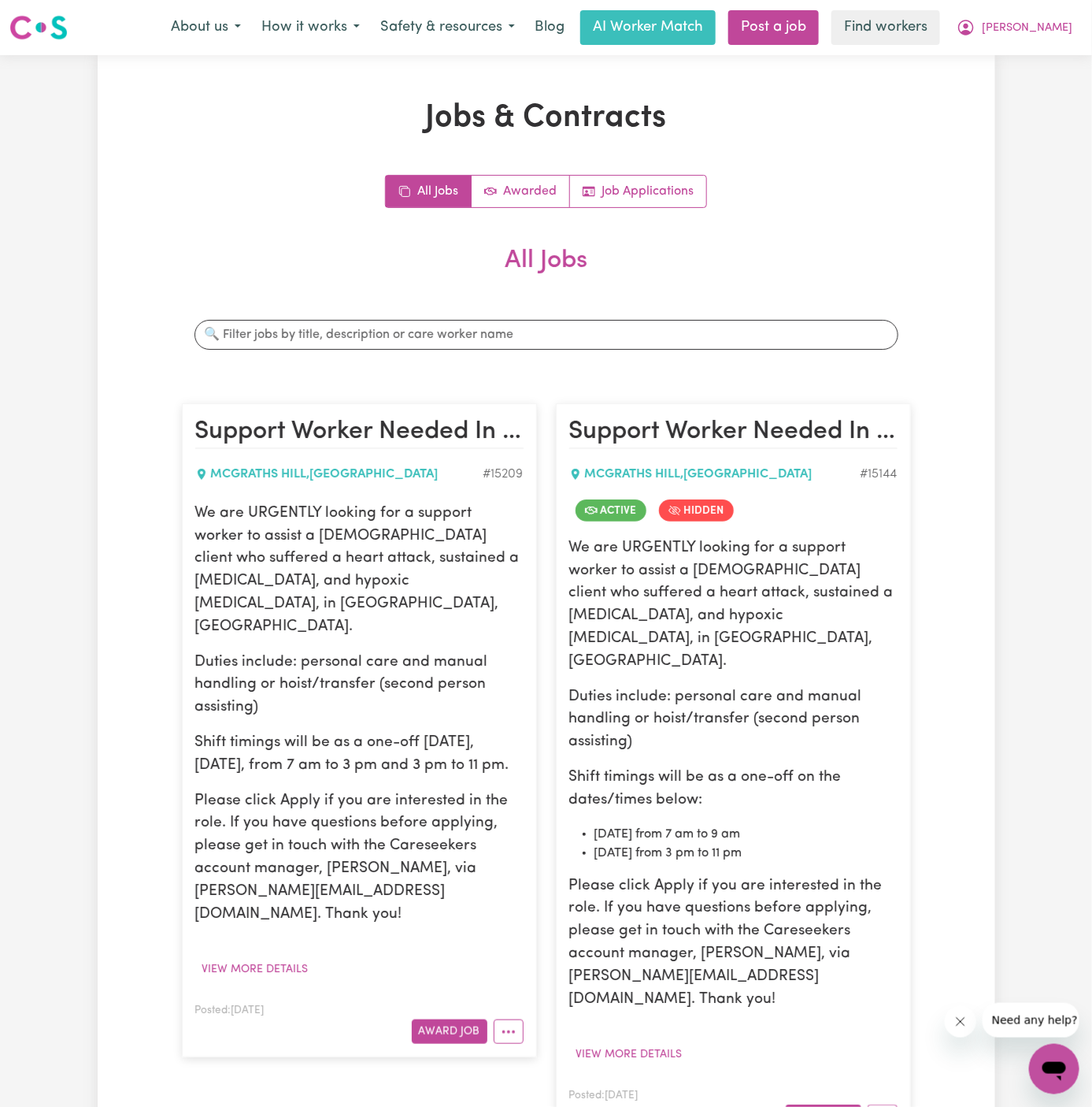
click at [193, 520] on article "Support Worker Needed In [GEOGRAPHIC_DATA], [GEOGRAPHIC_DATA] [GEOGRAPHIC_DATA]…" at bounding box center [359, 730] width 355 height 654
drag, startPoint x: 193, startPoint y: 501, endPoint x: 345, endPoint y: 741, distance: 284.1
click at [345, 741] on article "Support Worker Needed In [GEOGRAPHIC_DATA], [GEOGRAPHIC_DATA] [GEOGRAPHIC_DATA]…" at bounding box center [359, 730] width 355 height 654
copy div "We are URGENTLY looking for a support worker to assist a [DEMOGRAPHIC_DATA] cli…"
click at [724, 623] on p "We are URGENTLY looking for a support worker to assist a [DEMOGRAPHIC_DATA] cli…" at bounding box center [734, 605] width 328 height 137
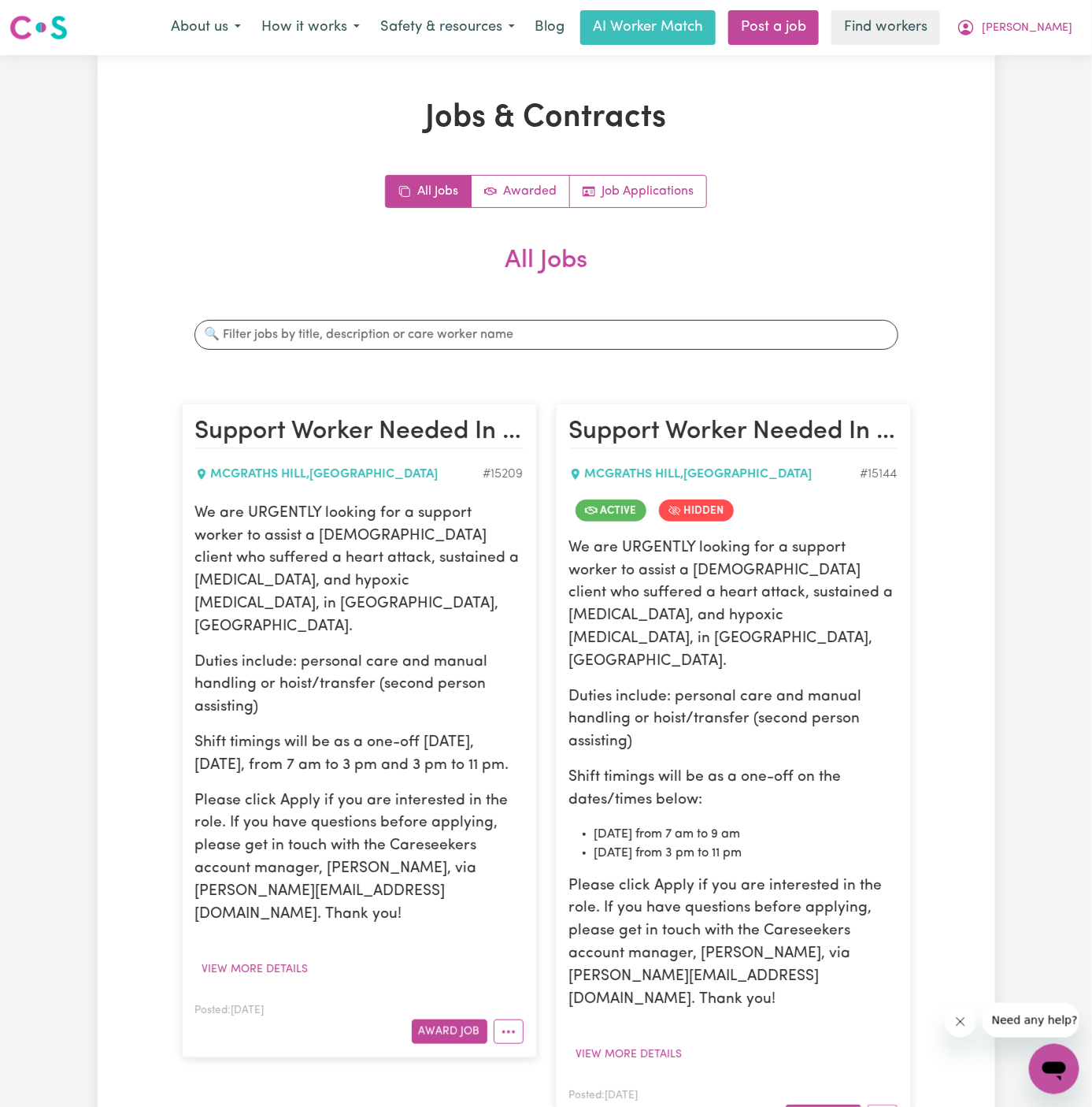
click at [724, 625] on p "We are URGENTLY looking for a support worker to assist a [DEMOGRAPHIC_DATA] cli…" at bounding box center [734, 605] width 328 height 137
click at [1052, 25] on span "[PERSON_NAME]" at bounding box center [1027, 28] width 90 height 17
click at [641, 184] on link "Job Applications" at bounding box center [638, 191] width 137 height 32
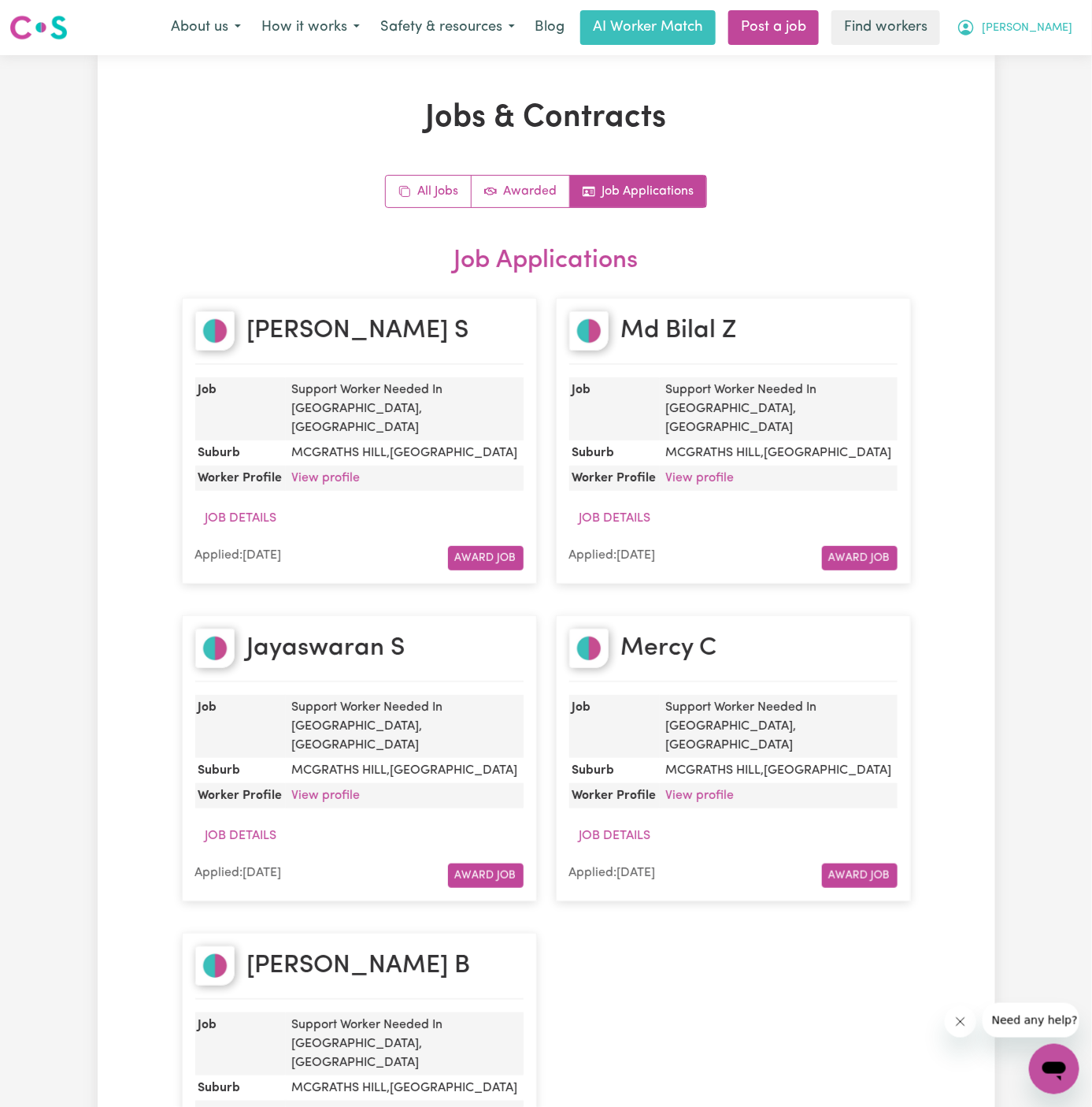
click at [1049, 24] on span "[PERSON_NAME]" at bounding box center [1027, 28] width 90 height 17
click at [1050, 71] on link "My Dashboard" at bounding box center [1019, 61] width 125 height 30
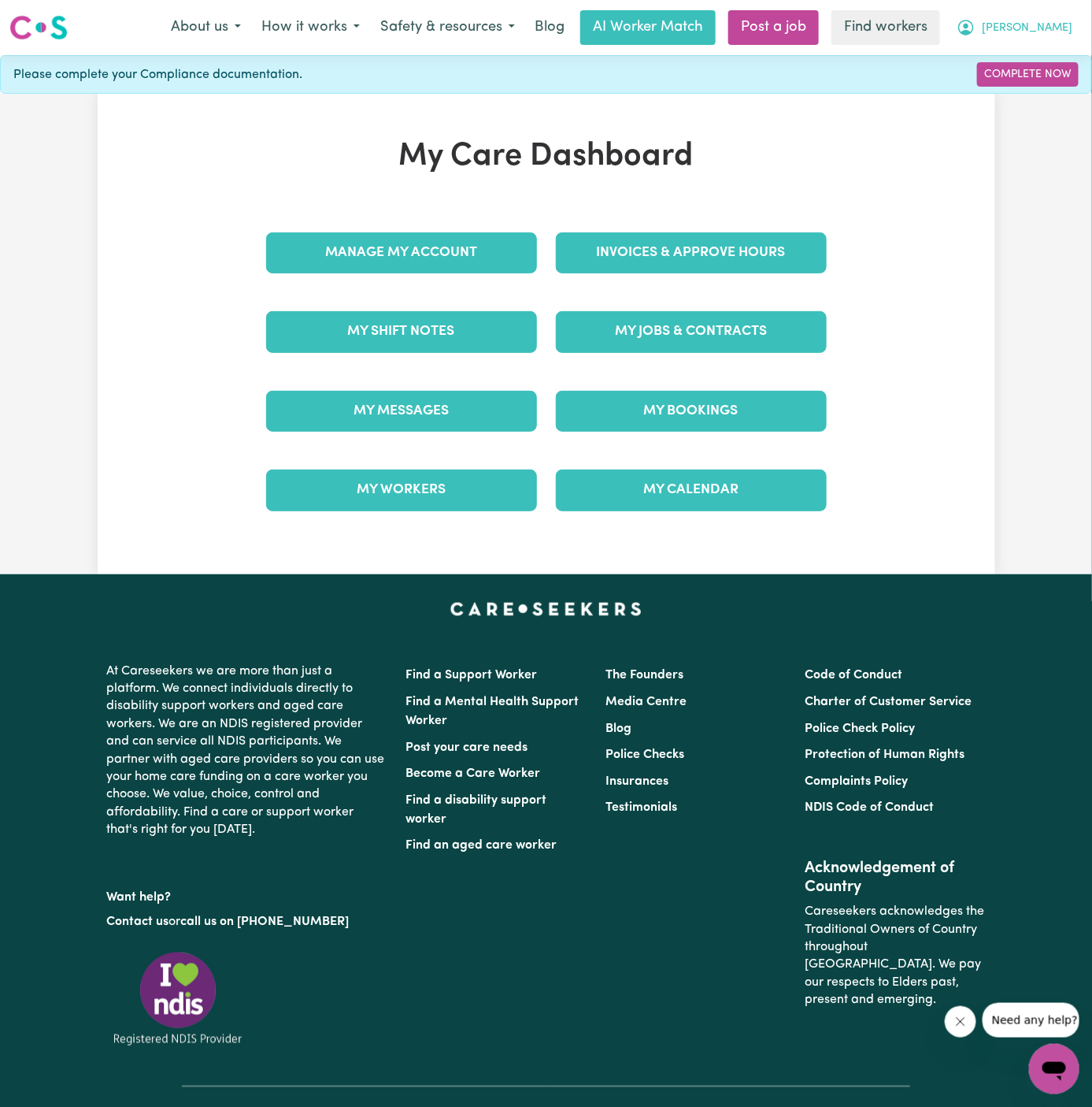
click at [1054, 21] on span "[PERSON_NAME]" at bounding box center [1027, 28] width 90 height 17
click at [1053, 81] on link "Logout" at bounding box center [1019, 90] width 125 height 30
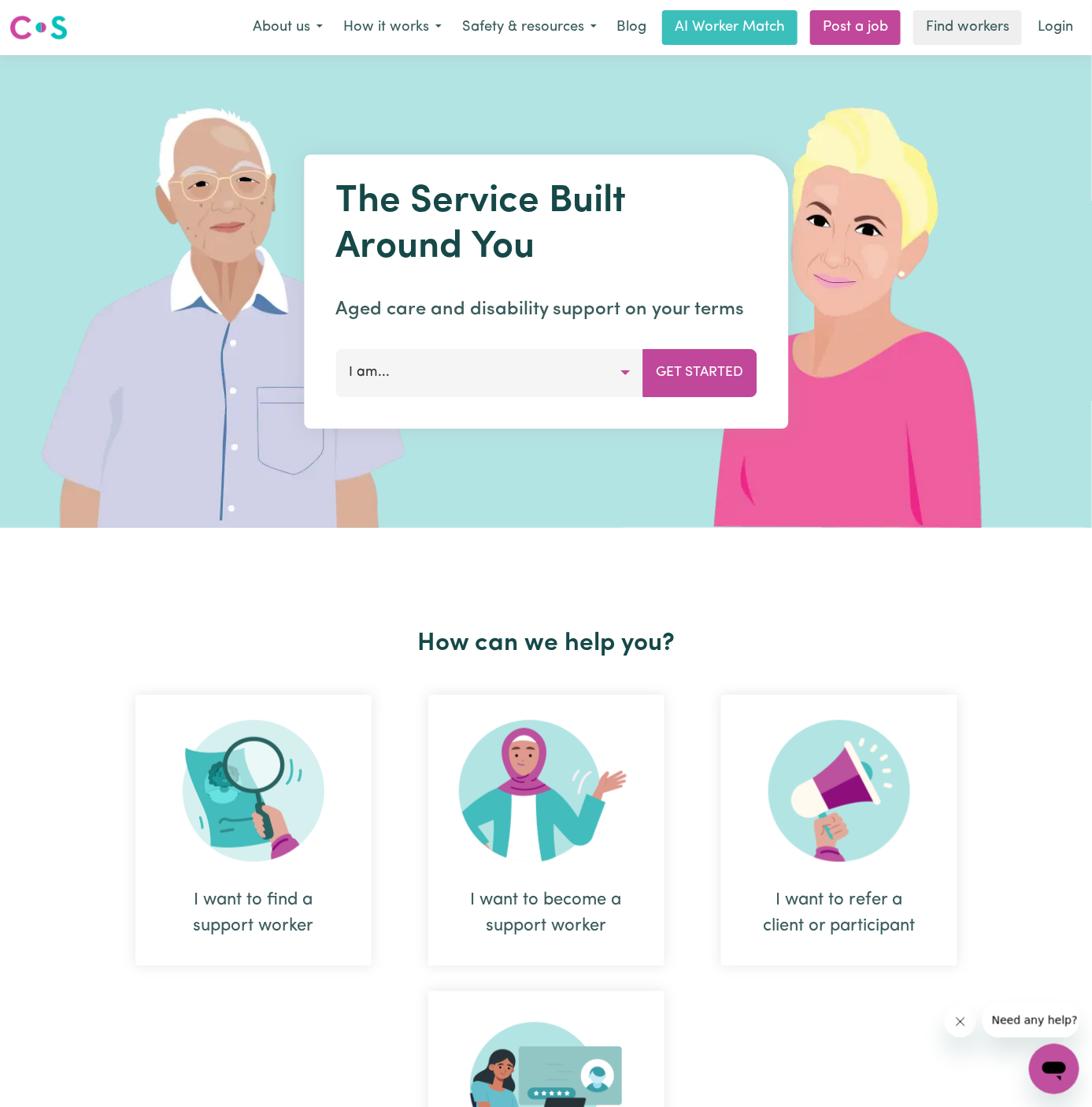
click at [1053, 51] on nav "Menu About us How it works Safety & resources Blog AI Worker Match Post a job F…" at bounding box center [546, 28] width 1092 height 55
click at [1053, 25] on link "Login" at bounding box center [1055, 28] width 54 height 34
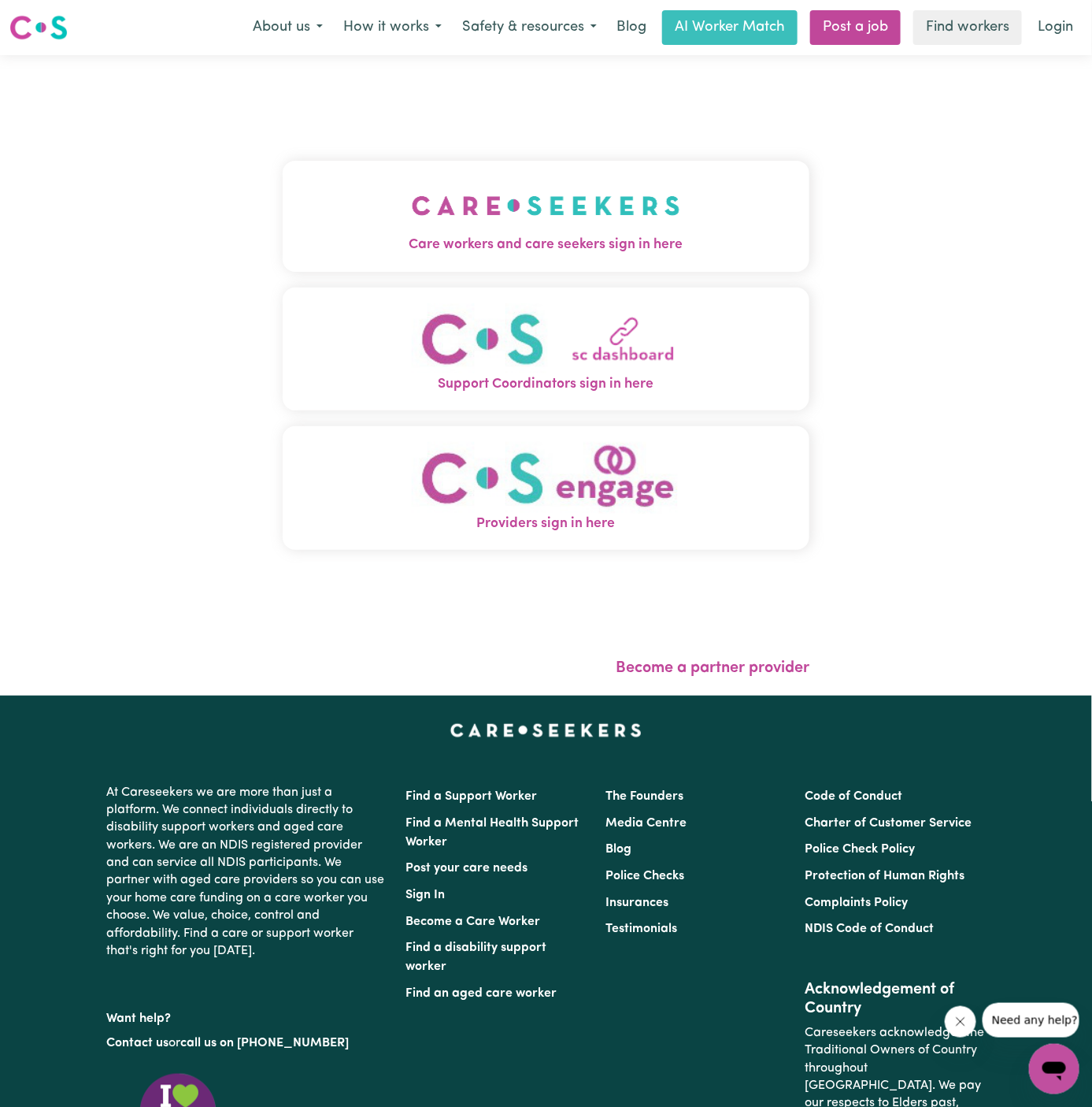
click at [586, 185] on img "Care workers and care seekers sign in here" at bounding box center [546, 205] width 268 height 58
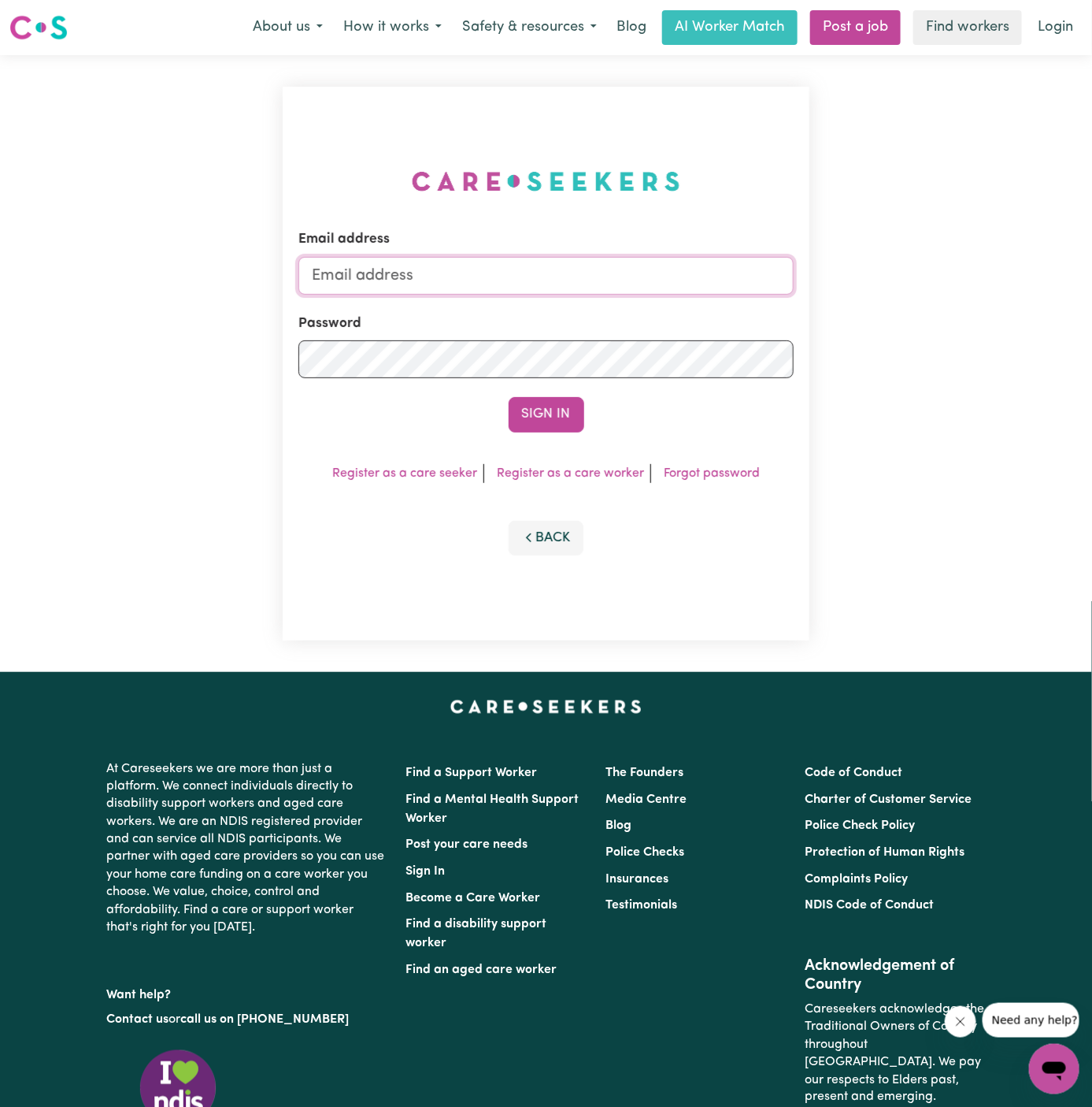
type input "[PERSON_NAME][EMAIL_ADDRESS][DOMAIN_NAME]"
click at [588, 274] on input "[PERSON_NAME][EMAIL_ADDRESS][DOMAIN_NAME]" at bounding box center [546, 276] width 496 height 38
click at [867, 15] on link "Post a job" at bounding box center [855, 28] width 90 height 34
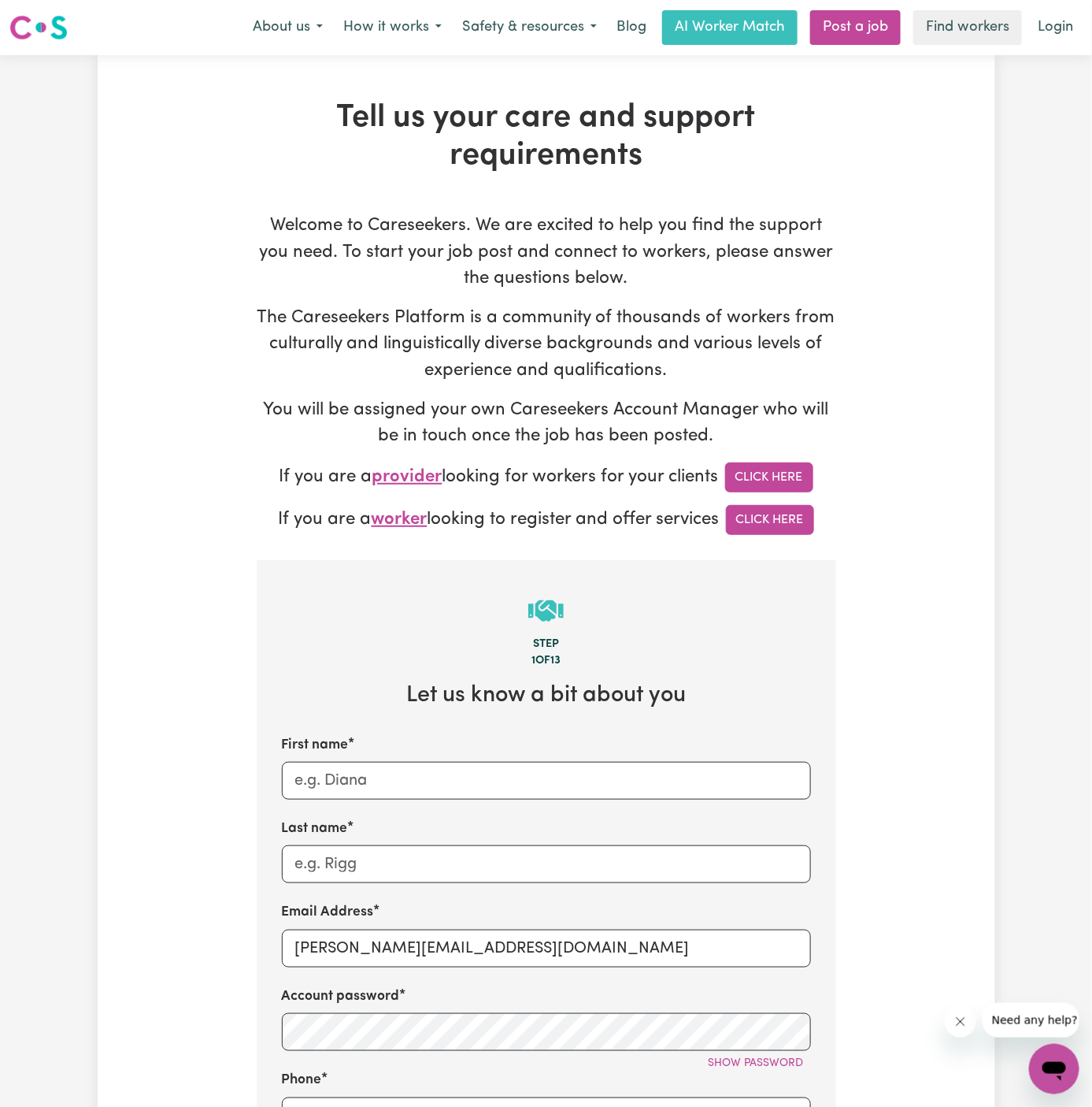
scroll to position [393, 0]
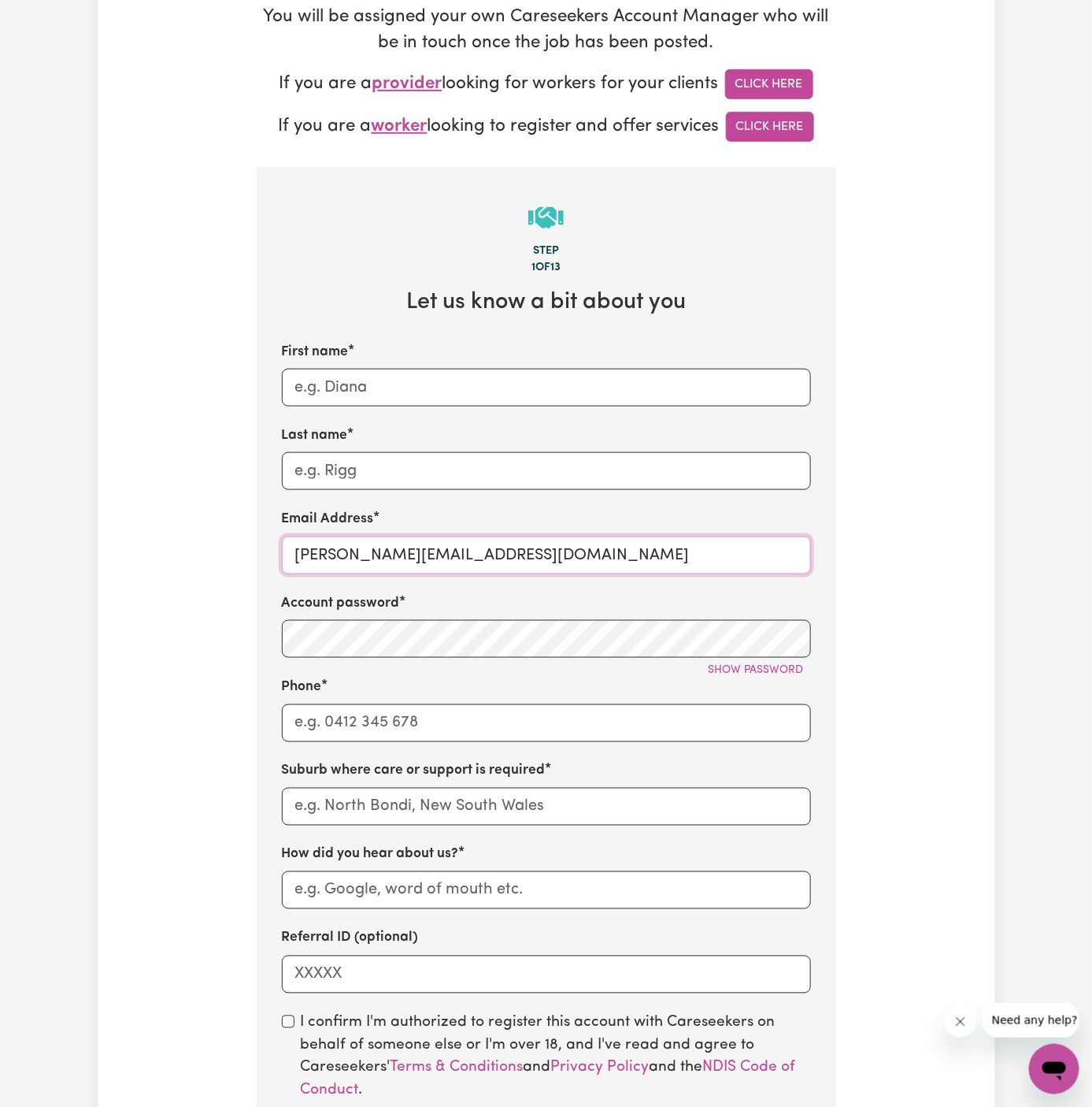
click at [364, 557] on input "[PERSON_NAME][EMAIL_ADDRESS][DOMAIN_NAME]" at bounding box center [546, 555] width 529 height 38
drag, startPoint x: 333, startPoint y: 555, endPoint x: 697, endPoint y: 555, distance: 364.0
click at [697, 555] on input "[PERSON_NAME][EMAIL_ADDRESS][DOMAIN_NAME]" at bounding box center [546, 555] width 529 height 38
click at [385, 541] on input "[PERSON_NAME][EMAIL_ADDRESS][DOMAIN_NAME]" at bounding box center [546, 555] width 529 height 38
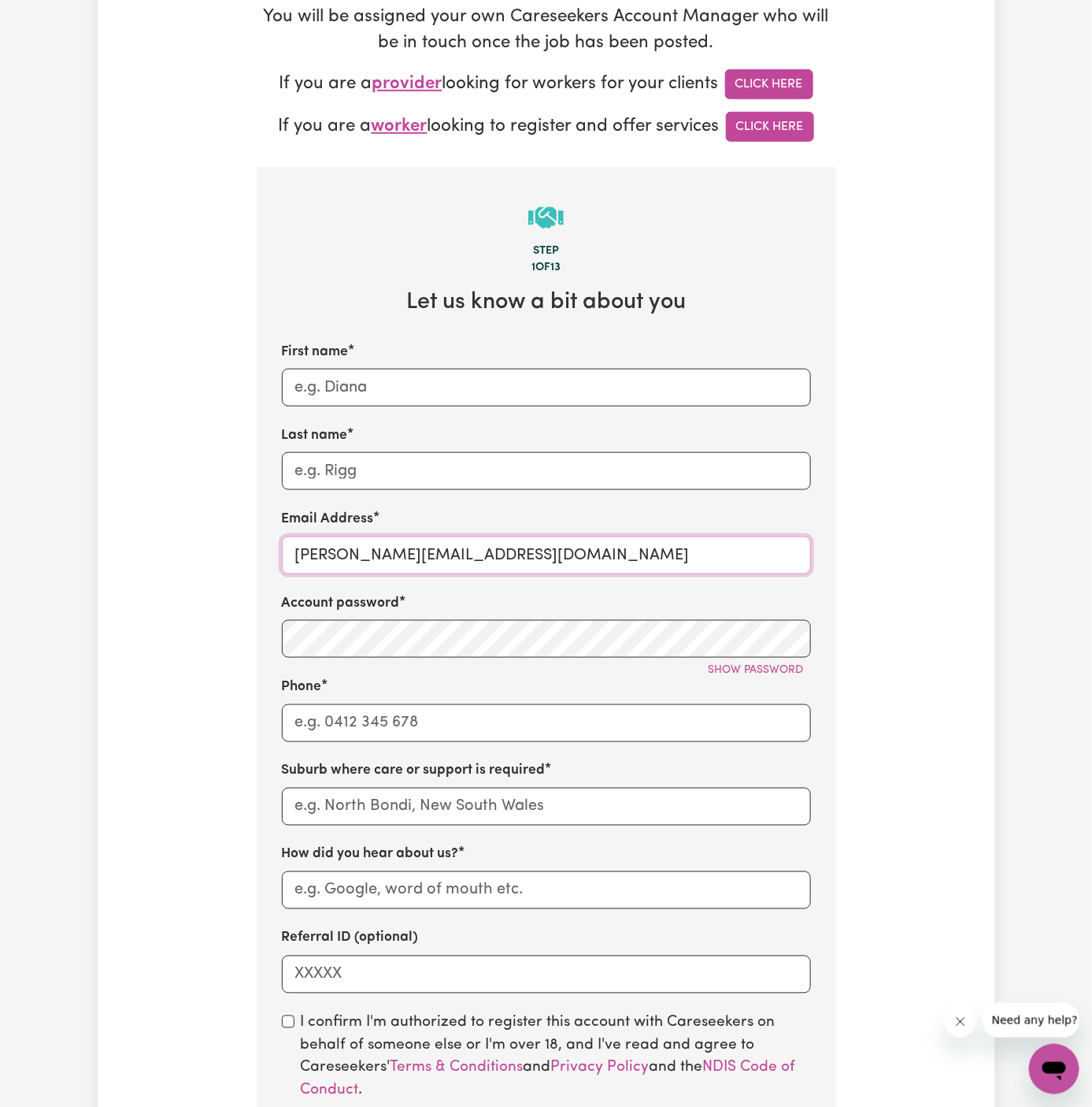
click at [385, 541] on input "[PERSON_NAME][EMAIL_ADDRESS][DOMAIN_NAME]" at bounding box center [546, 555] width 529 height 38
paste input "DavidMCA"
type input "[EMAIL_ADDRESS][DOMAIN_NAME]"
click at [406, 490] on div "First name Last name Email Address [PERSON_NAME][EMAIL_ADDRESS][DOMAIN_NAME] Ac…" at bounding box center [546, 668] width 529 height 651
click at [366, 554] on input "[EMAIL_ADDRESS][DOMAIN_NAME]" at bounding box center [546, 555] width 529 height 38
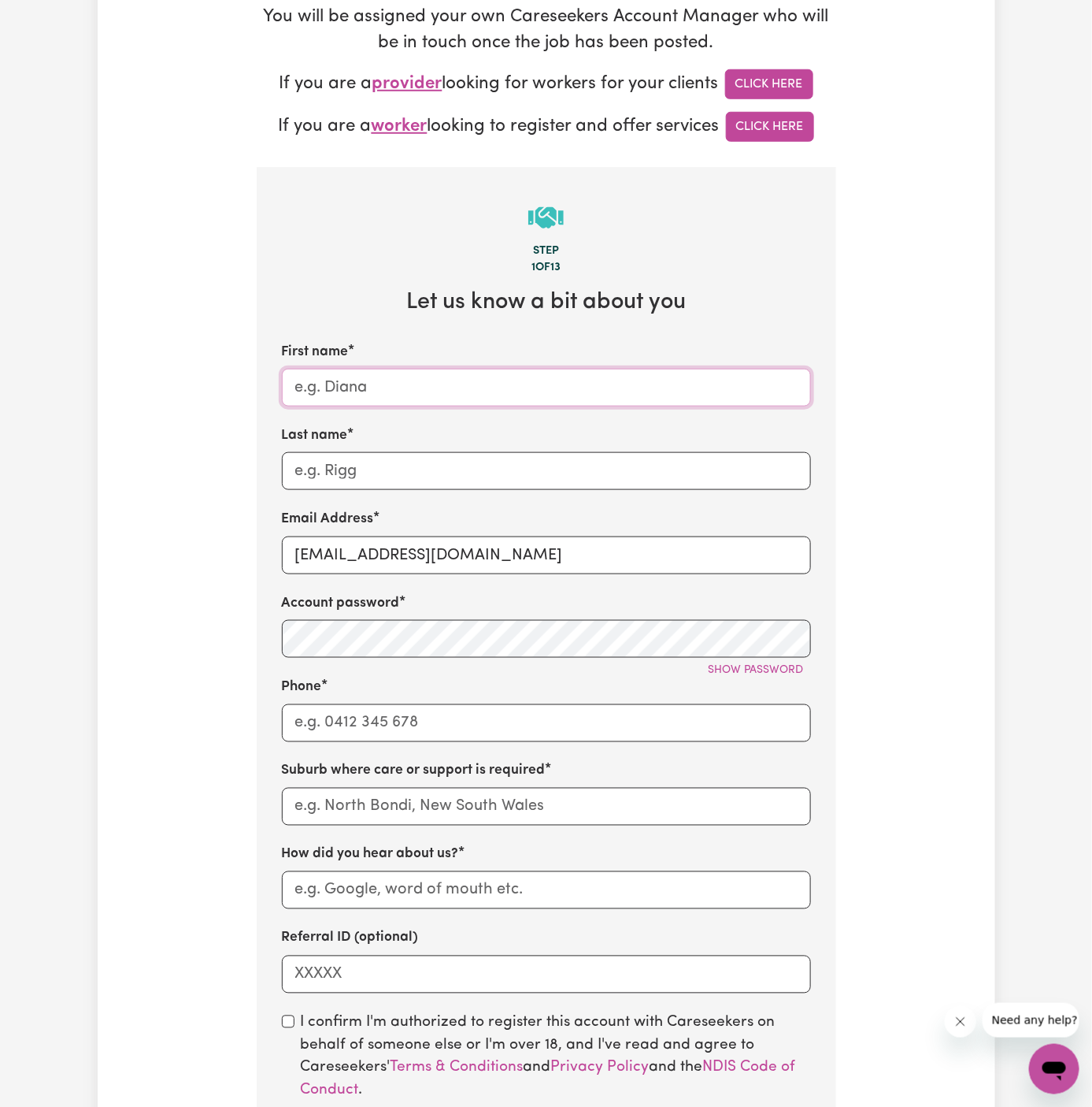
click at [387, 393] on input "First name" at bounding box center [546, 388] width 529 height 38
type input "[PERSON_NAME]"
click at [608, 464] on input "Last name" at bounding box center [546, 471] width 529 height 38
paste input "My Care Ability"
click at [479, 470] on input "My Care Ability" at bounding box center [546, 471] width 529 height 38
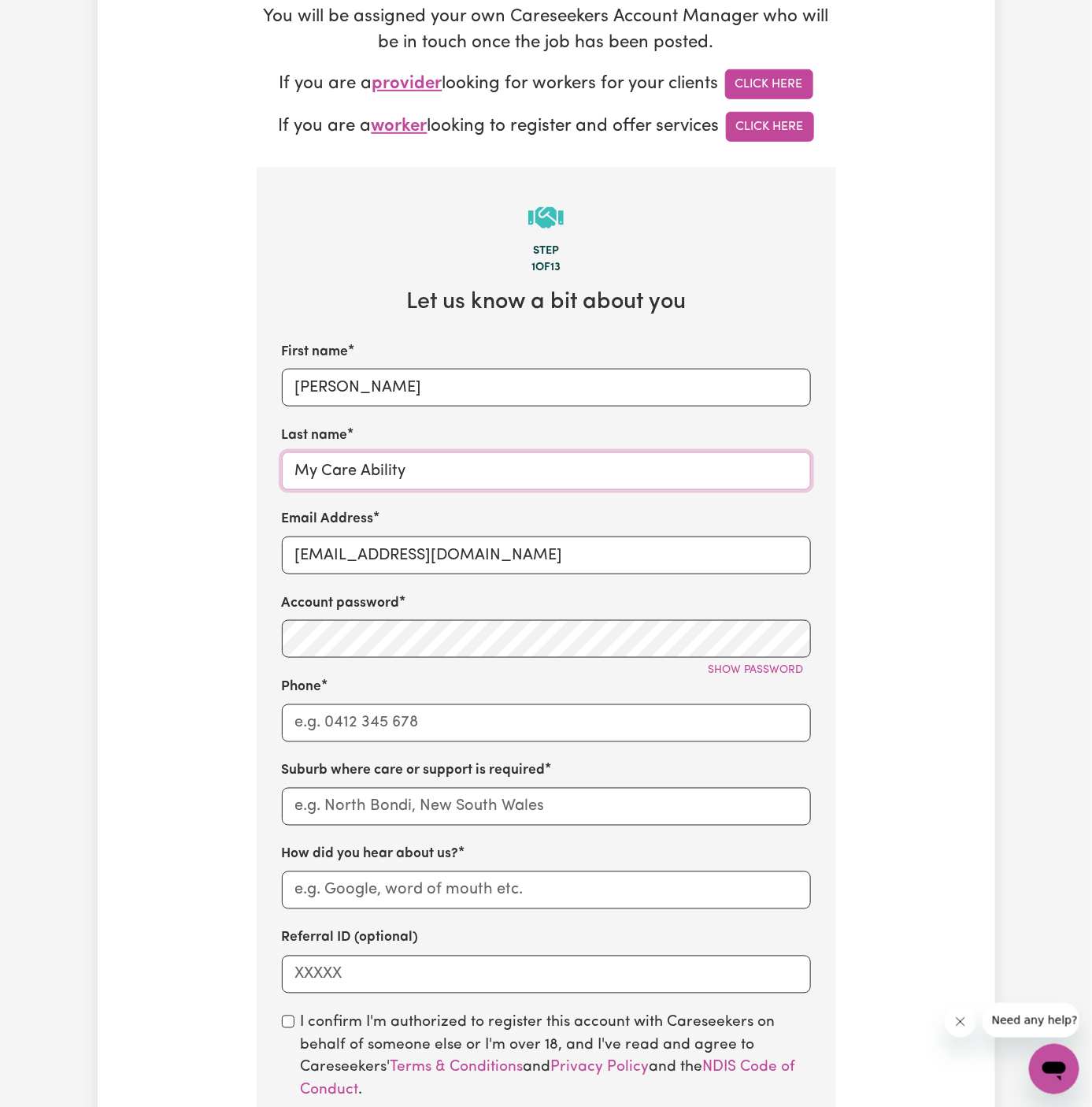
type input "My Care Ability"
click at [467, 704] on input "Phone" at bounding box center [546, 723] width 529 height 38
type input "1300765465"
type input "LEICHHARDT, [GEOGRAPHIC_DATA], 2040"
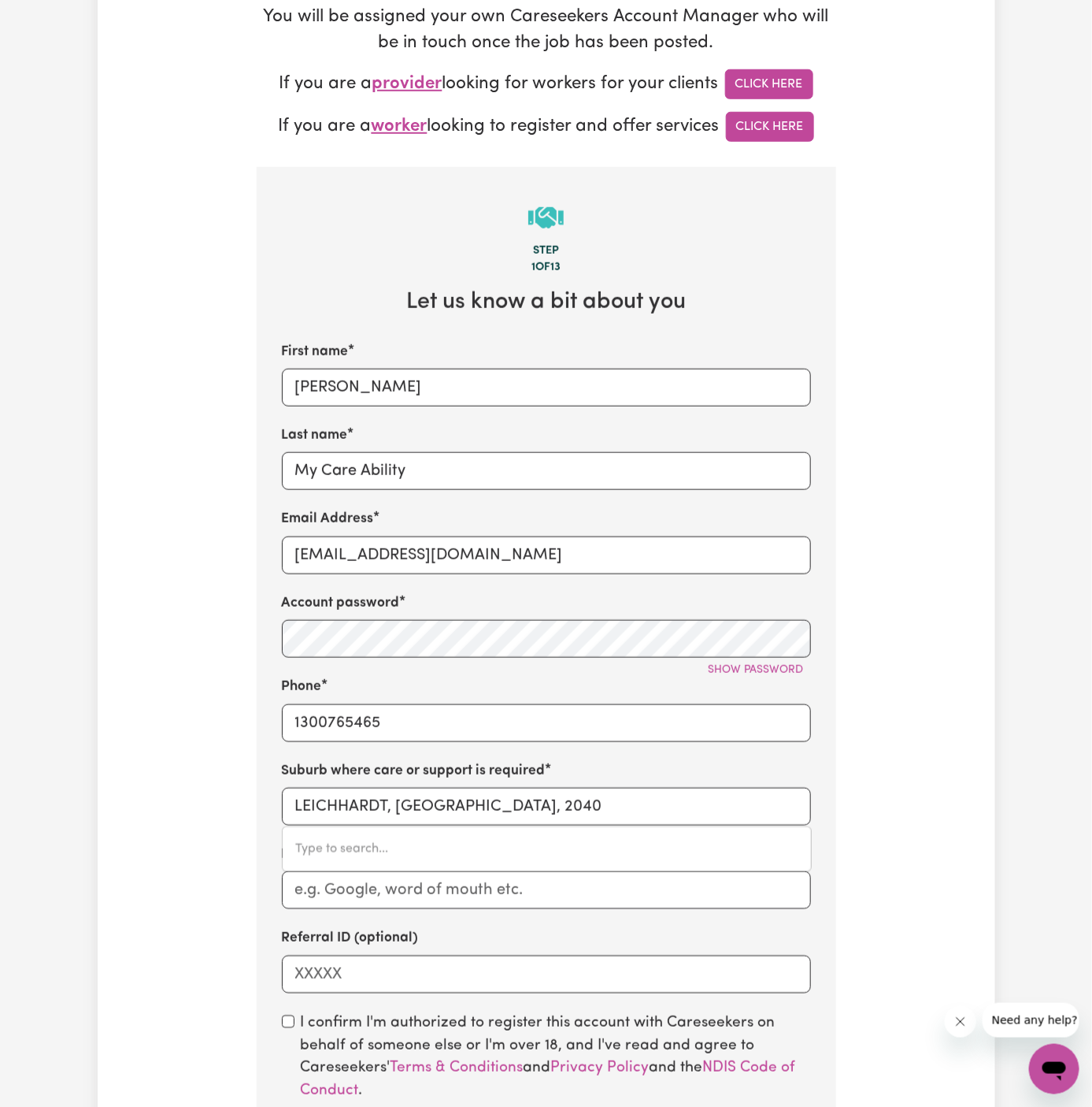
click at [495, 774] on label "Suburb where care or support is required" at bounding box center [413, 771] width 264 height 21
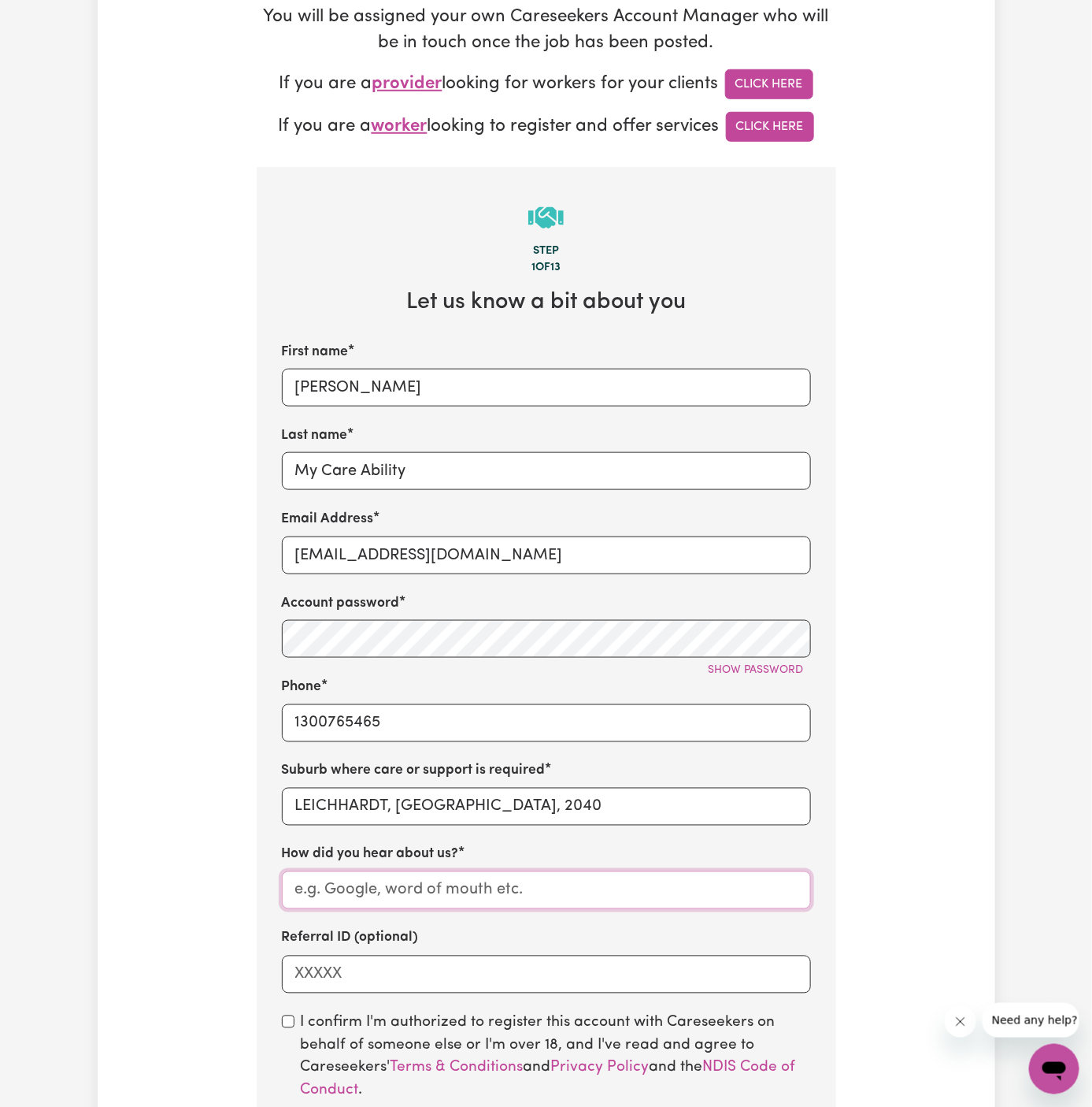
click at [490, 883] on input "How did you hear about us?" at bounding box center [546, 890] width 529 height 38
paste input "Moonee"
click at [424, 884] on input "Moonee" at bounding box center [546, 890] width 529 height 38
click at [296, 890] on input "Moonee" at bounding box center [546, 890] width 529 height 38
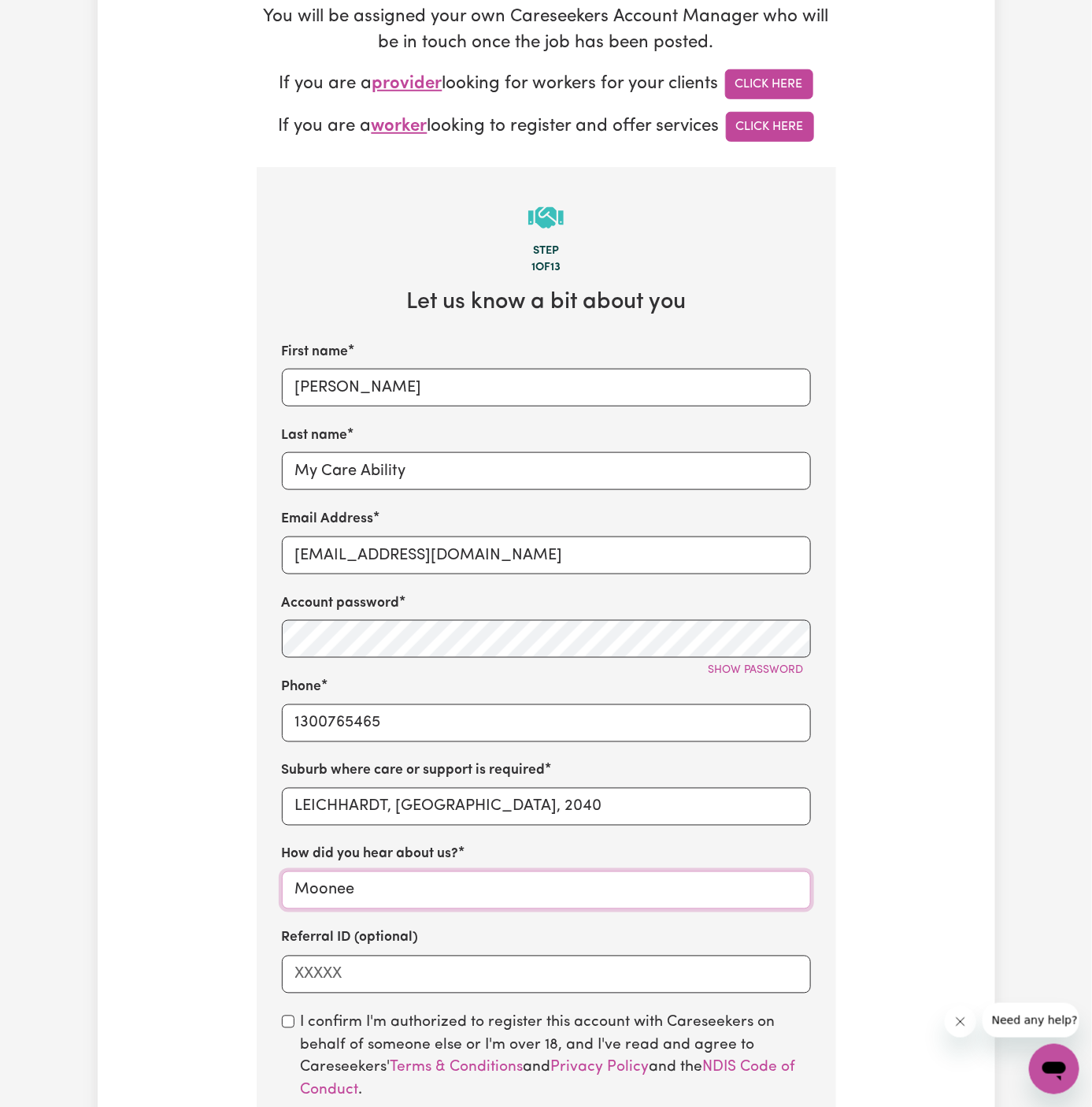
click at [426, 895] on input "Moonee" at bounding box center [546, 890] width 529 height 38
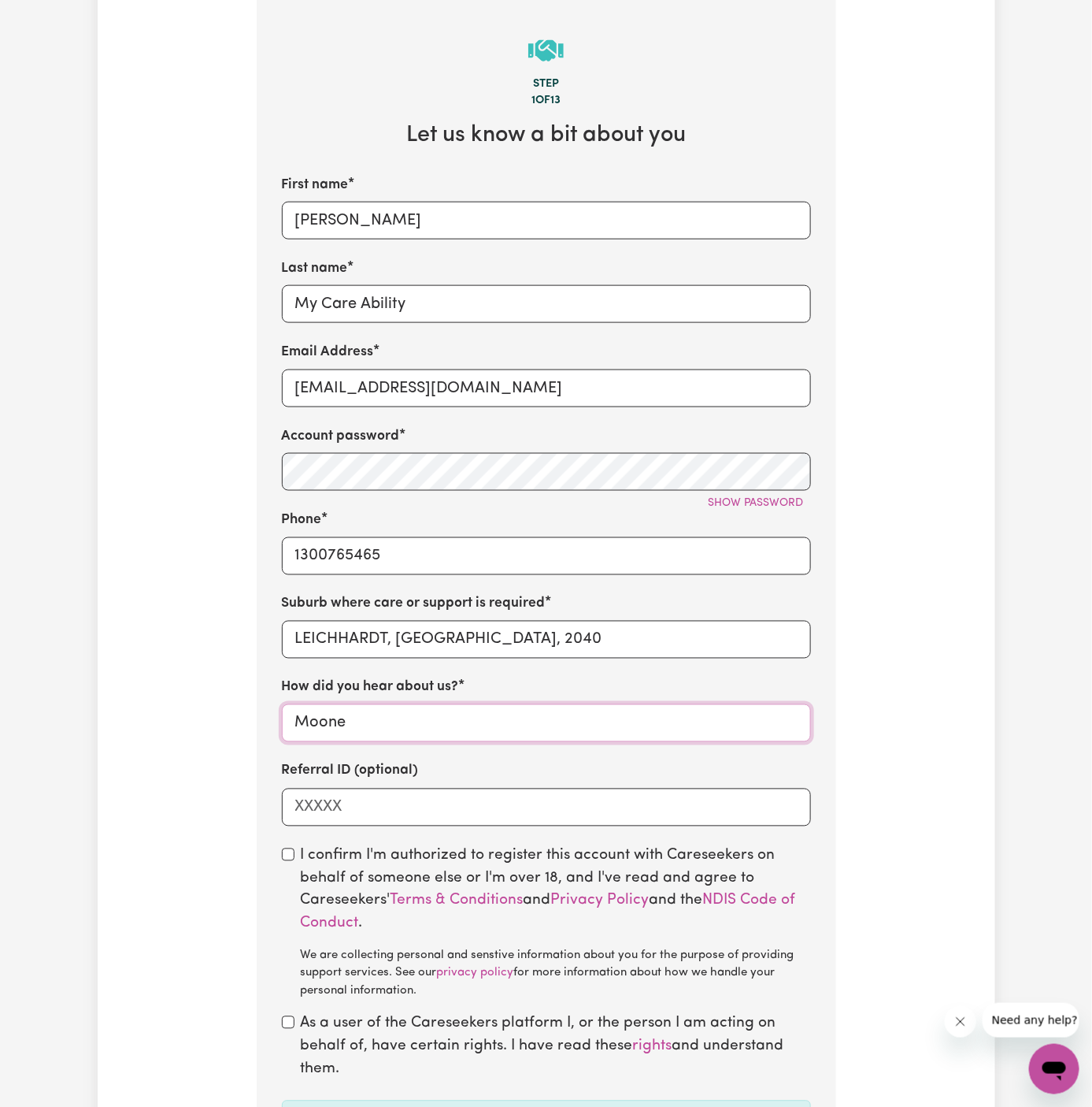
scroll to position [612, 0]
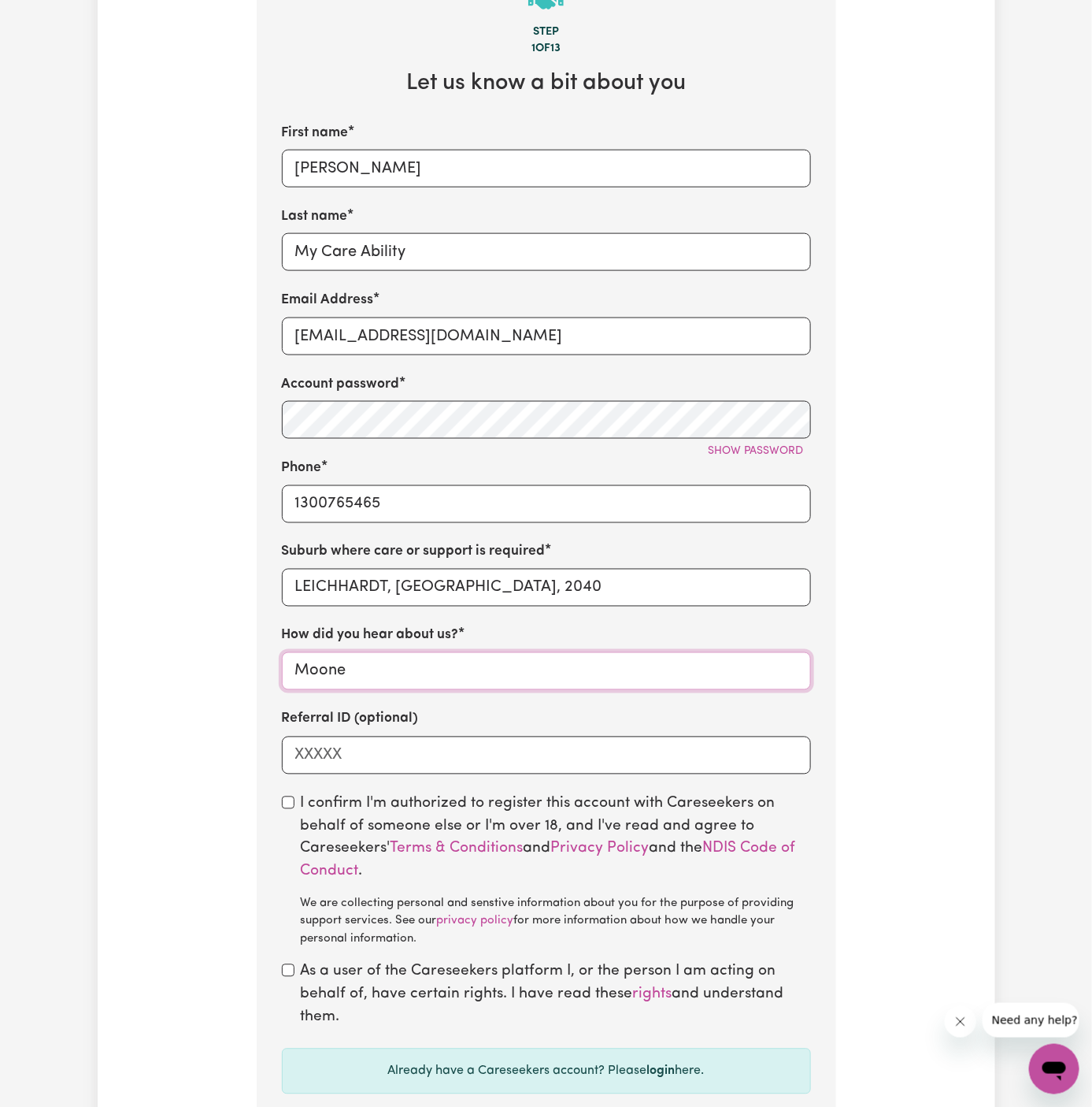
type input "Moone"
click at [380, 595] on input "LEICHHARDT, [GEOGRAPHIC_DATA], 2040" at bounding box center [546, 588] width 529 height 38
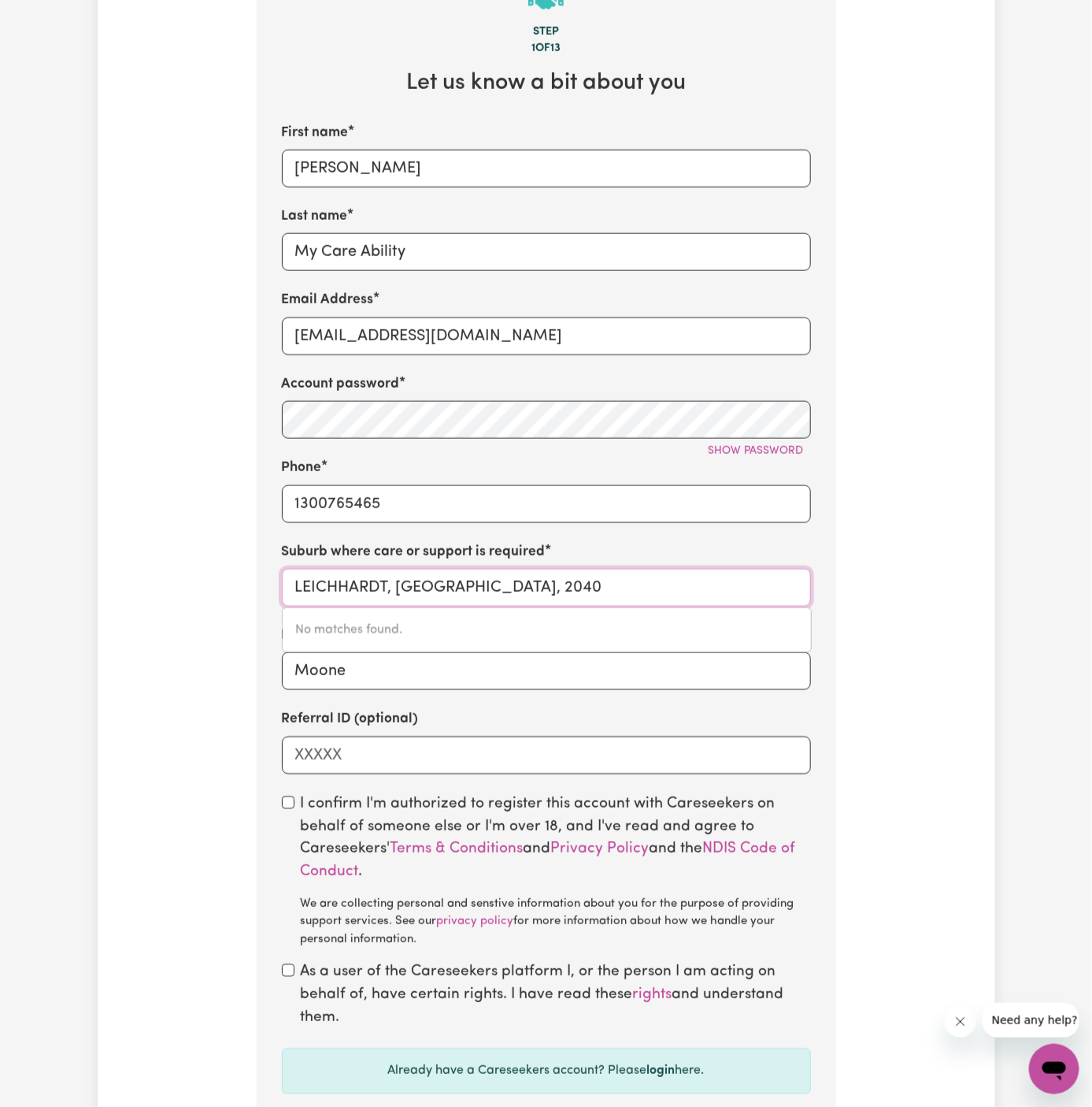
click at [380, 595] on input "LEICHHARDT, [GEOGRAPHIC_DATA], 2040" at bounding box center [546, 588] width 529 height 38
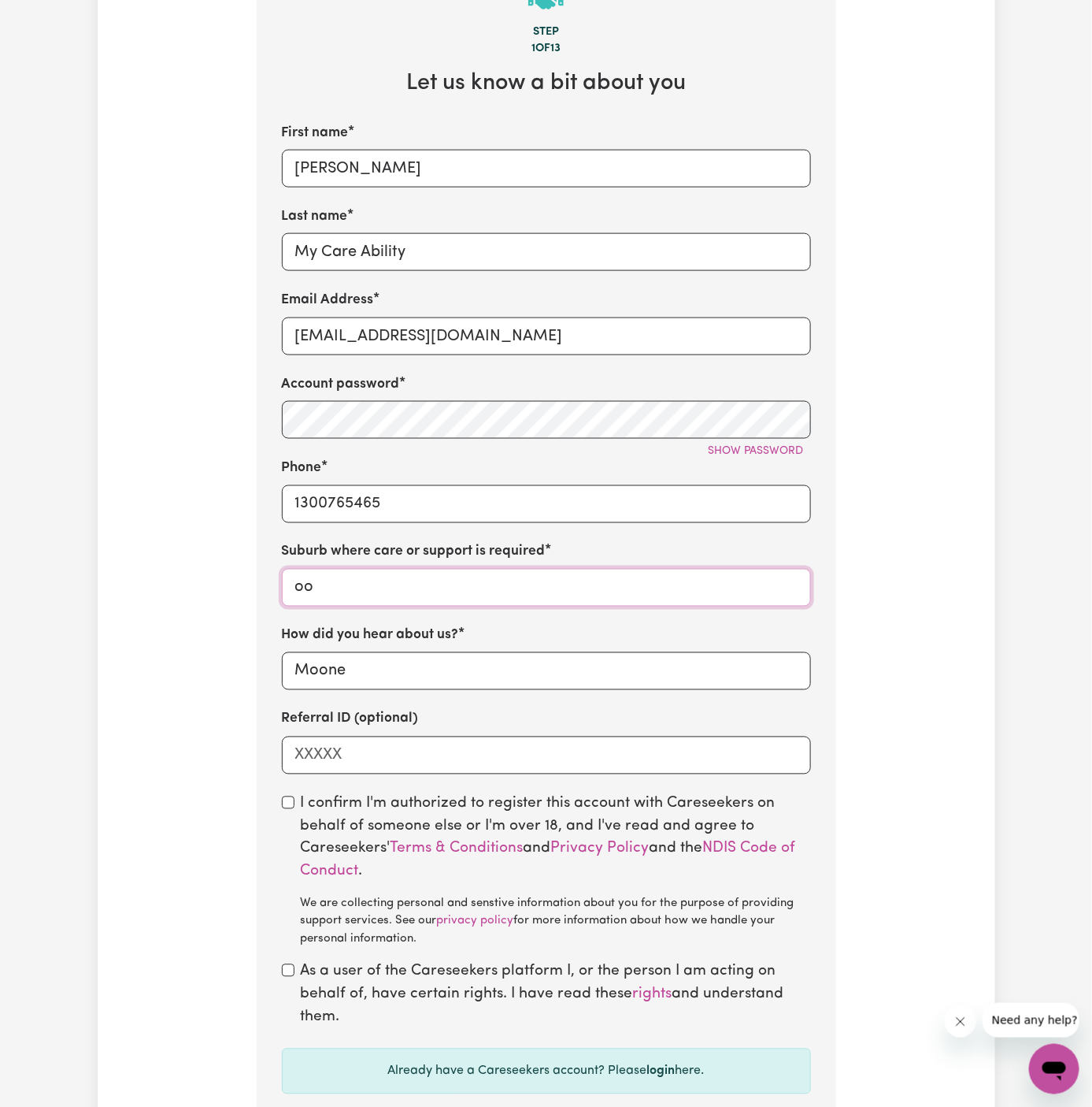
type input "o"
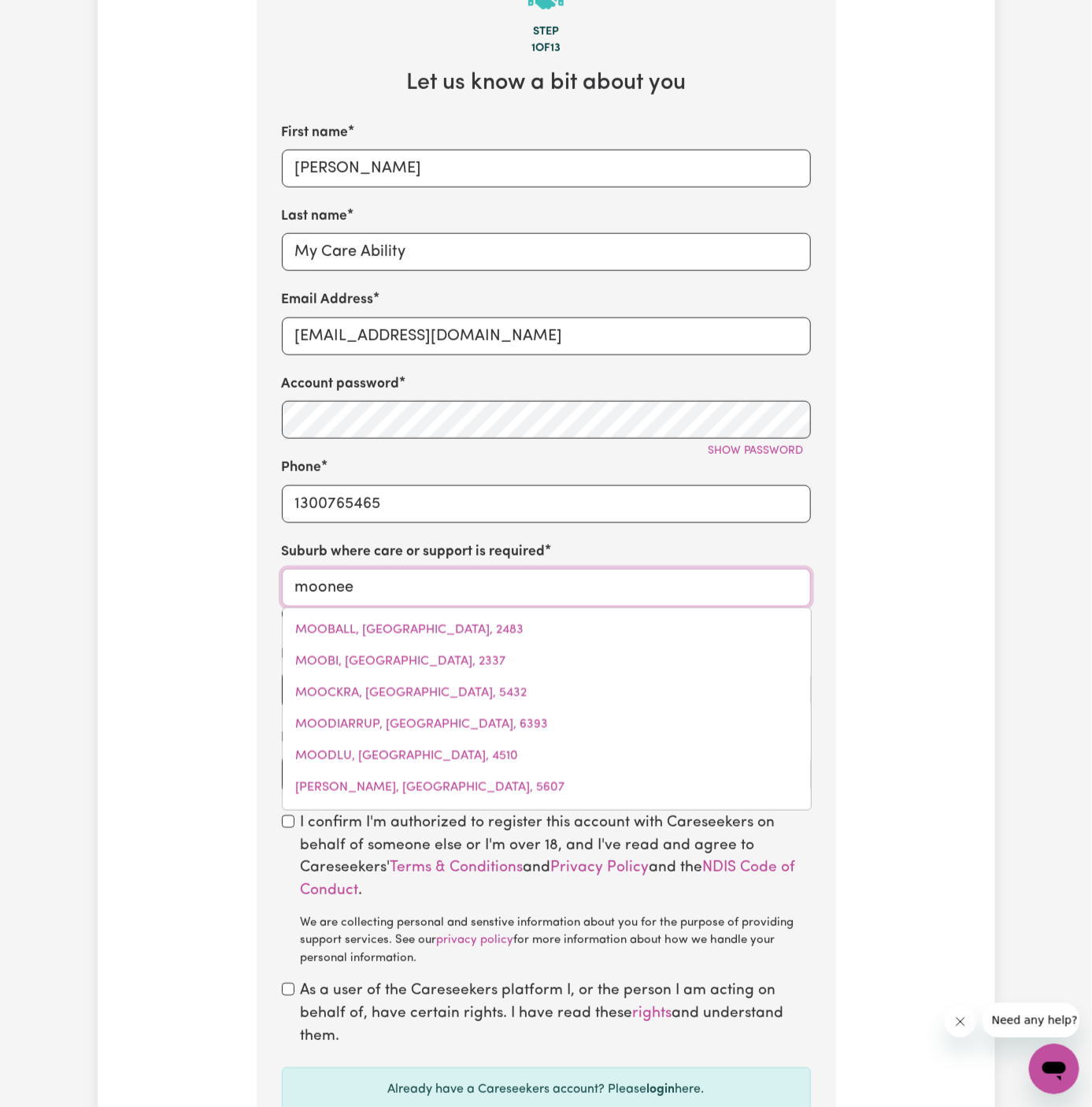
type input "moonee b"
type input "moonee bEACH, [GEOGRAPHIC_DATA], 2450"
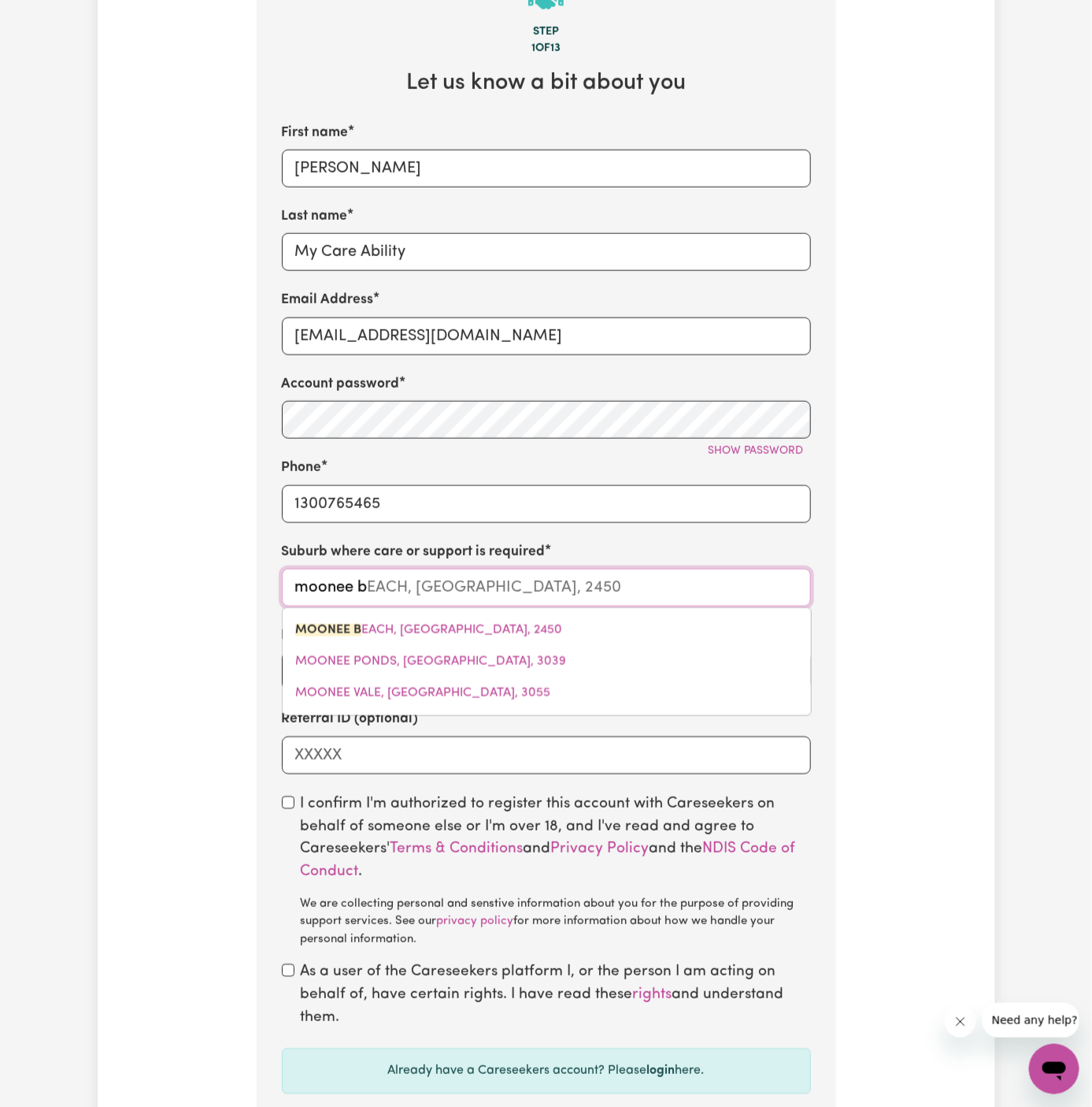
click at [425, 615] on link "MOONEE B EACH, [GEOGRAPHIC_DATA], 2450" at bounding box center [546, 630] width 528 height 32
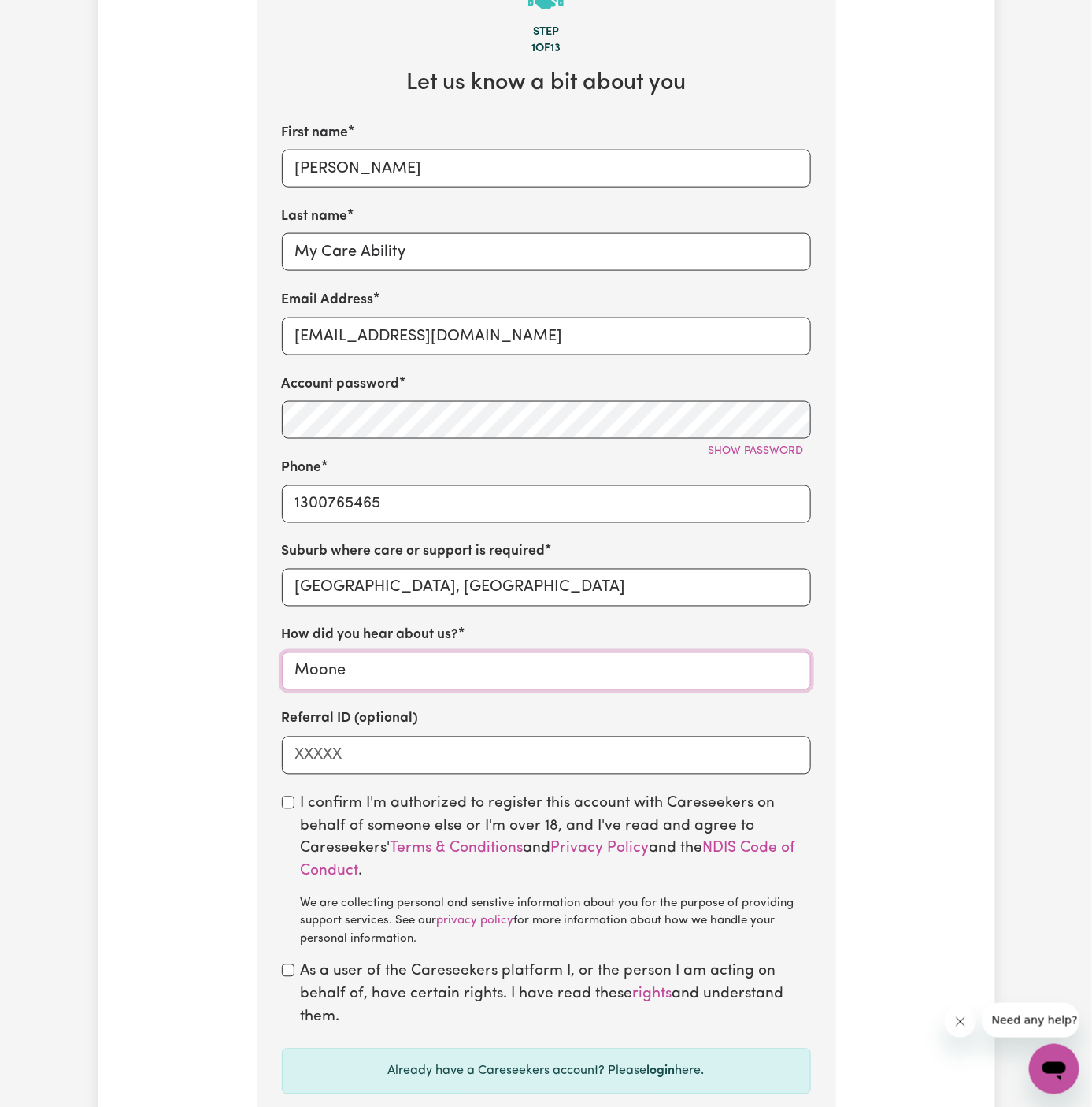
click at [438, 686] on input "Moone" at bounding box center [546, 671] width 529 height 38
click at [423, 661] on input "Moone" at bounding box center [546, 671] width 529 height 38
paste input "y Care Ability"
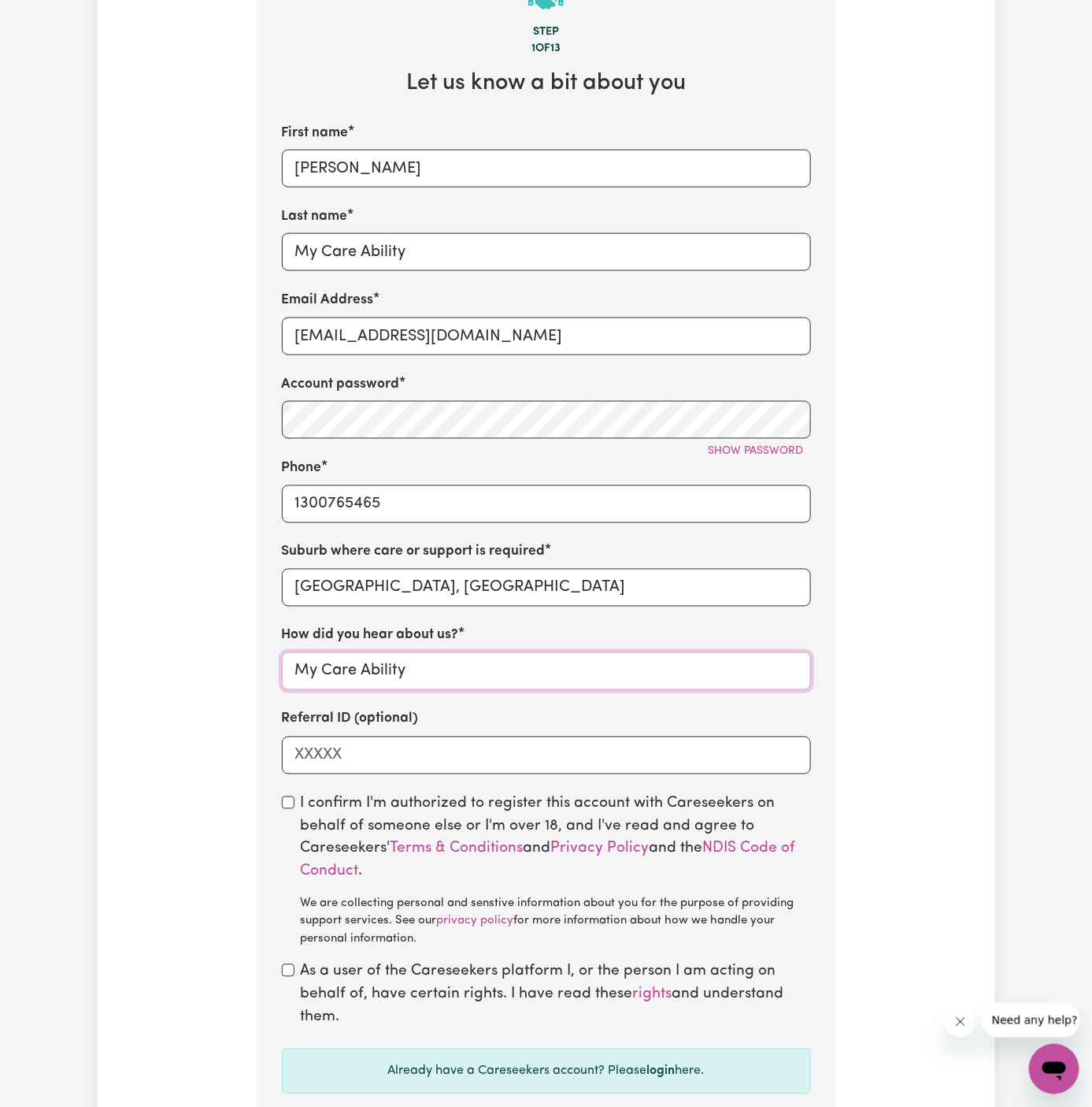
type input "My Care Ability"
click at [372, 757] on input "Referral ID (optional)" at bounding box center [546, 755] width 529 height 38
click at [291, 811] on div "I confirm I'm authorized to register this account with Careseekers on behalf of…" at bounding box center [546, 871] width 529 height 156
click at [278, 797] on section "Step 1 of 13 Let us know a bit about you First name [PERSON_NAME] name My Care …" at bounding box center [546, 540] width 579 height 1183
click at [288, 800] on input "checkbox" at bounding box center [288, 802] width 13 height 13
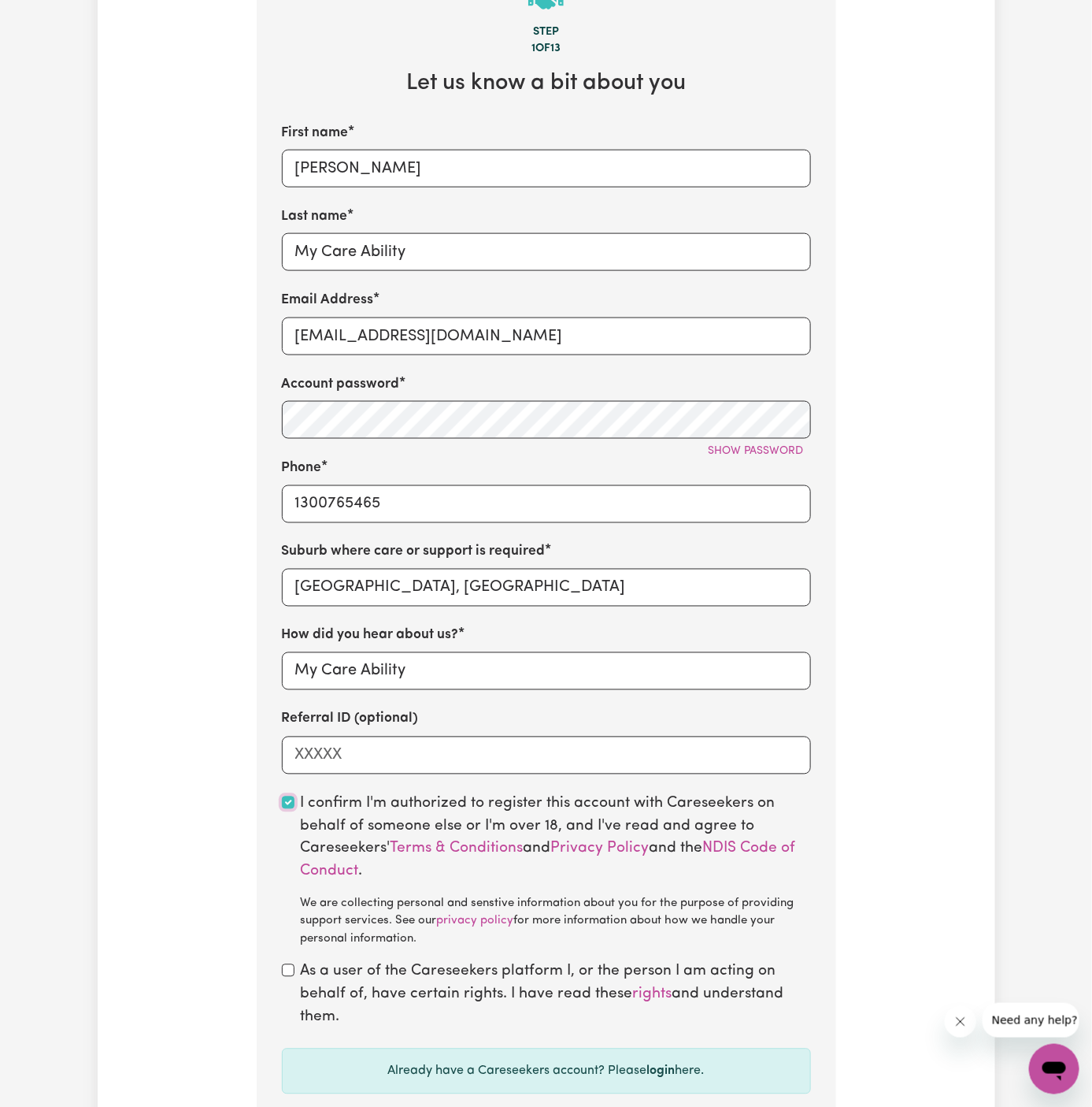
checkbox input "true"
click at [296, 970] on div "As a user of the Careseekers platform I, or the person I am acting on behalf of…" at bounding box center [546, 994] width 529 height 68
click at [284, 970] on input "checkbox" at bounding box center [288, 970] width 13 height 13
checkbox input "true"
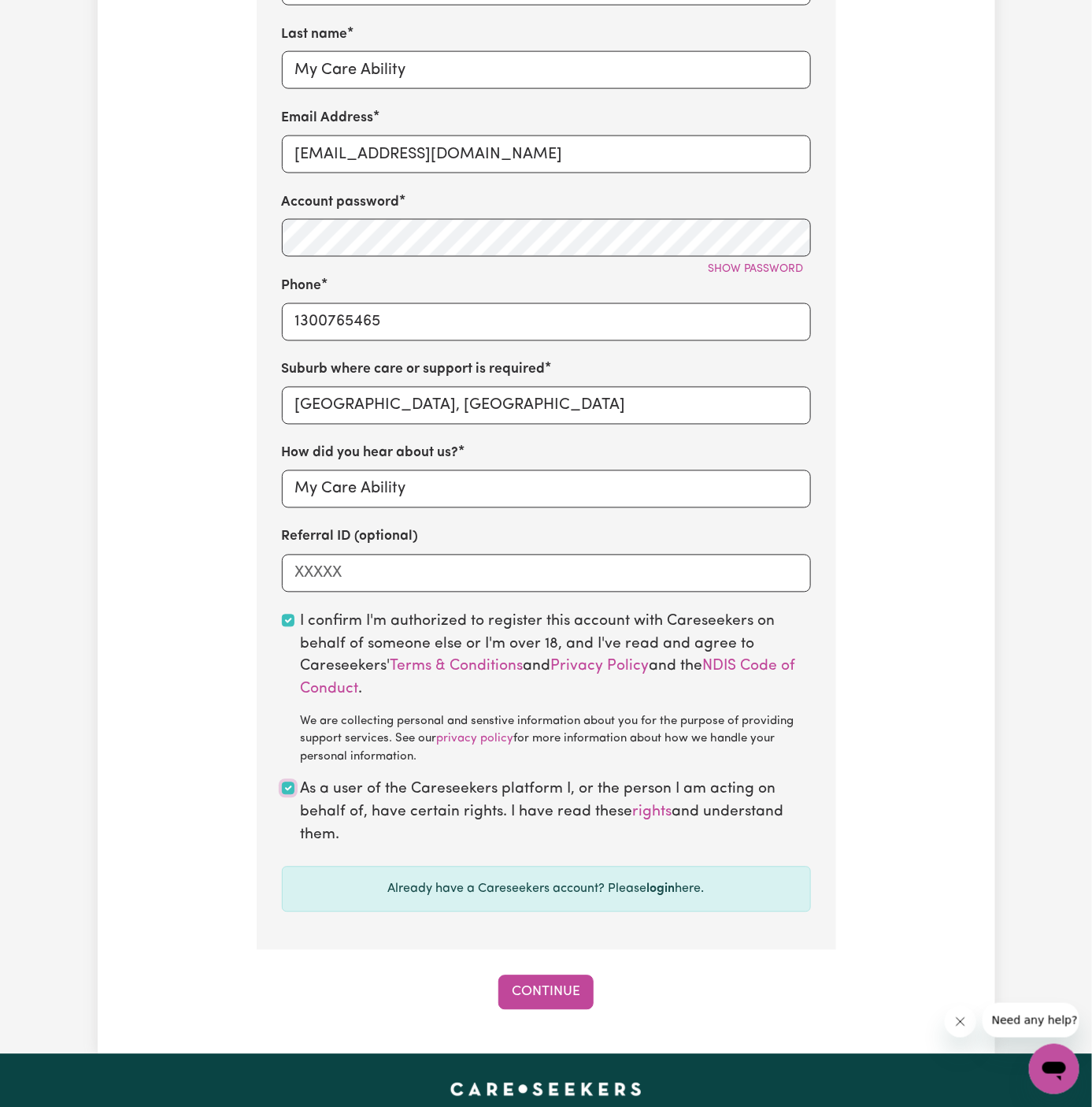
scroll to position [801, 0]
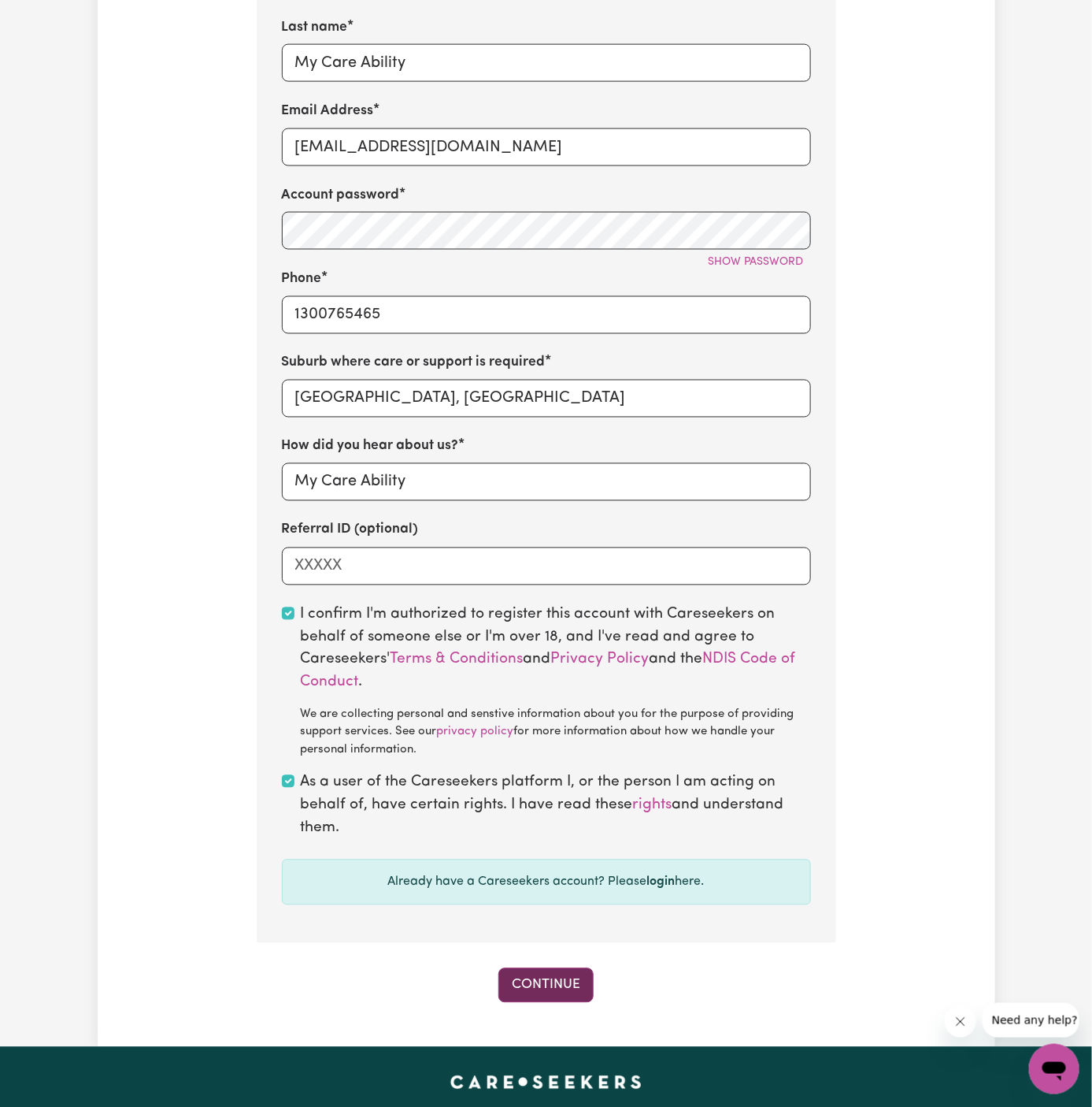
click at [547, 988] on button "Continue" at bounding box center [546, 985] width 95 height 34
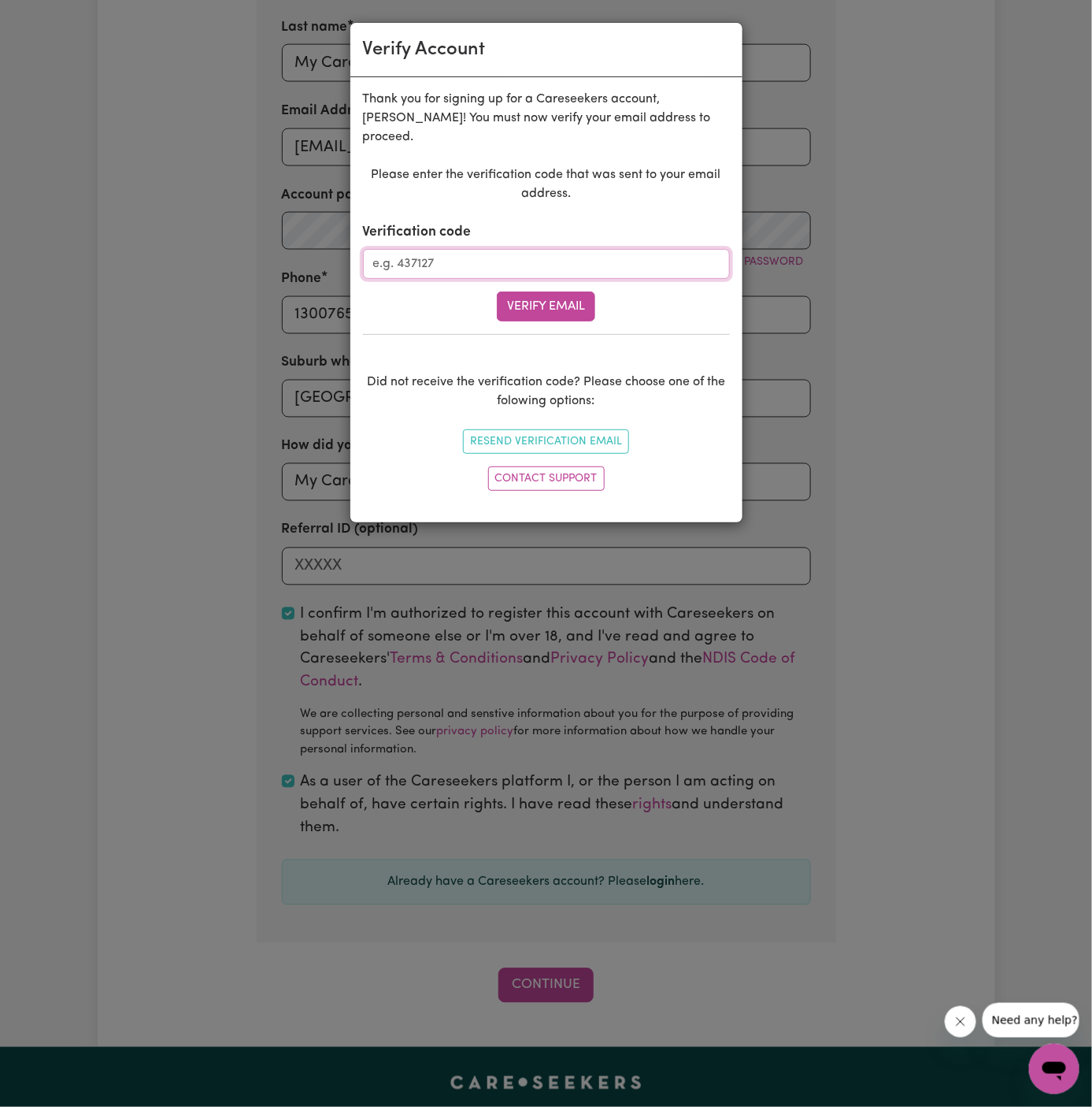
click at [458, 249] on input "Verification code" at bounding box center [546, 264] width 367 height 30
paste input "691056"
type input "691056"
click at [537, 291] on button "Verify Email" at bounding box center [546, 306] width 99 height 30
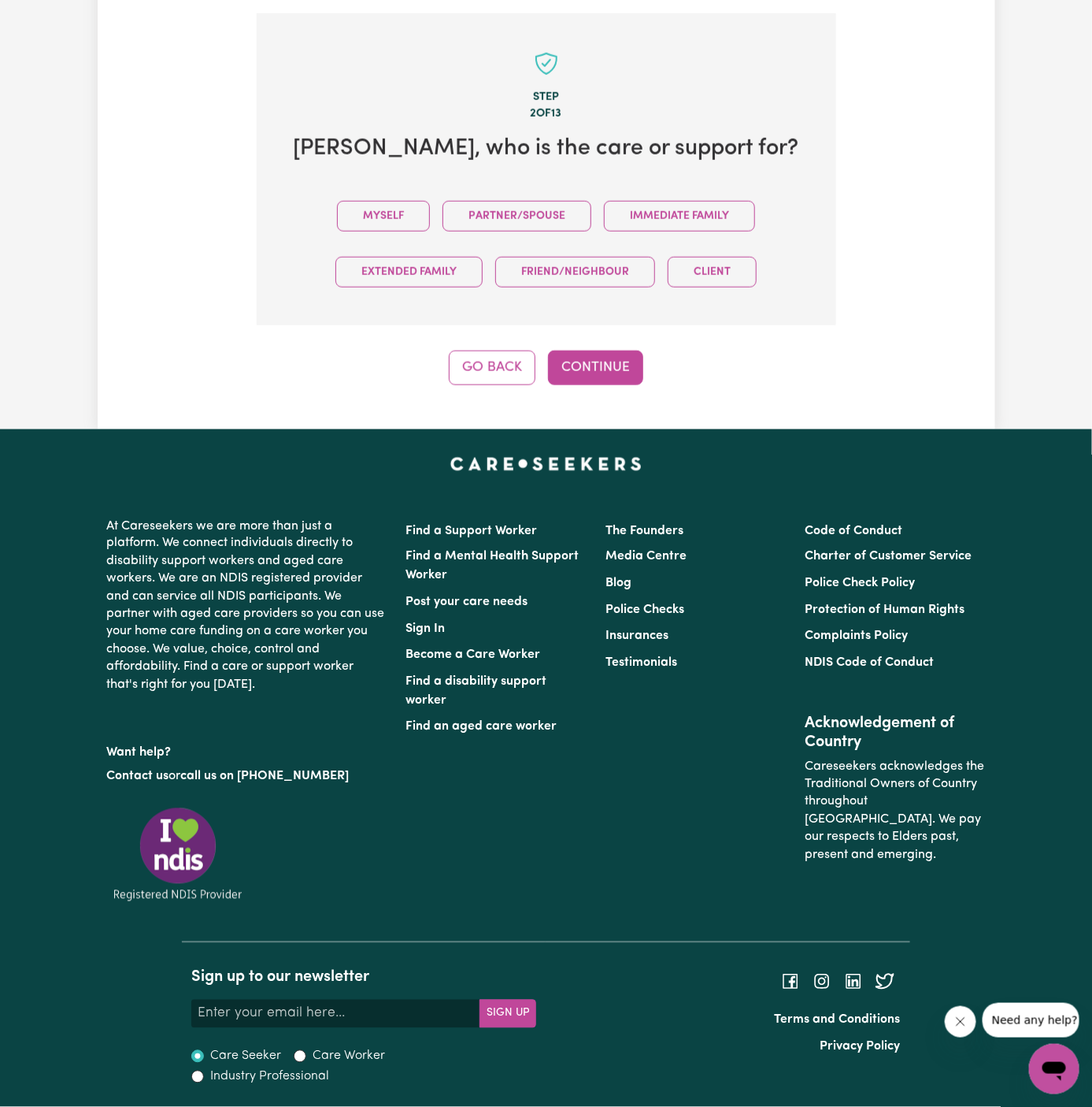
scroll to position [543, 0]
